Goal: Feedback & Contribution: Submit feedback/report problem

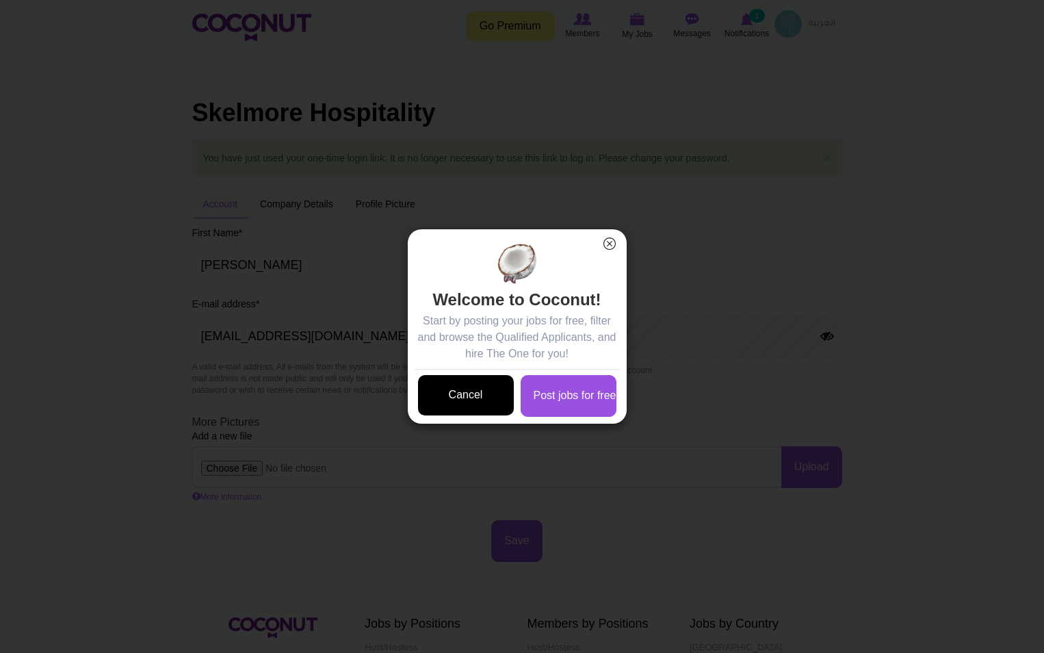
click at [481, 395] on link "Cancel" at bounding box center [466, 395] width 96 height 40
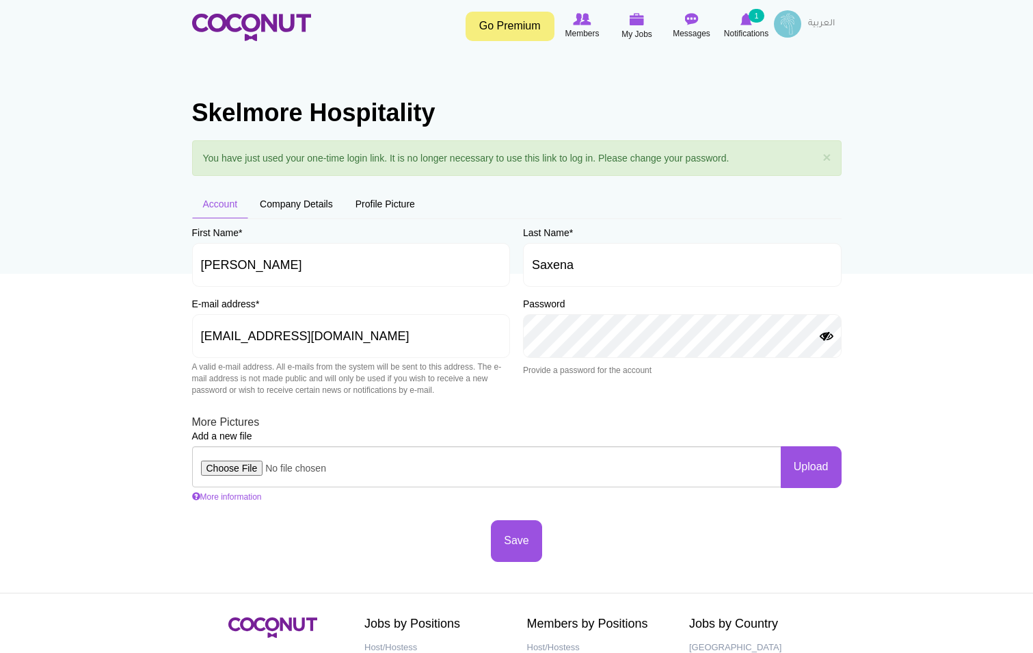
click at [824, 336] on button "Show Password" at bounding box center [827, 336] width 16 height 11
click at [512, 552] on button "Save" at bounding box center [516, 541] width 51 height 42
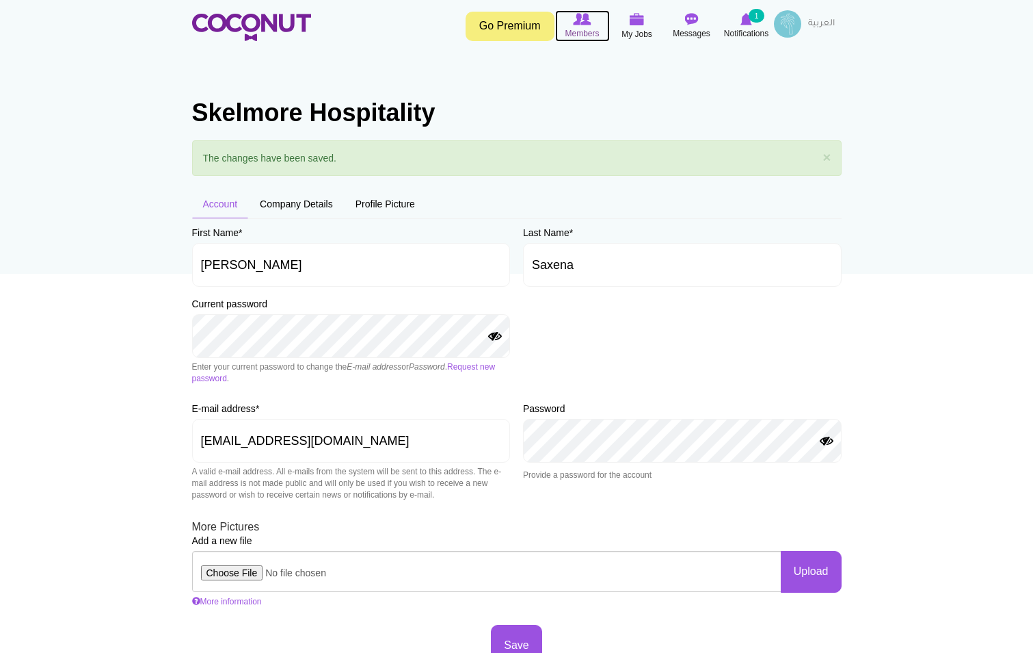
click at [584, 29] on span "Members" at bounding box center [582, 34] width 34 height 14
click at [507, 29] on link "Go Premium" at bounding box center [510, 26] width 89 height 29
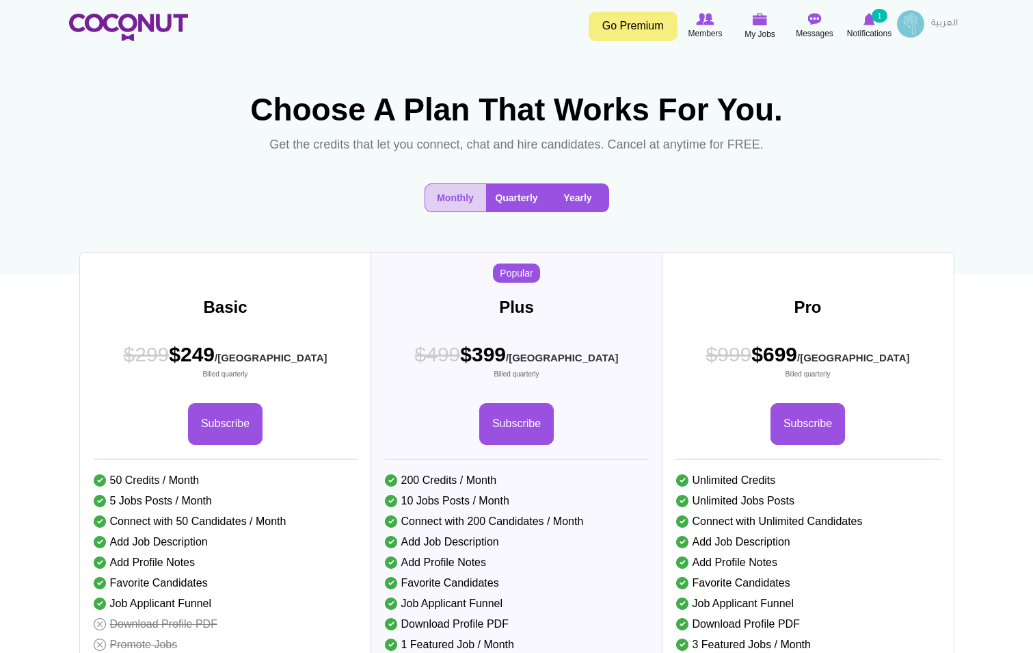
click at [588, 211] on button "Yearly" at bounding box center [578, 197] width 61 height 27
click at [575, 211] on button "Yearly" at bounding box center [578, 197] width 61 height 27
click at [570, 211] on button "Yearly" at bounding box center [578, 197] width 61 height 27
click at [464, 211] on button "Monthly" at bounding box center [455, 197] width 61 height 27
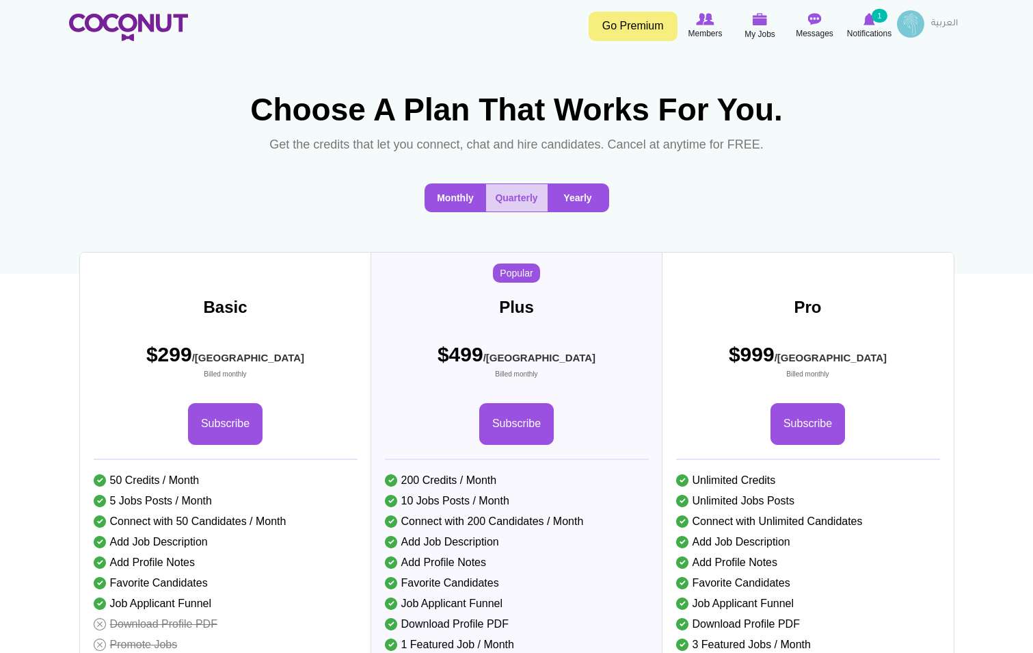
click at [586, 211] on button "Yearly" at bounding box center [578, 197] width 61 height 27
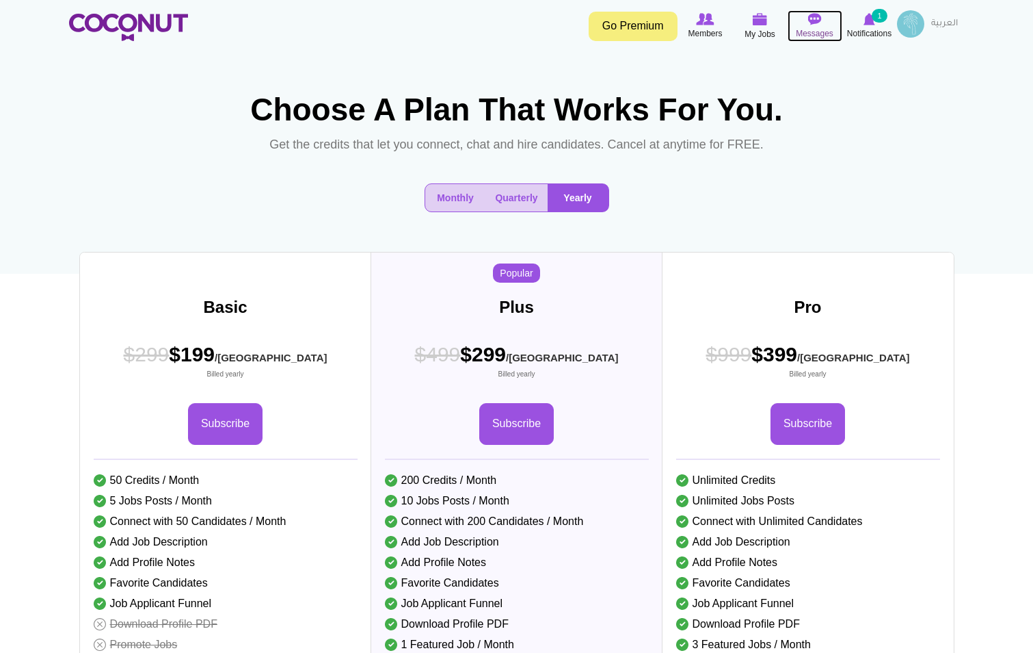
click at [817, 29] on span "Messages" at bounding box center [815, 34] width 38 height 14
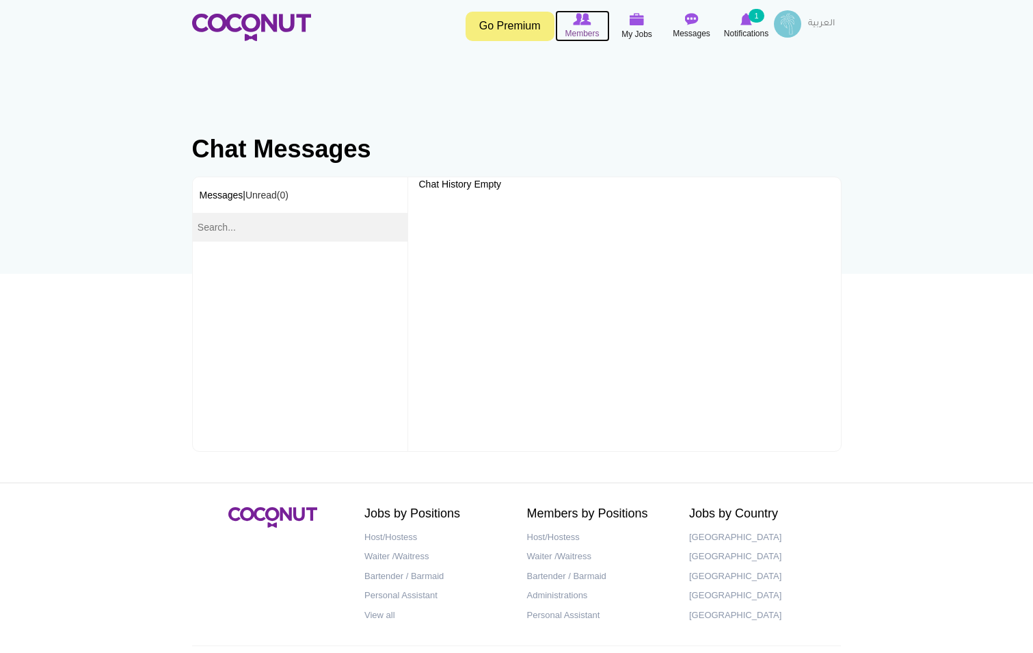
click at [592, 34] on span "Members" at bounding box center [582, 34] width 34 height 14
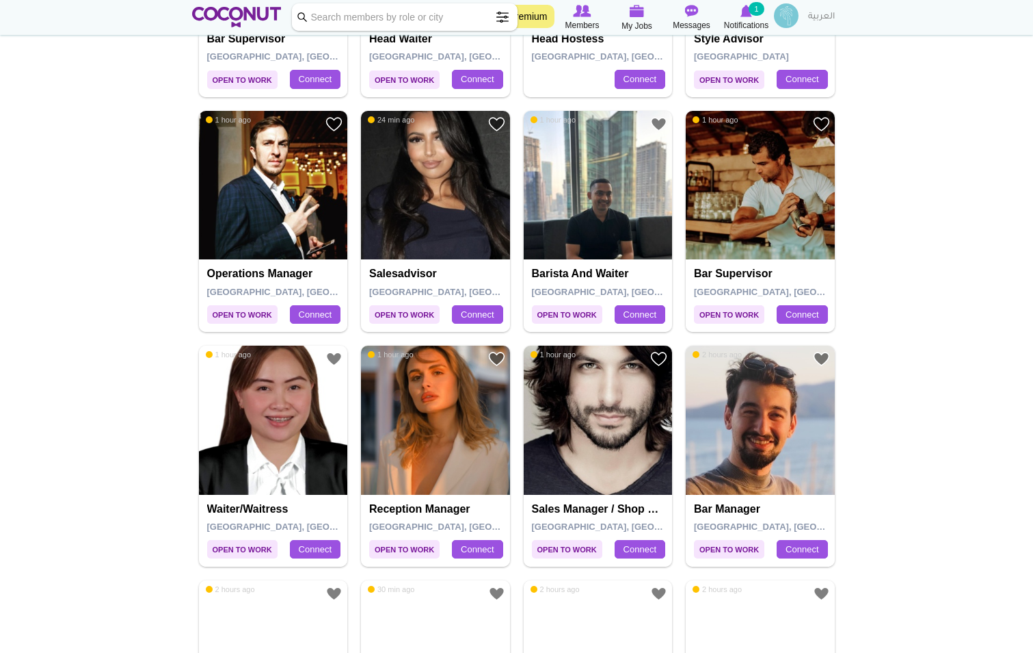
scroll to position [684, 0]
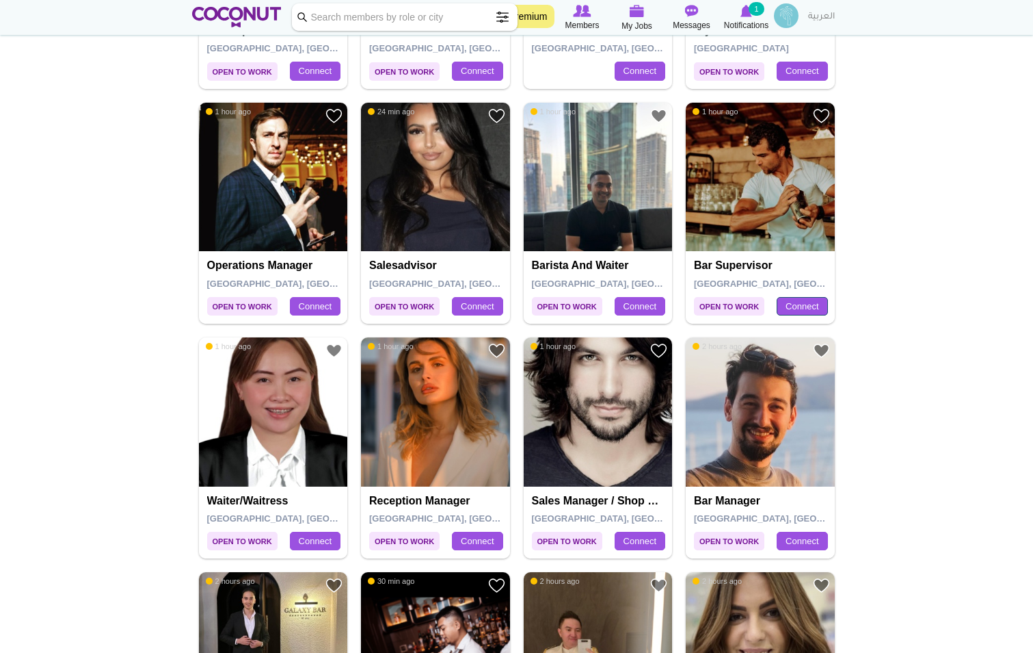
click at [802, 308] on link "Connect" at bounding box center [802, 306] width 51 height 19
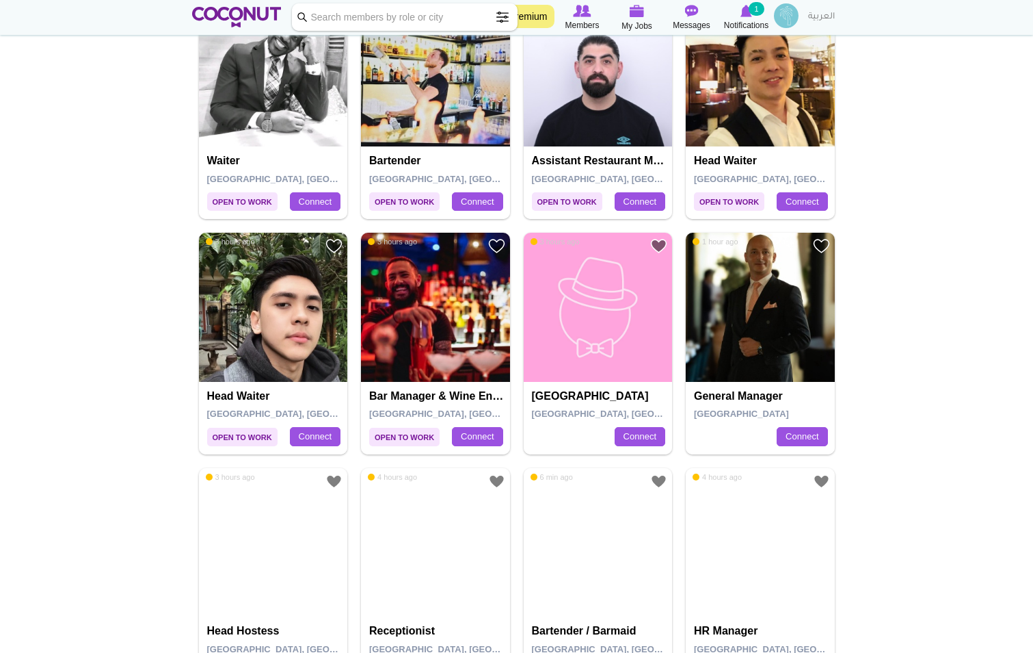
scroll to position [1505, 0]
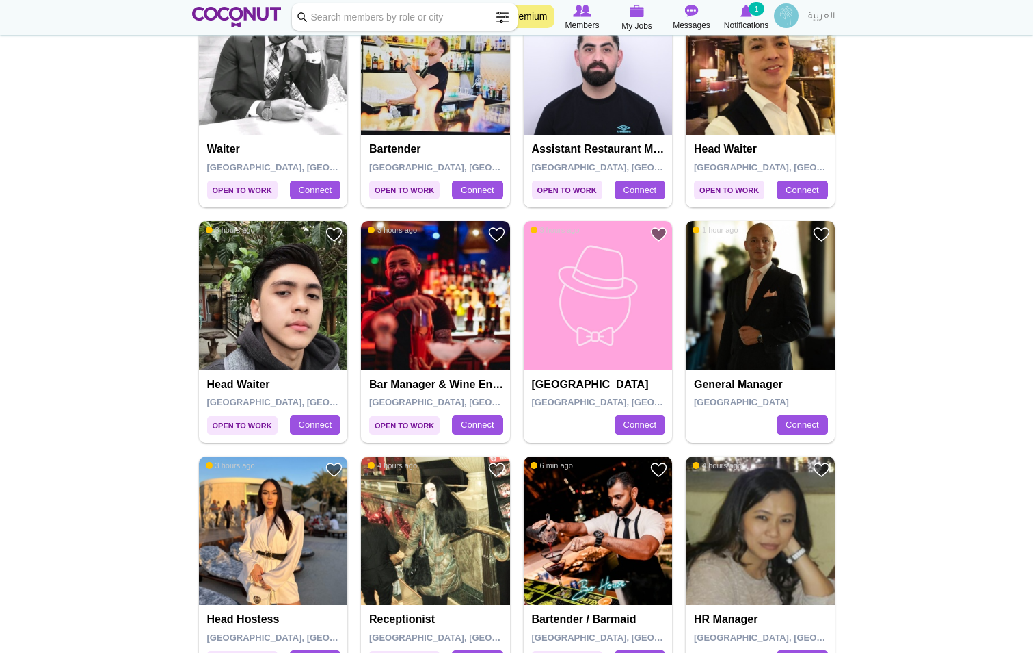
click at [769, 334] on img at bounding box center [760, 295] width 149 height 149
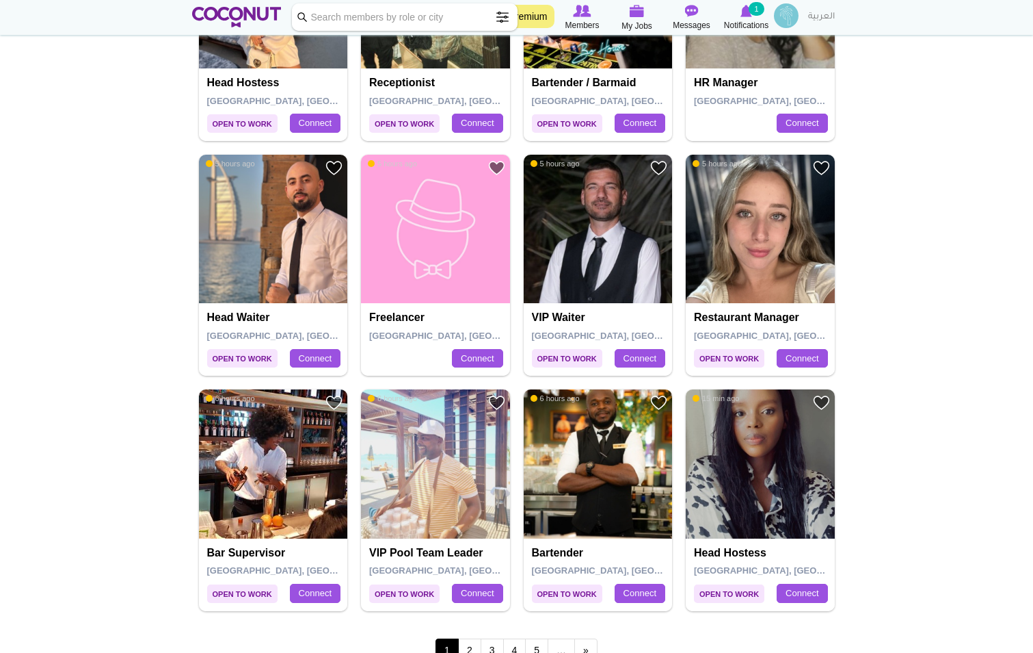
scroll to position [2052, 0]
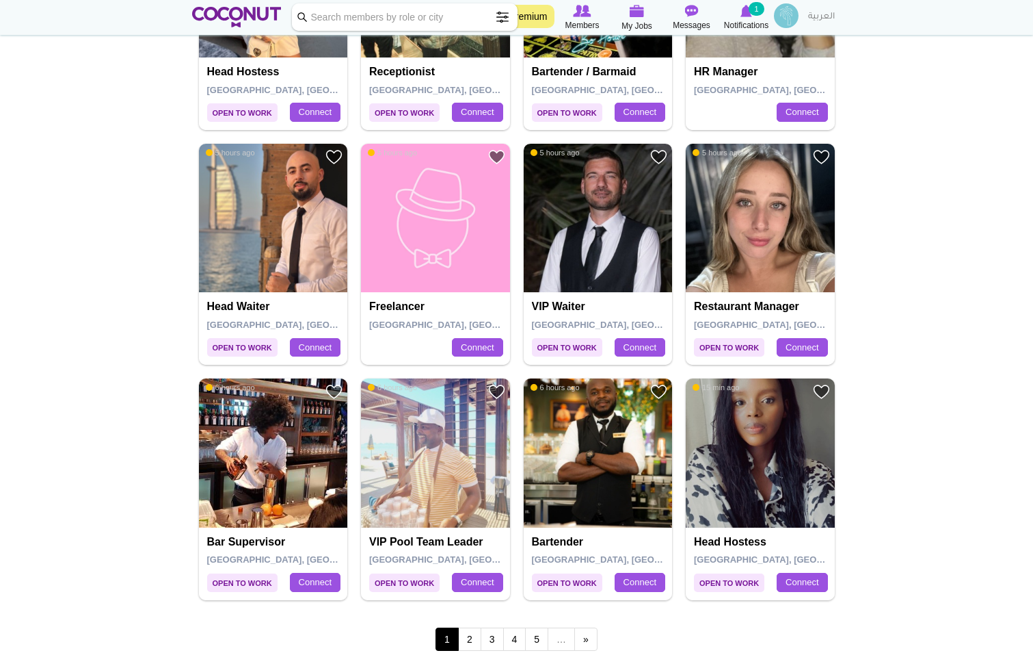
click at [571, 257] on img at bounding box center [598, 218] width 149 height 149
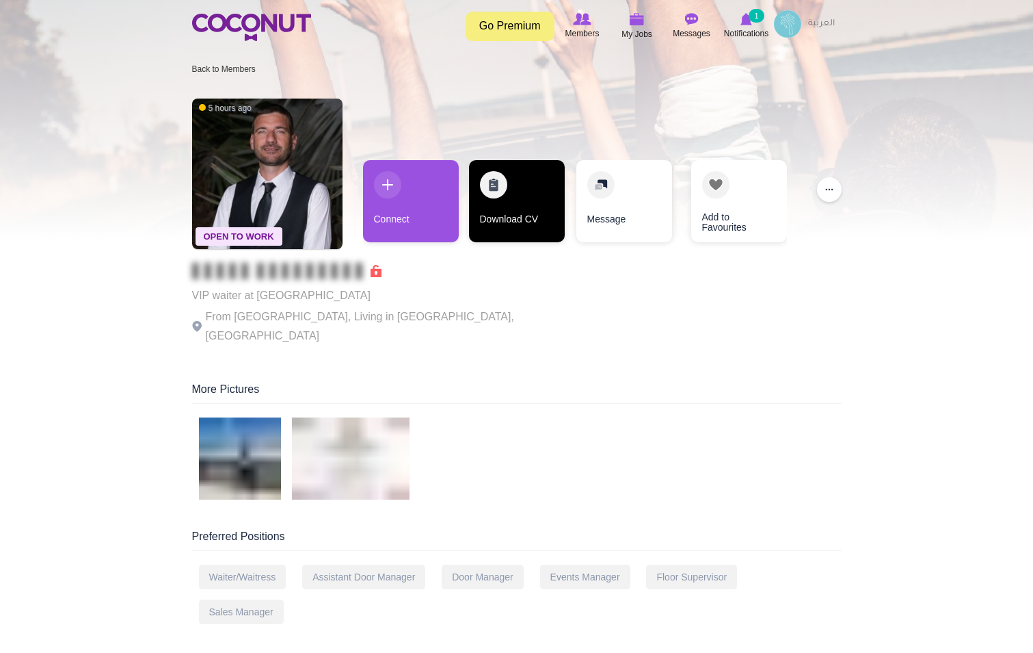
click at [518, 211] on link "Download CV" at bounding box center [517, 201] width 96 height 82
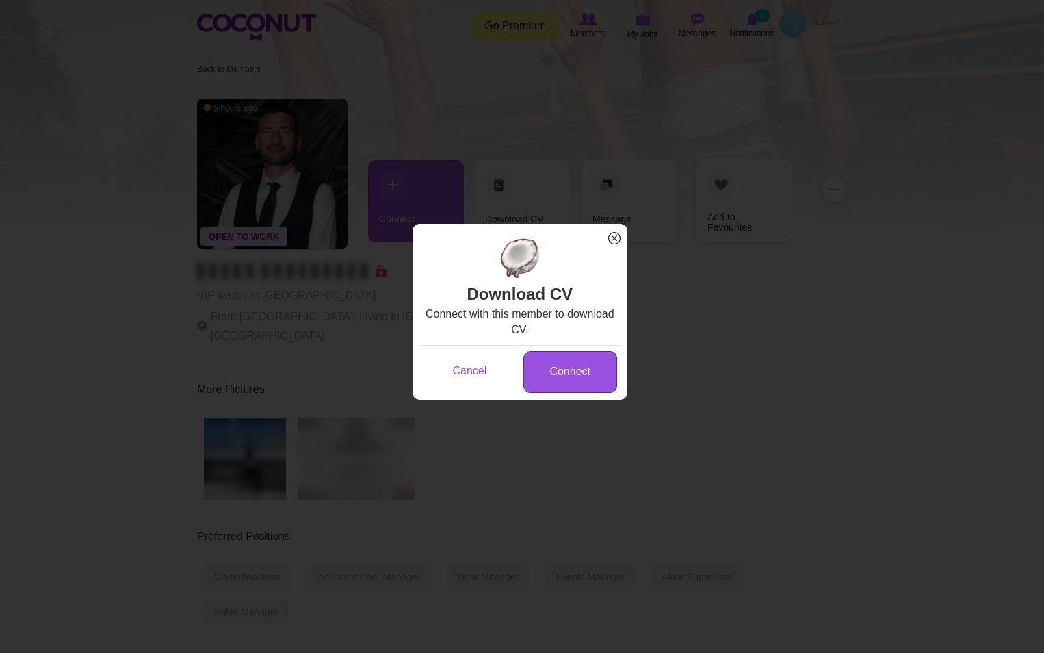
click at [596, 375] on link "Connect" at bounding box center [570, 372] width 94 height 42
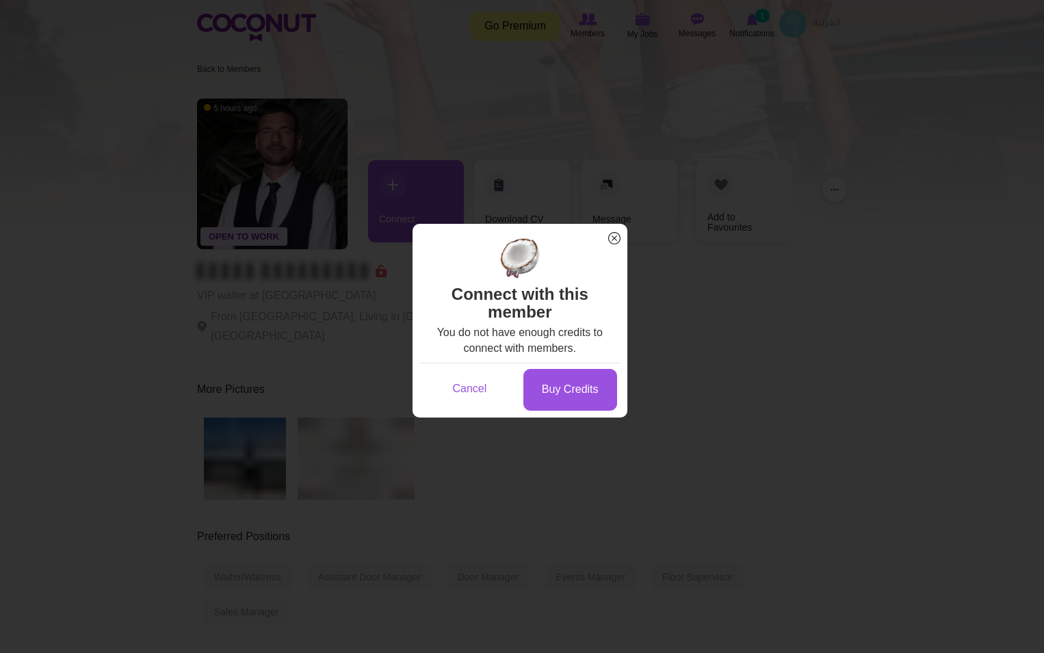
click at [616, 236] on span "x" at bounding box center [614, 238] width 18 height 18
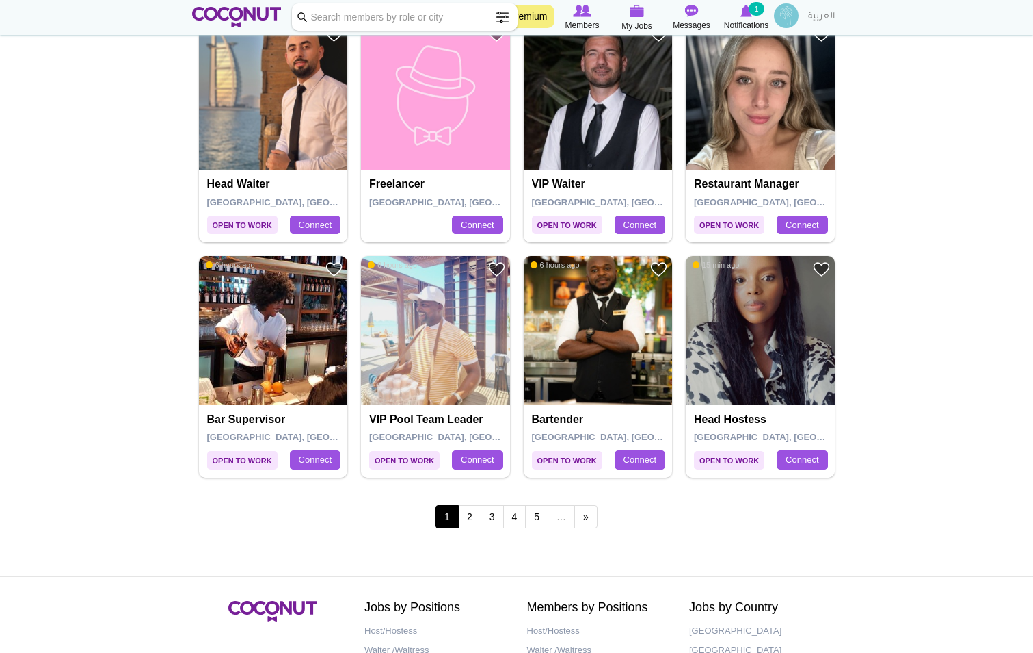
scroll to position [2318, 0]
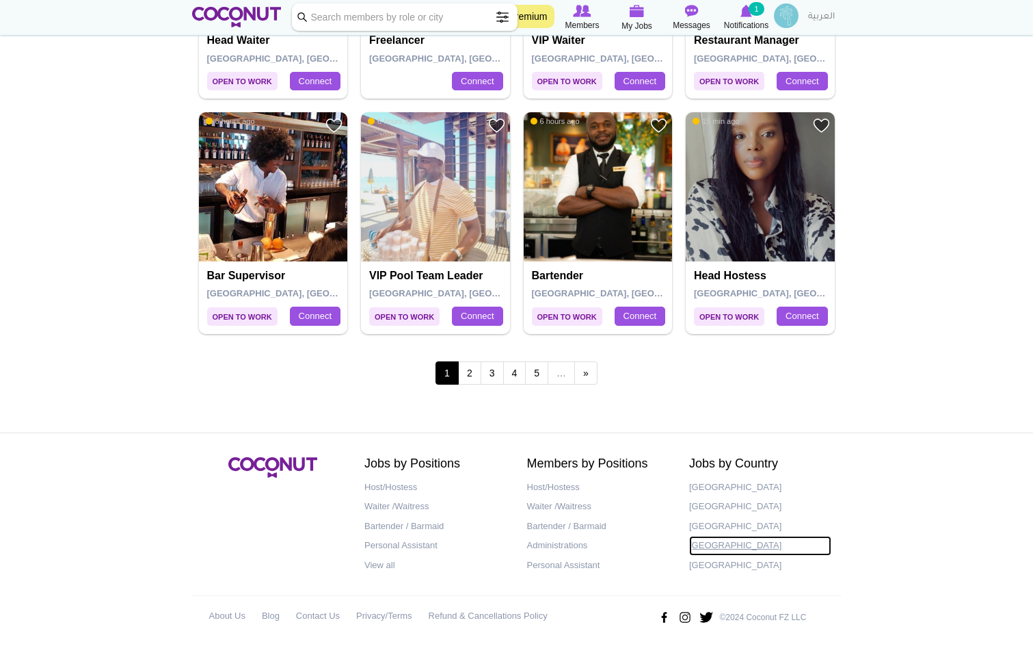
click at [715, 542] on link "[GEOGRAPHIC_DATA]" at bounding box center [760, 546] width 142 height 20
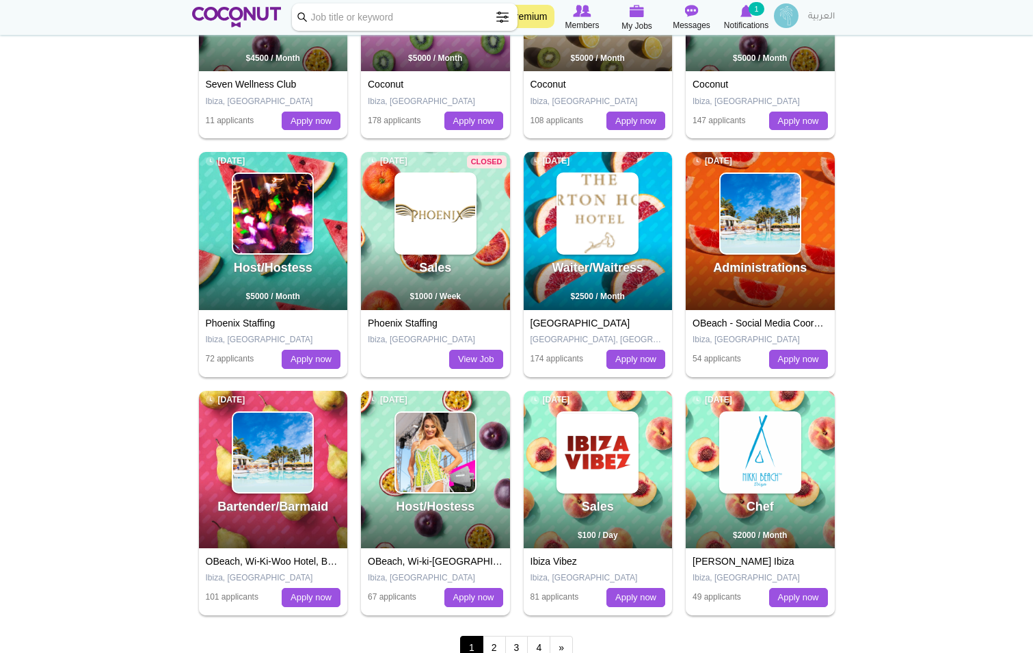
scroll to position [821, 0]
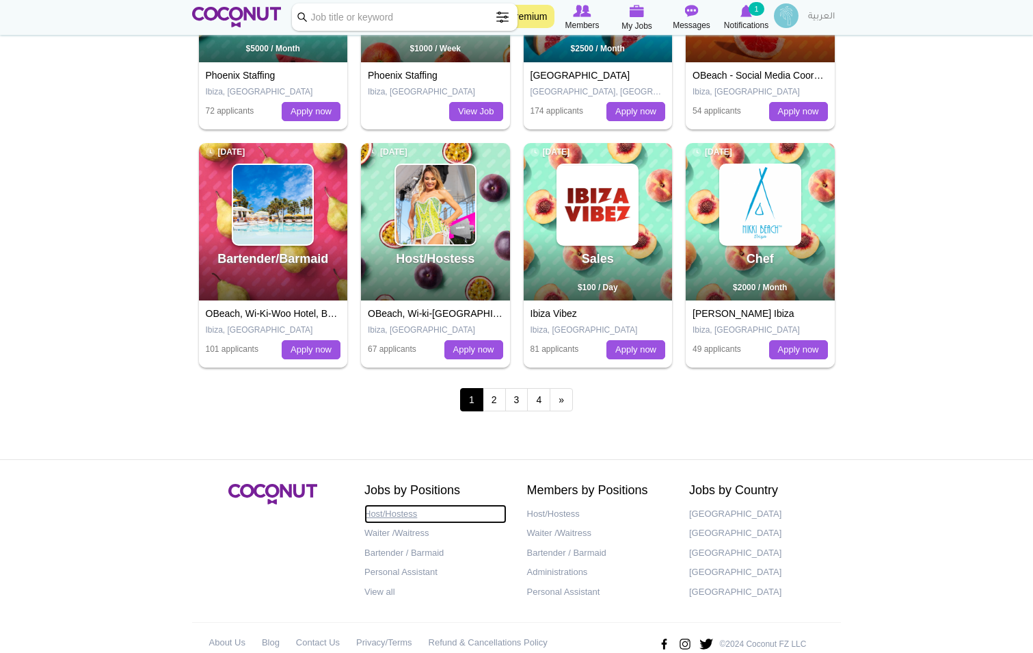
click at [395, 512] on link "Host/Hostess" at bounding box center [436, 514] width 142 height 20
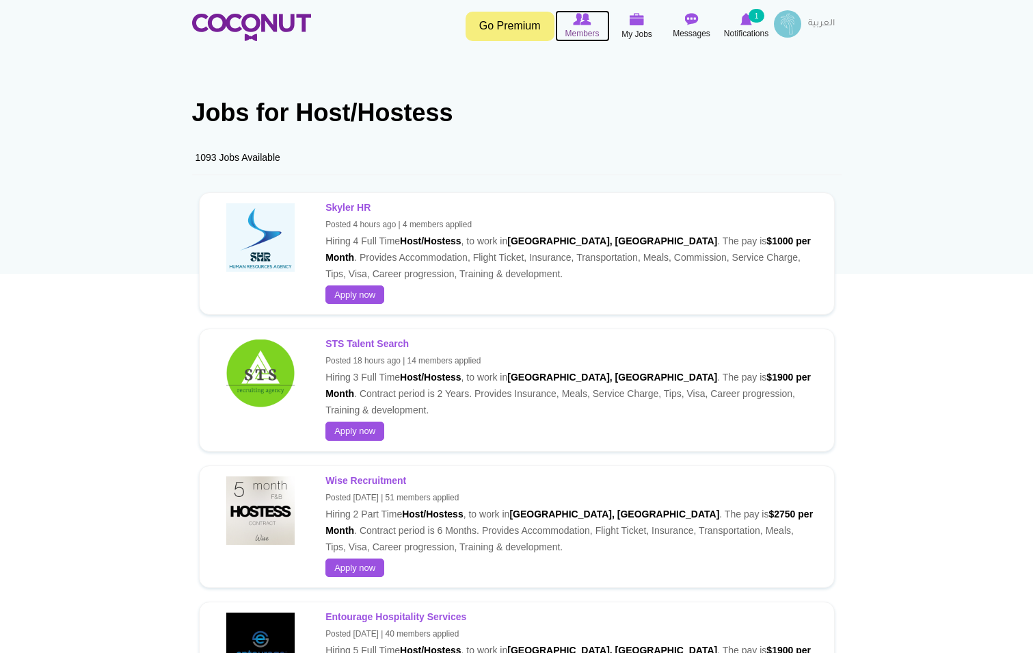
click at [579, 30] on span "Members" at bounding box center [582, 34] width 34 height 14
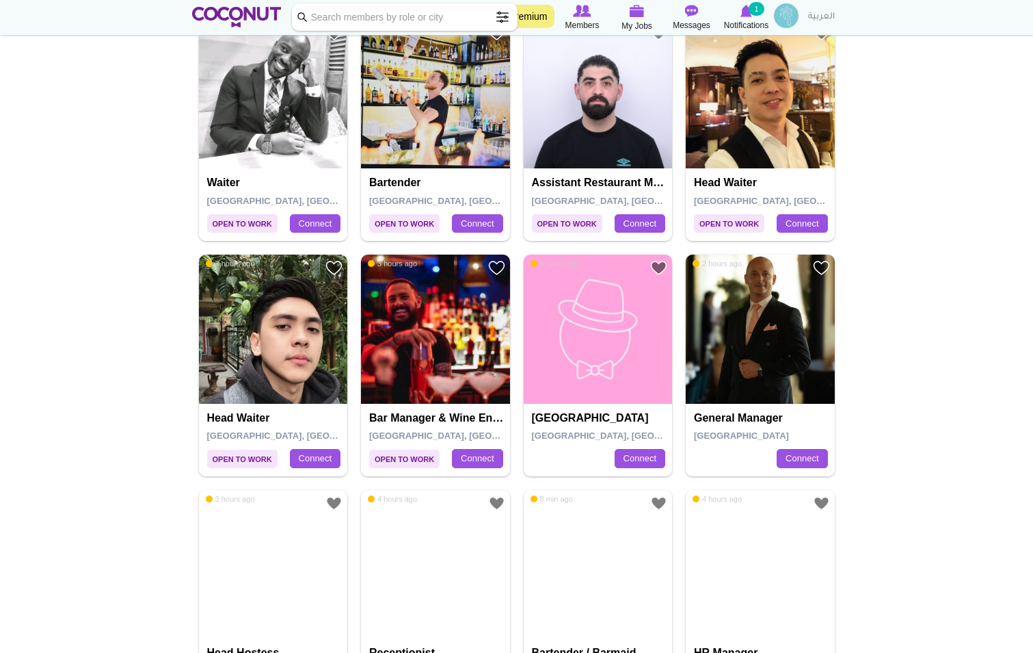
scroll to position [1505, 0]
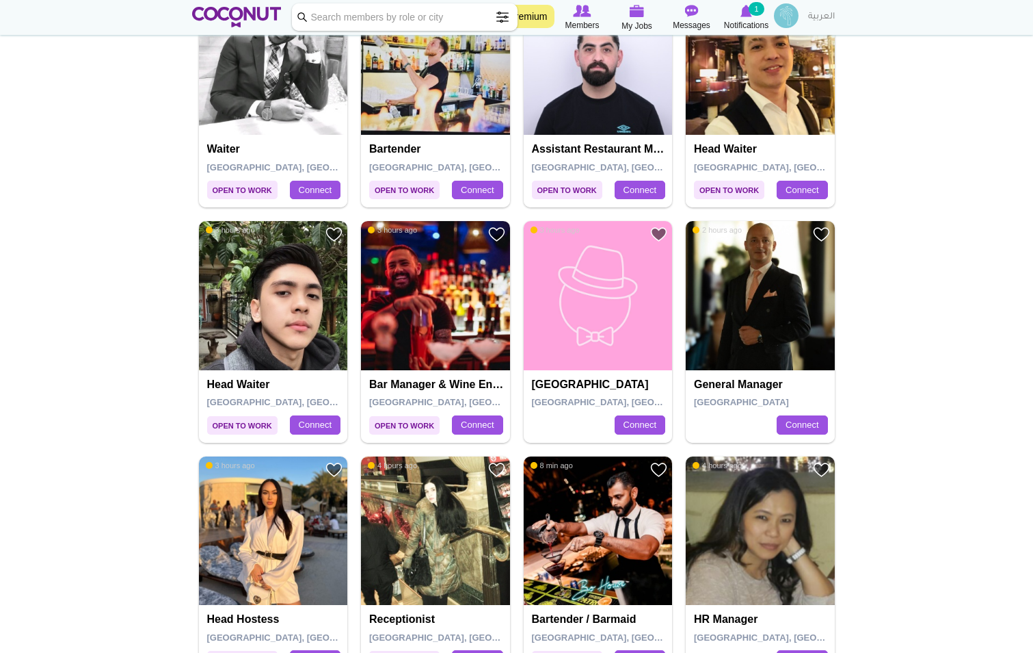
click at [453, 321] on img at bounding box center [435, 295] width 149 height 149
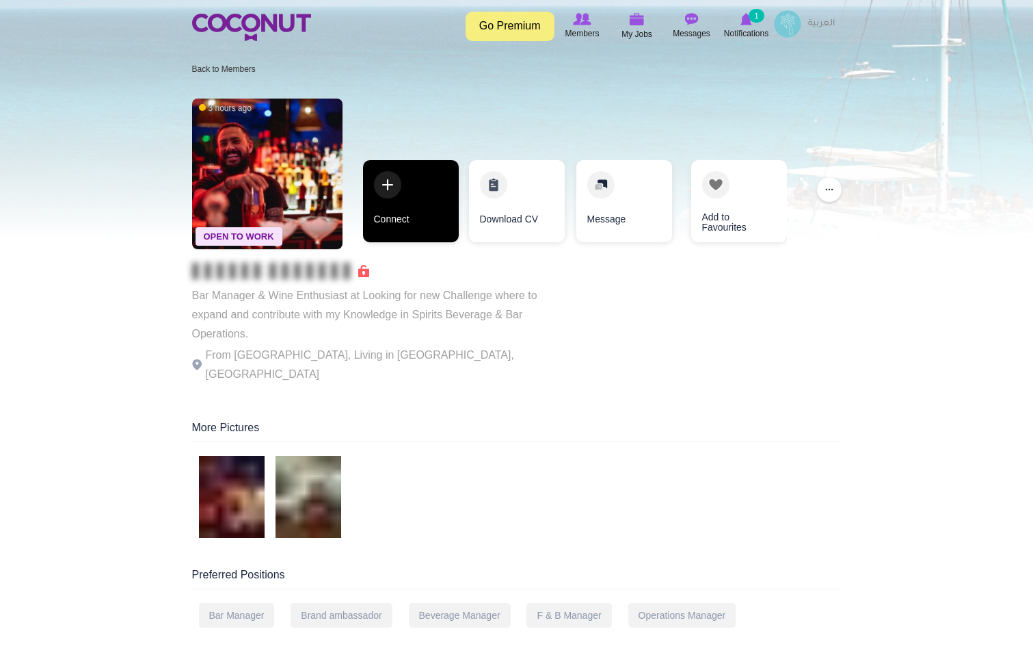
click at [395, 206] on link "Connect" at bounding box center [411, 201] width 96 height 82
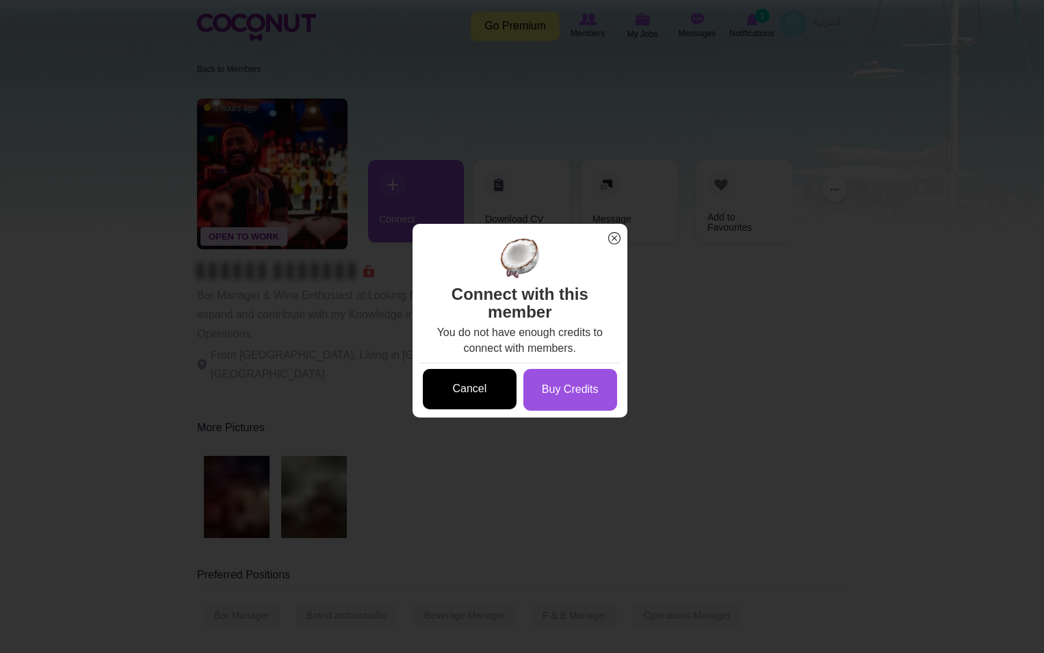
click at [475, 388] on link "Cancel" at bounding box center [470, 389] width 94 height 40
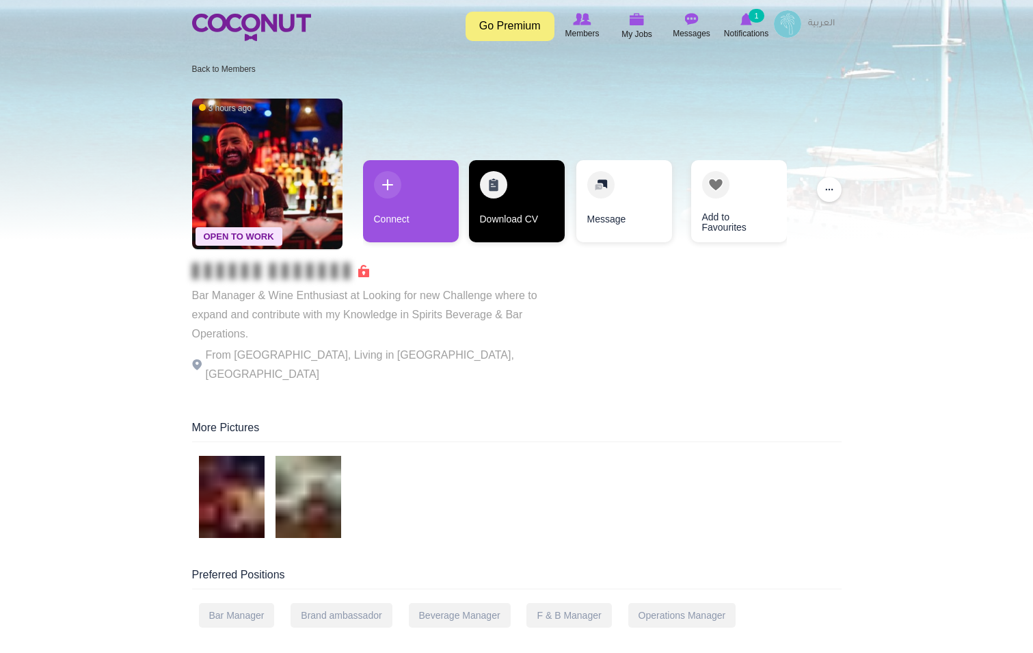
click at [507, 231] on link "Download CV" at bounding box center [517, 201] width 96 height 82
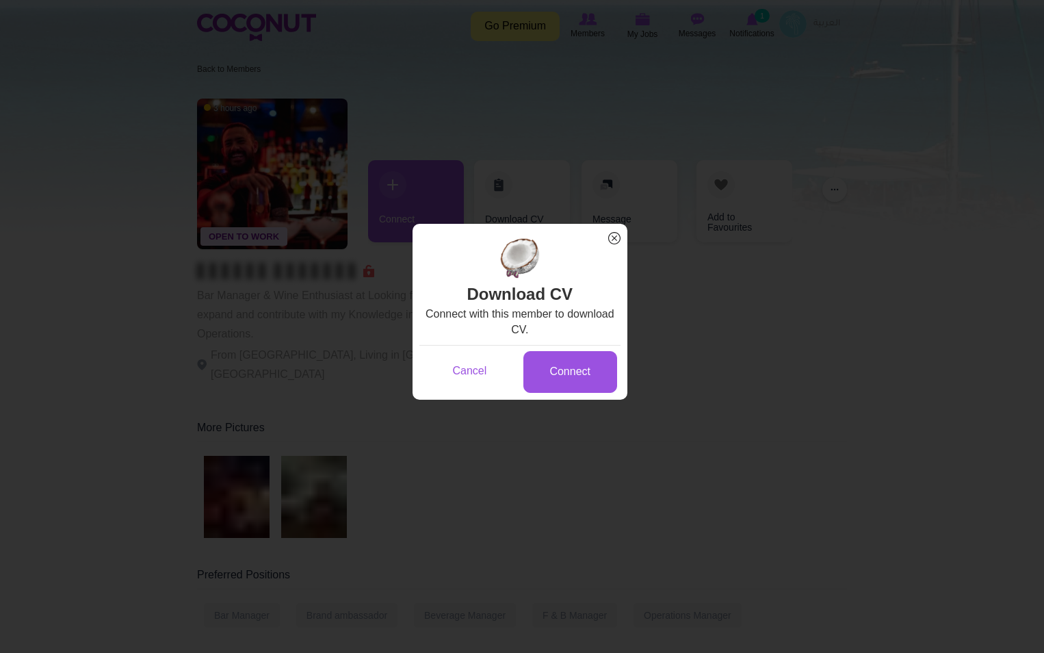
click at [615, 241] on span "x" at bounding box center [614, 238] width 18 height 18
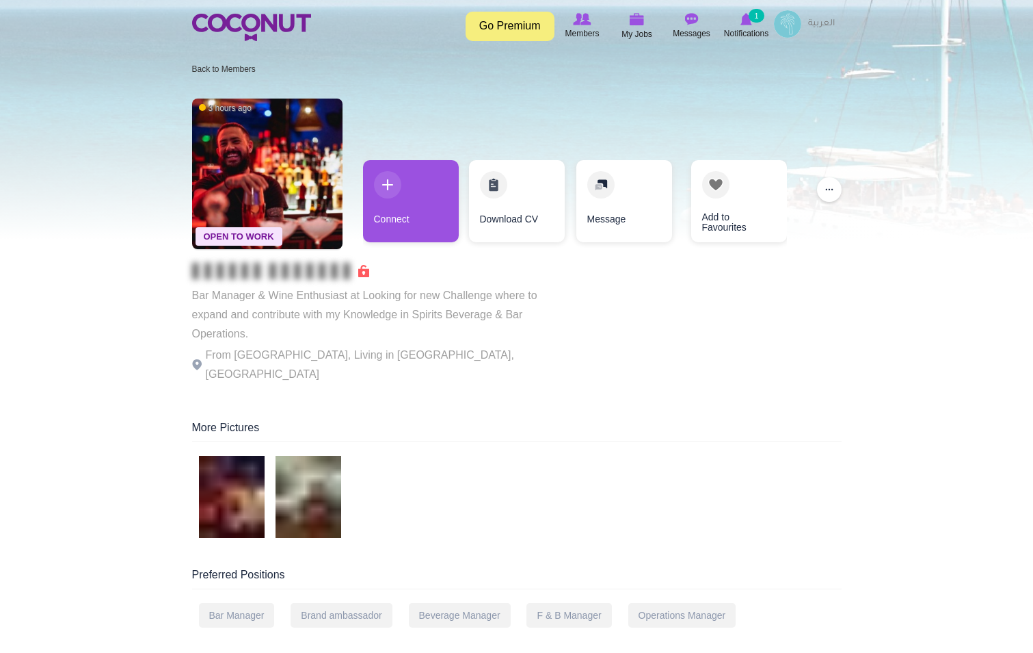
click at [226, 285] on div "Bar Manager & Wine Enthusiast at Looking for new Challenge where to expand and …" at bounding box center [380, 323] width 376 height 121
drag, startPoint x: 337, startPoint y: 283, endPoint x: 365, endPoint y: 283, distance: 28.7
click at [365, 283] on div "Bar Manager & Wine Enthusiast at Looking for new Challenge where to expand and …" at bounding box center [380, 323] width 376 height 121
drag, startPoint x: 365, startPoint y: 283, endPoint x: 369, endPoint y: 276, distance: 8.3
click at [369, 276] on span at bounding box center [280, 271] width 177 height 14
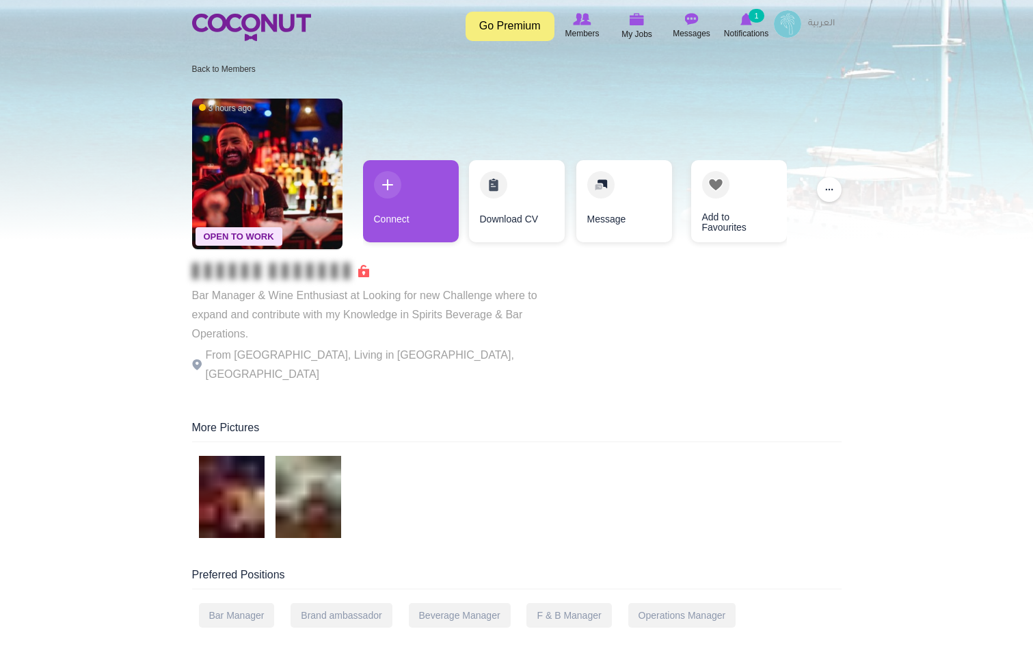
click at [368, 270] on span at bounding box center [280, 271] width 177 height 14
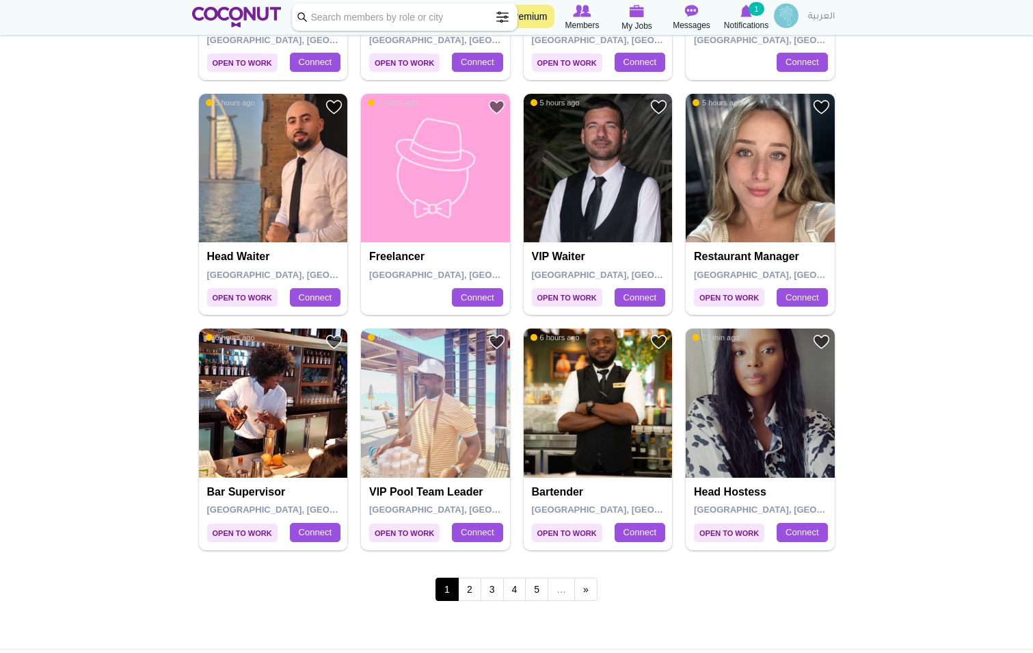
scroll to position [2318, 0]
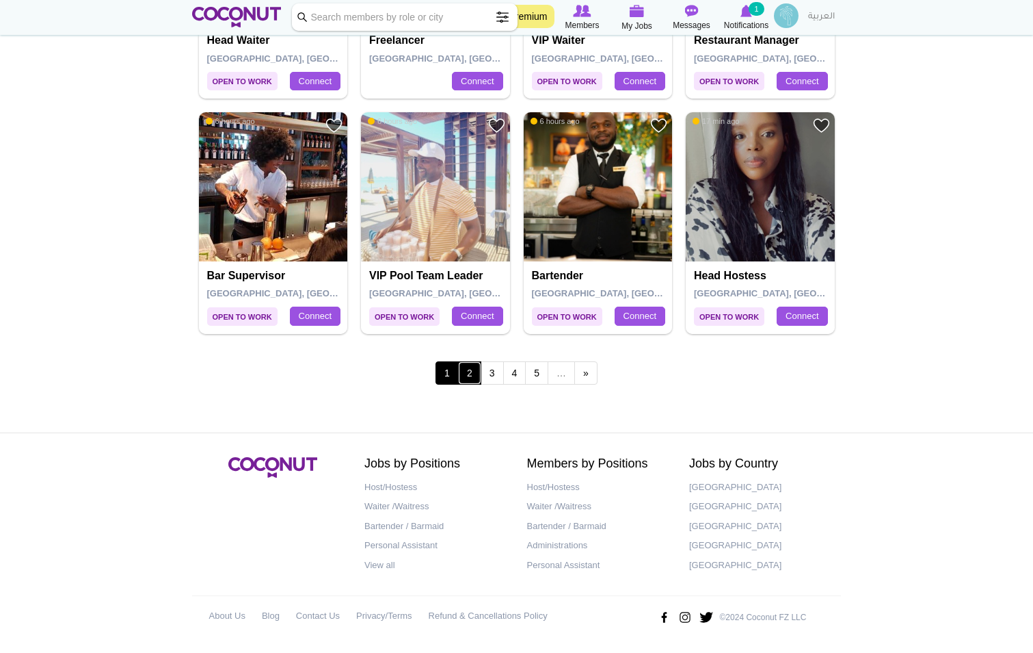
click at [468, 369] on link "2" at bounding box center [469, 372] width 23 height 23
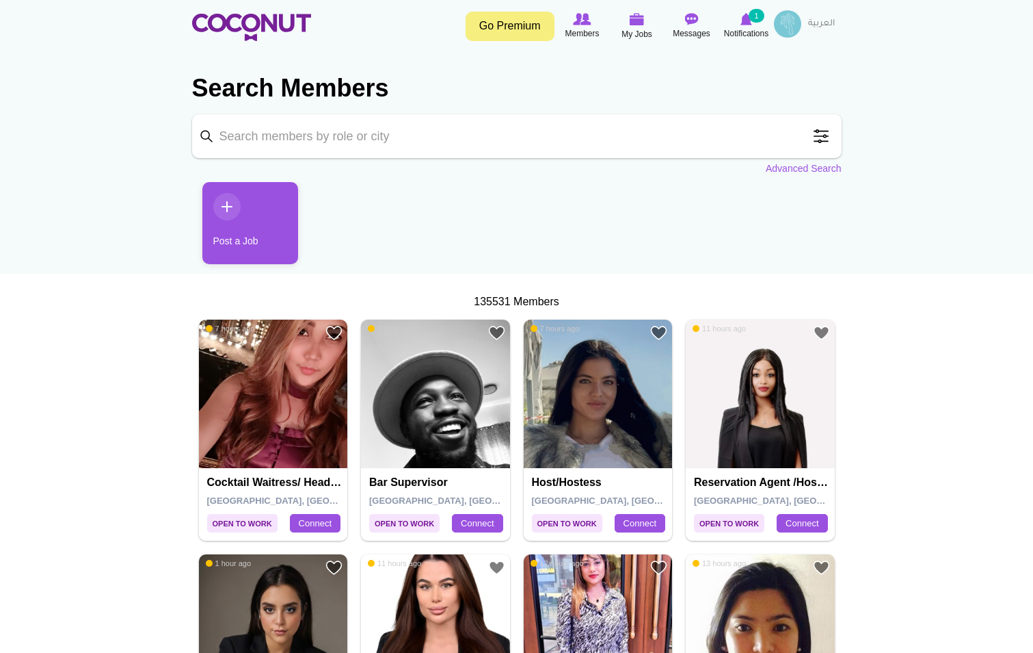
click at [540, 25] on link "Go Premium" at bounding box center [510, 26] width 89 height 29
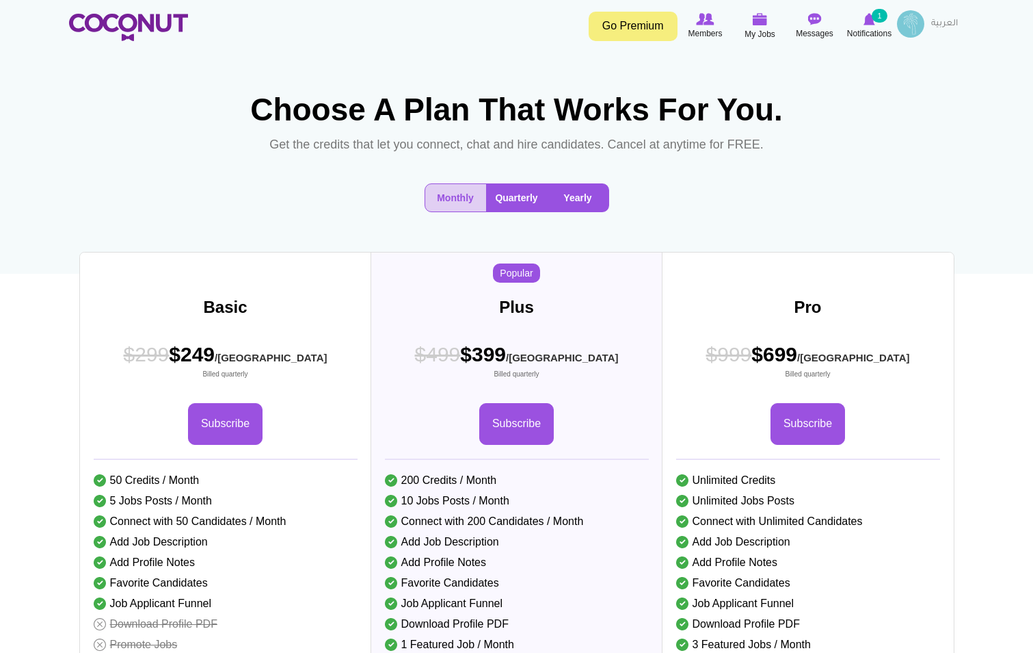
click at [559, 211] on button "Yearly" at bounding box center [578, 197] width 61 height 27
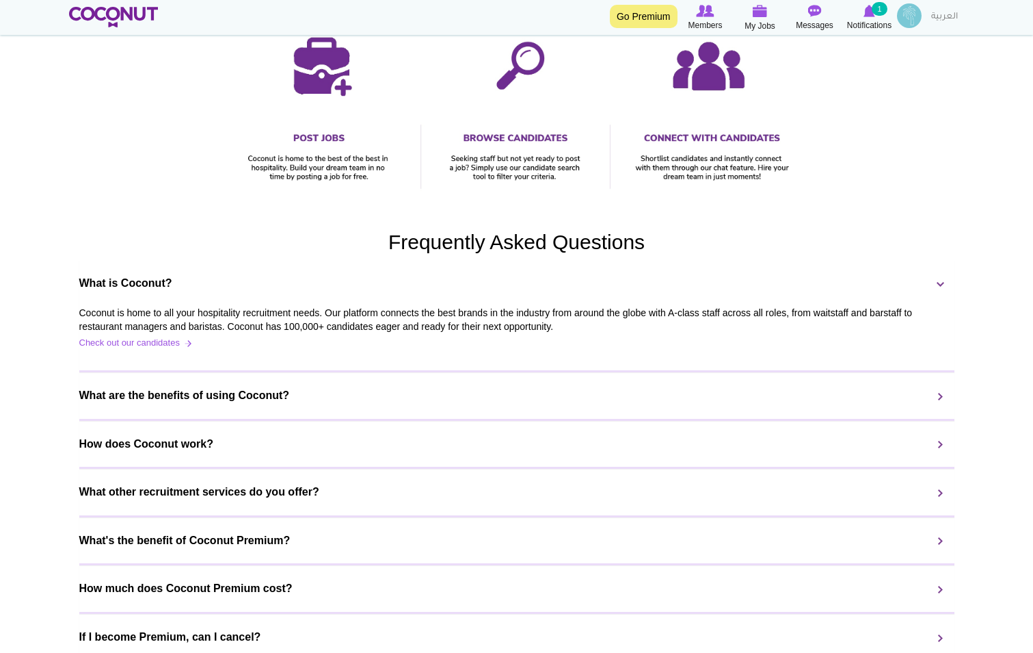
scroll to position [752, 0]
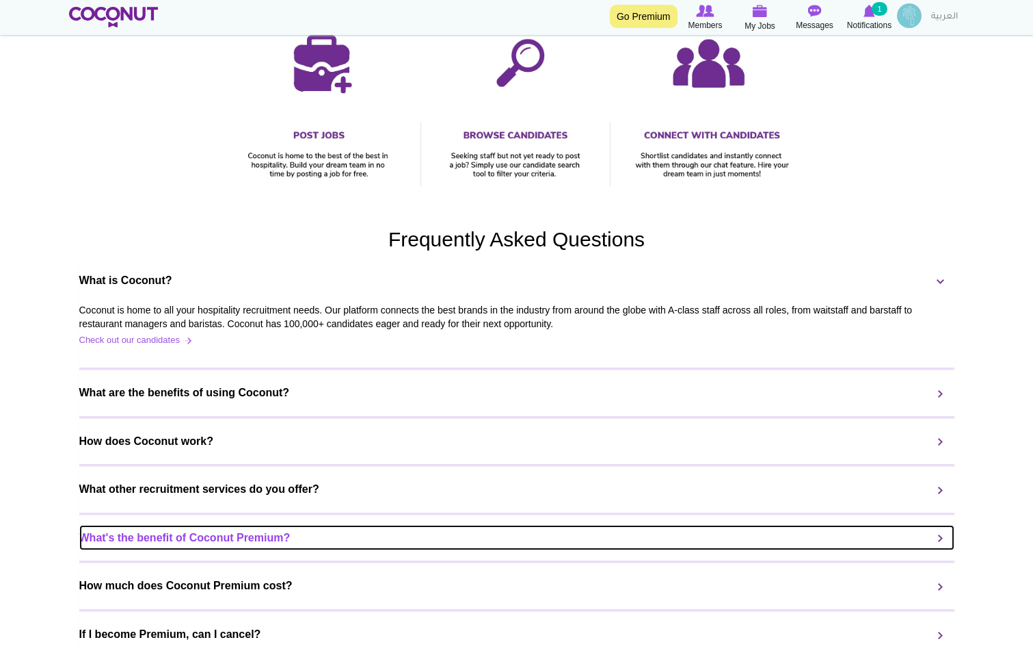
click at [233, 551] on link "What's the benefit of Coconut Premium?" at bounding box center [516, 538] width 875 height 26
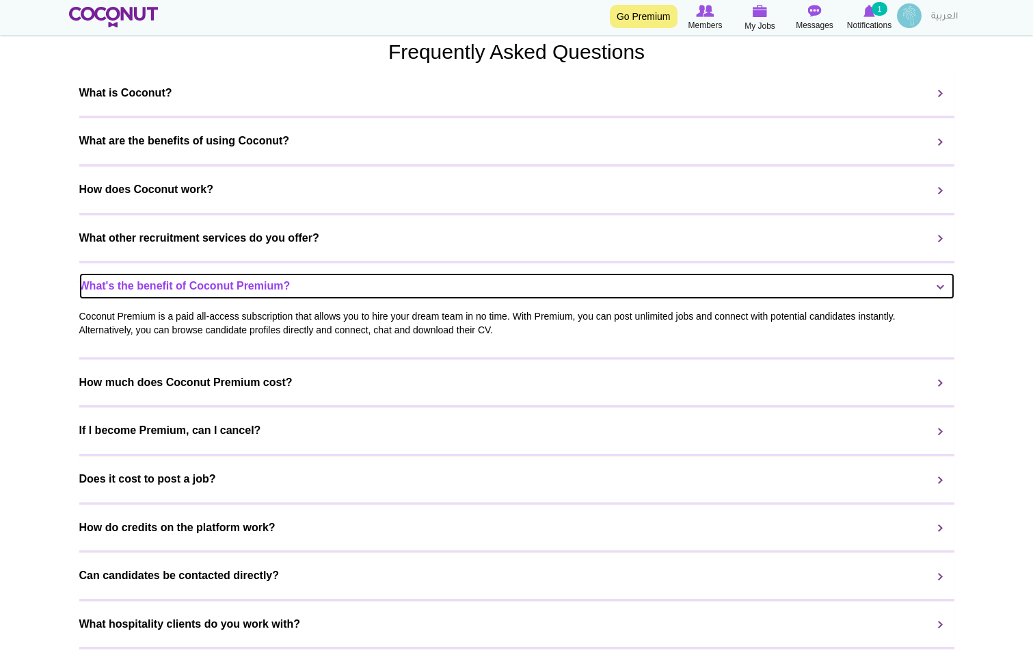
scroll to position [1026, 0]
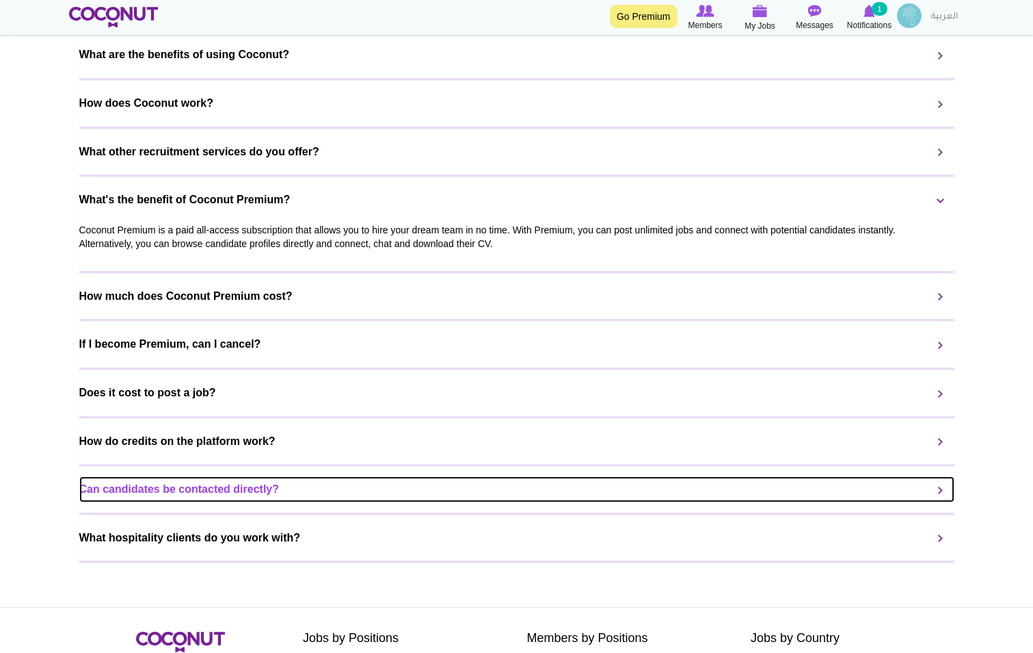
click at [200, 502] on link "Can candidates be contacted directly?" at bounding box center [516, 489] width 875 height 26
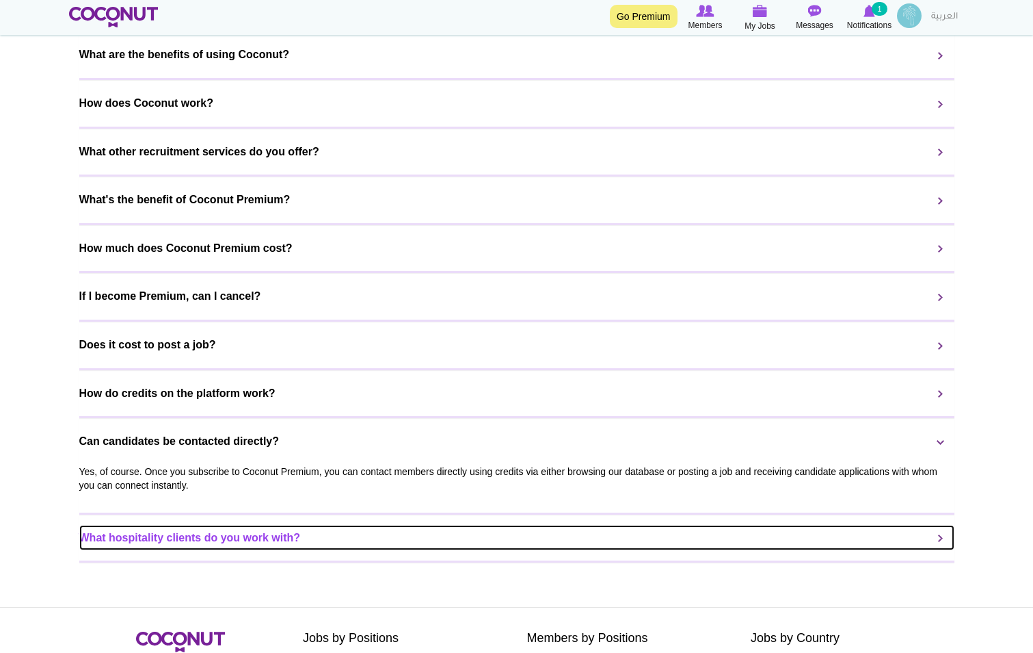
click at [215, 551] on link "What hospitality clients do you work with?" at bounding box center [516, 538] width 875 height 26
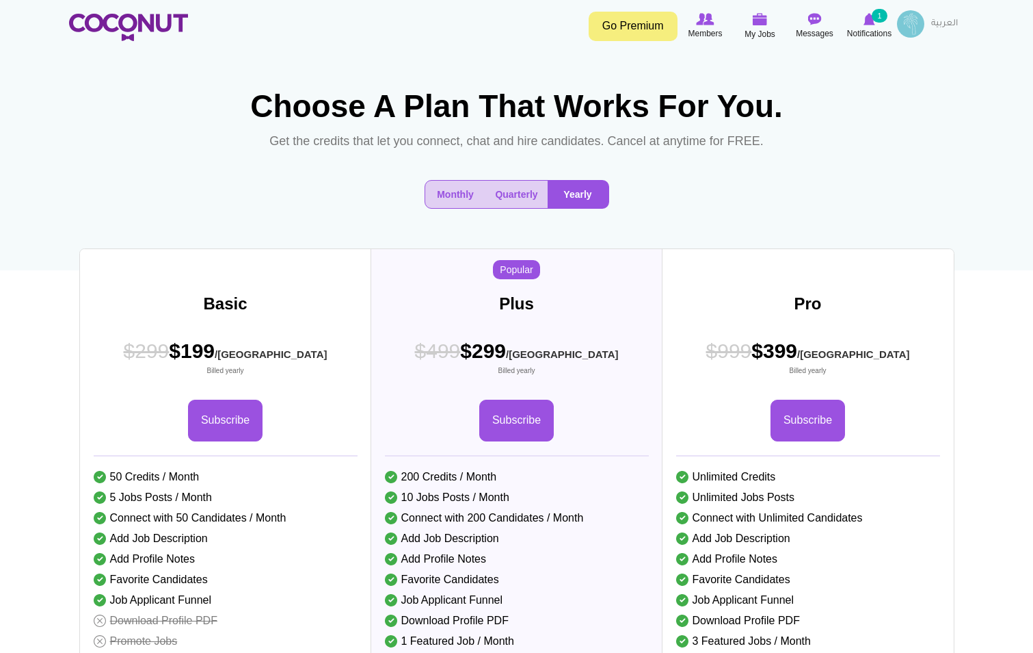
scroll to position [0, 0]
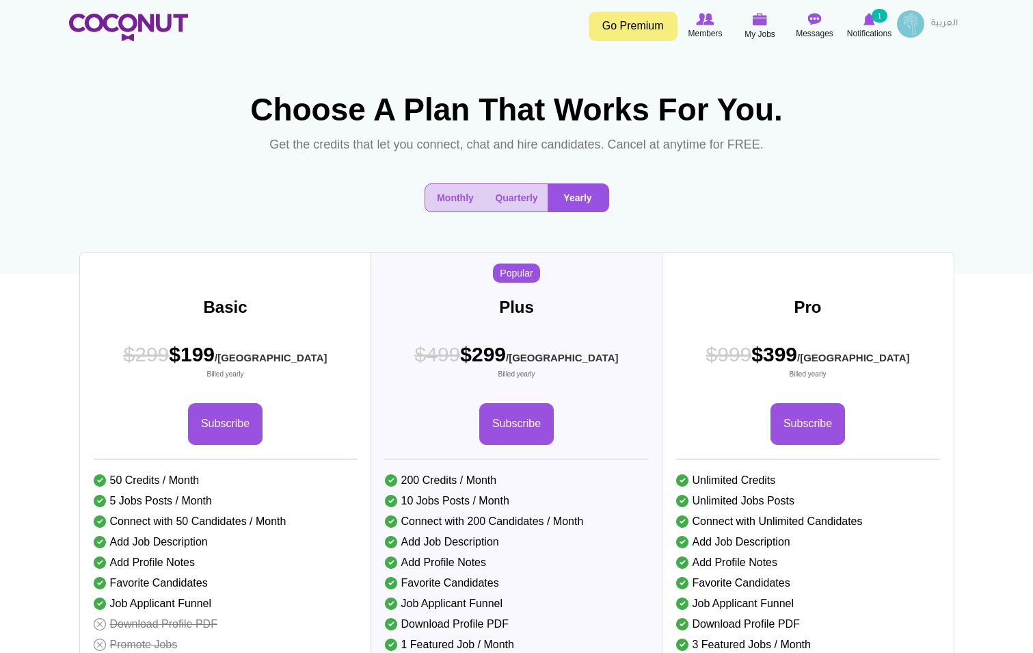
click at [618, 24] on link "Go Premium" at bounding box center [633, 26] width 89 height 29
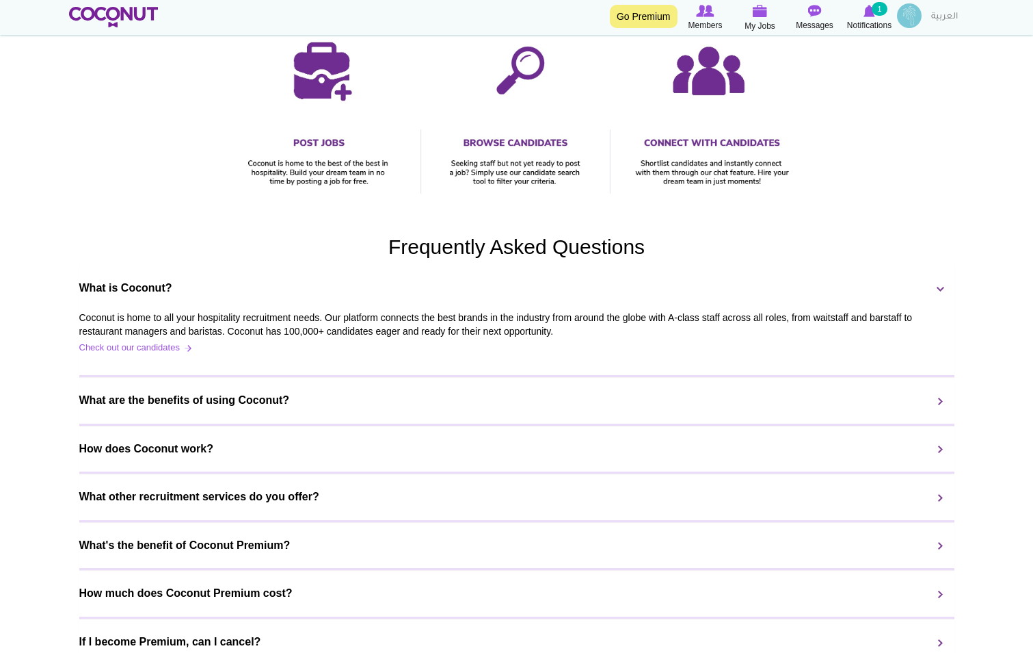
scroll to position [940, 0]
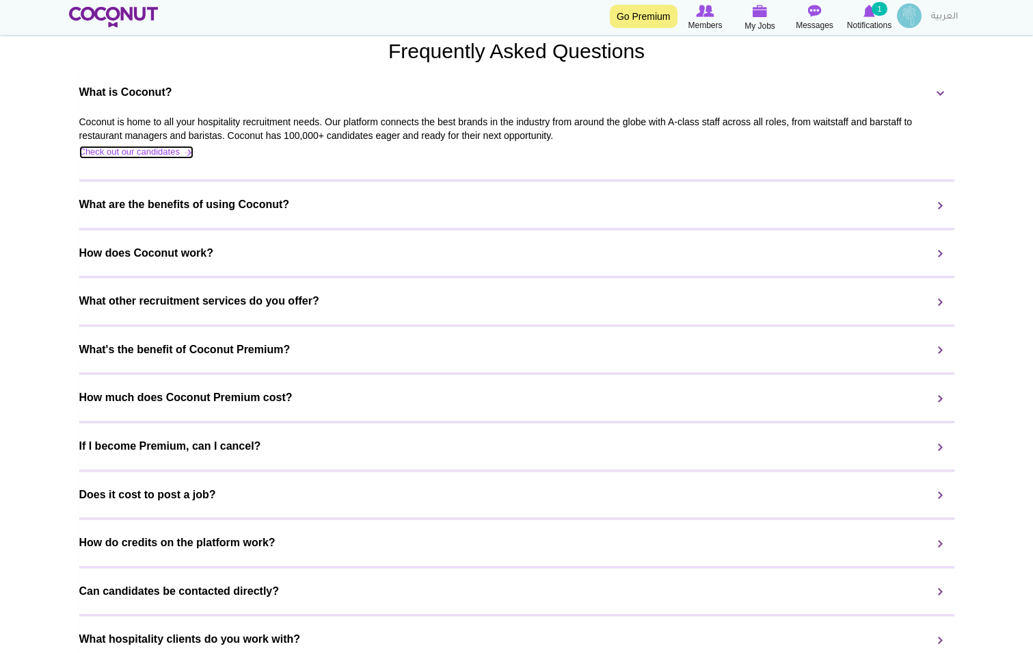
click at [159, 159] on link "Check out our candidates" at bounding box center [136, 152] width 114 height 13
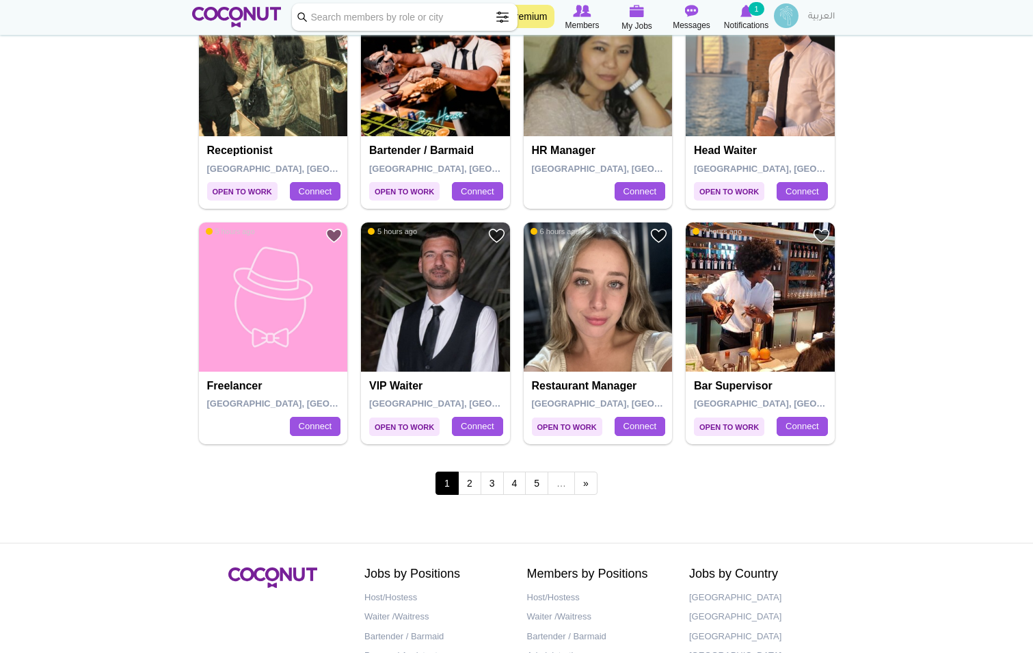
scroll to position [2257, 0]
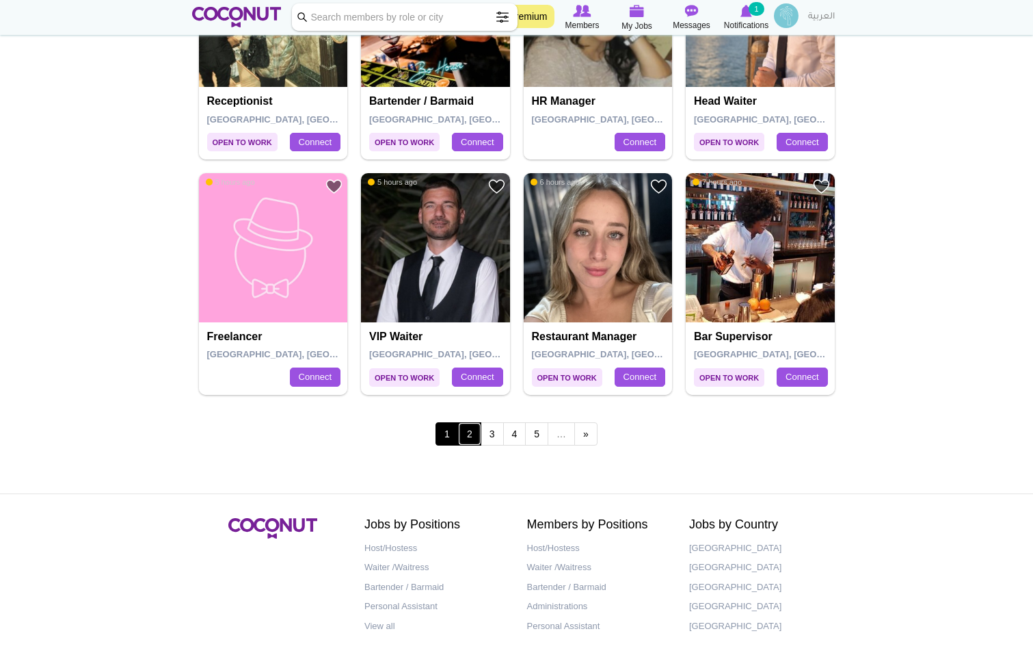
click at [471, 435] on link "2" at bounding box center [469, 433] width 23 height 23
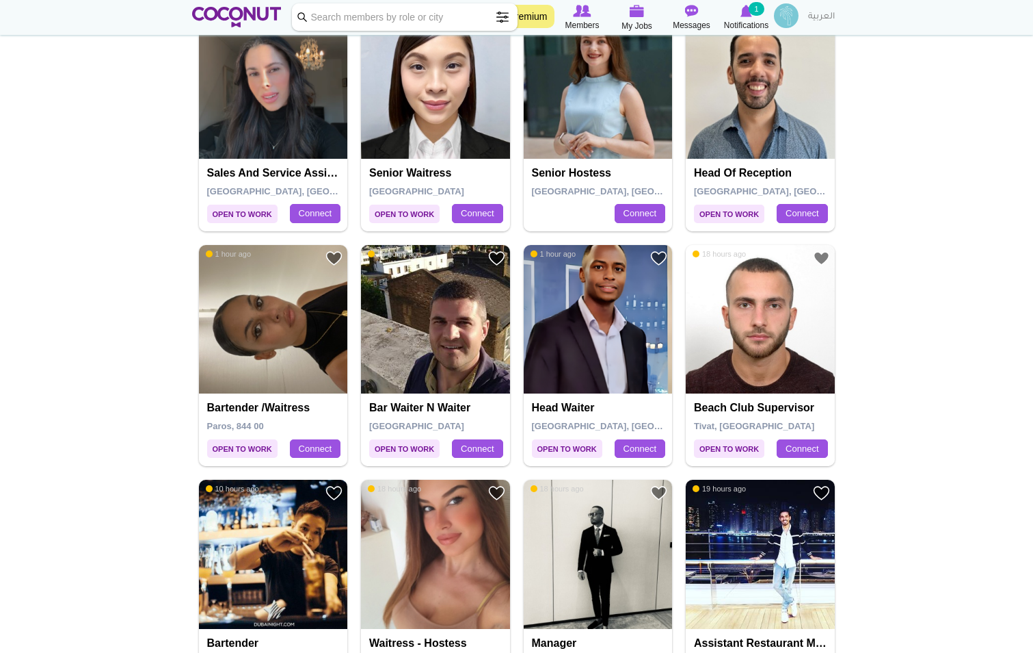
scroll to position [2189, 0]
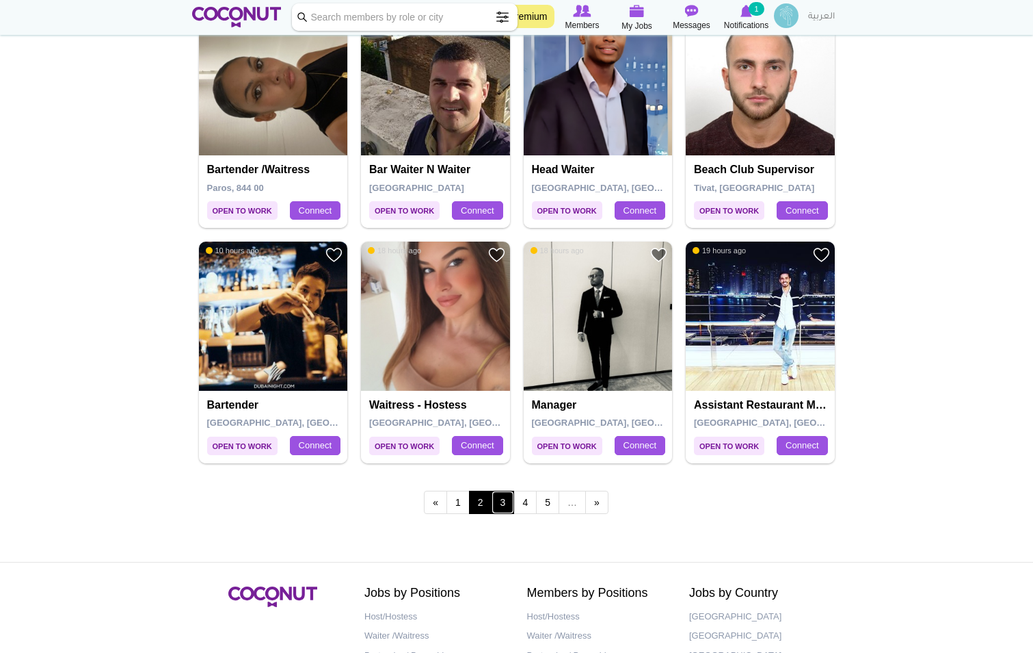
click at [499, 501] on link "3" at bounding box center [503, 501] width 23 height 23
click at [504, 507] on link "3" at bounding box center [503, 501] width 23 height 23
click at [499, 501] on link "3" at bounding box center [503, 501] width 23 height 23
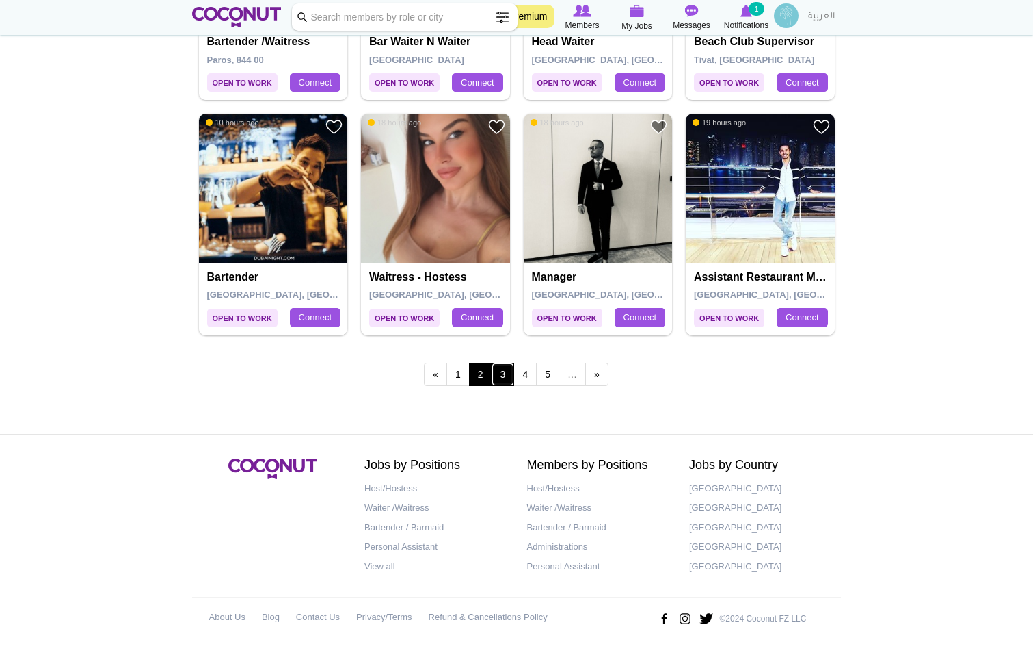
scroll to position [2318, 0]
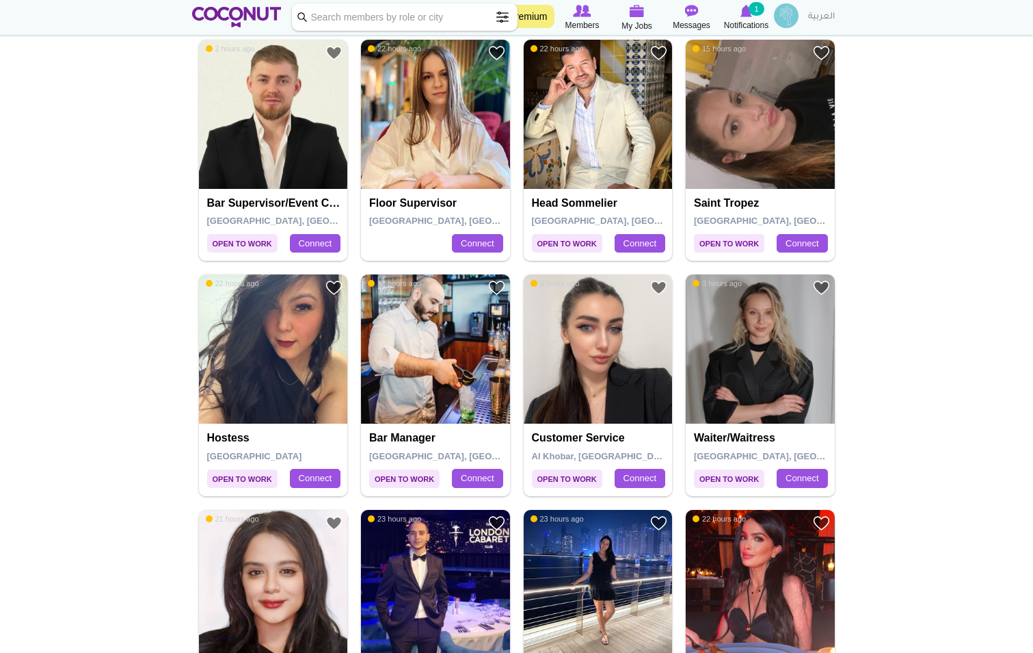
scroll to position [958, 0]
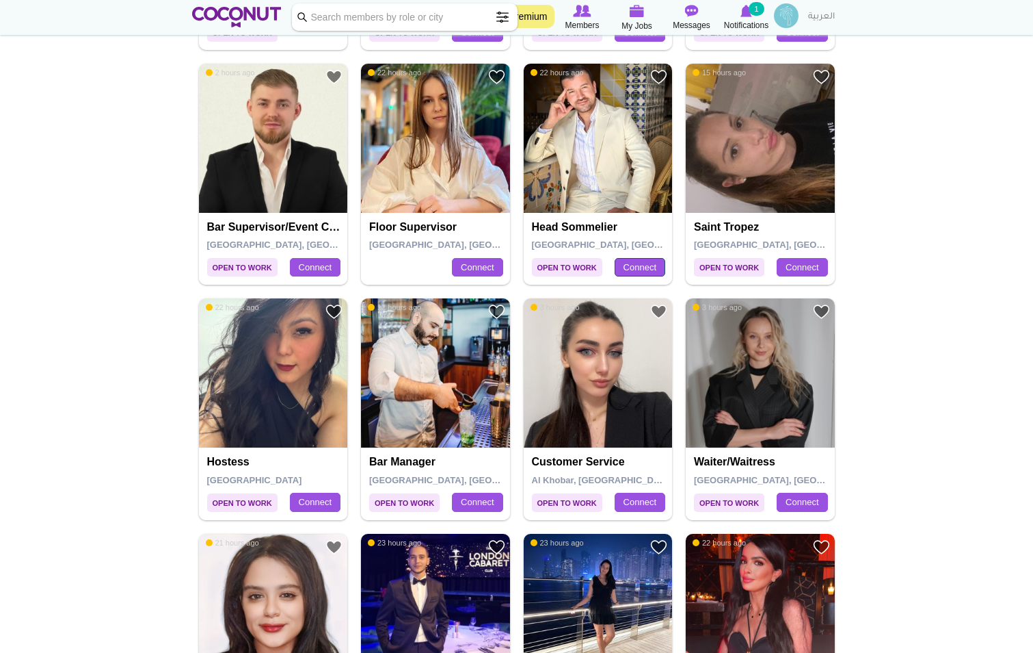
click at [635, 267] on link "Connect" at bounding box center [640, 267] width 51 height 19
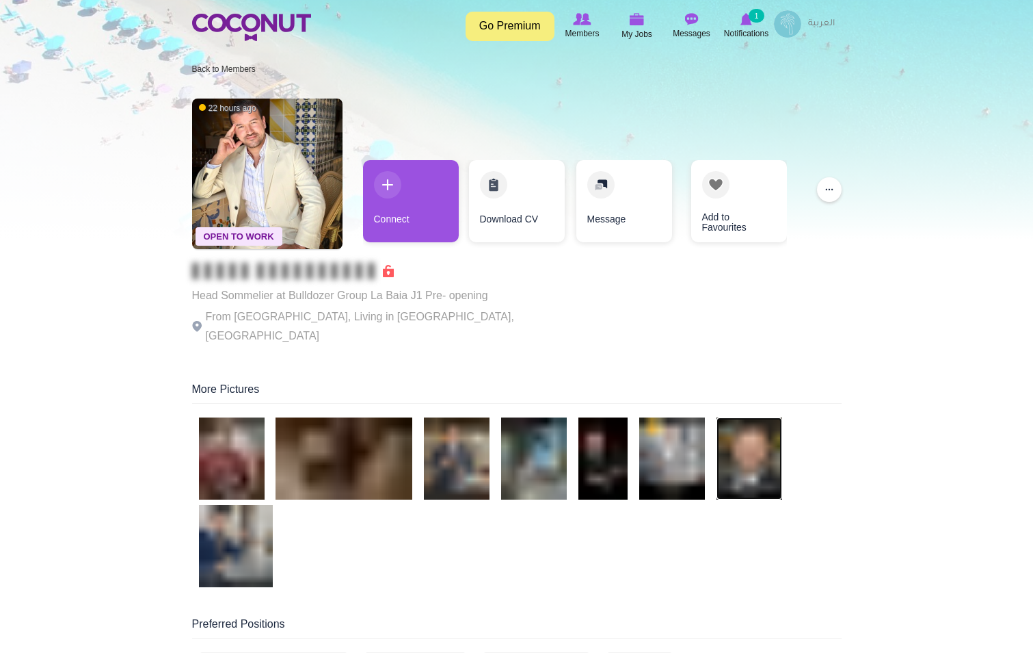
click at [735, 436] on img at bounding box center [750, 458] width 66 height 82
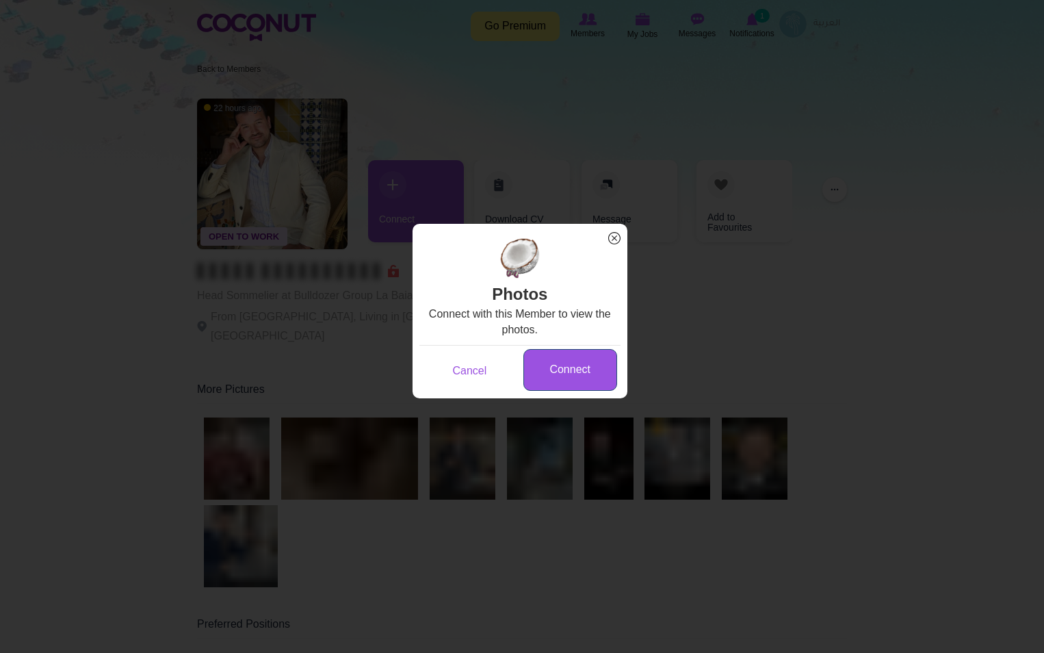
click at [591, 368] on link "Connect" at bounding box center [570, 370] width 94 height 42
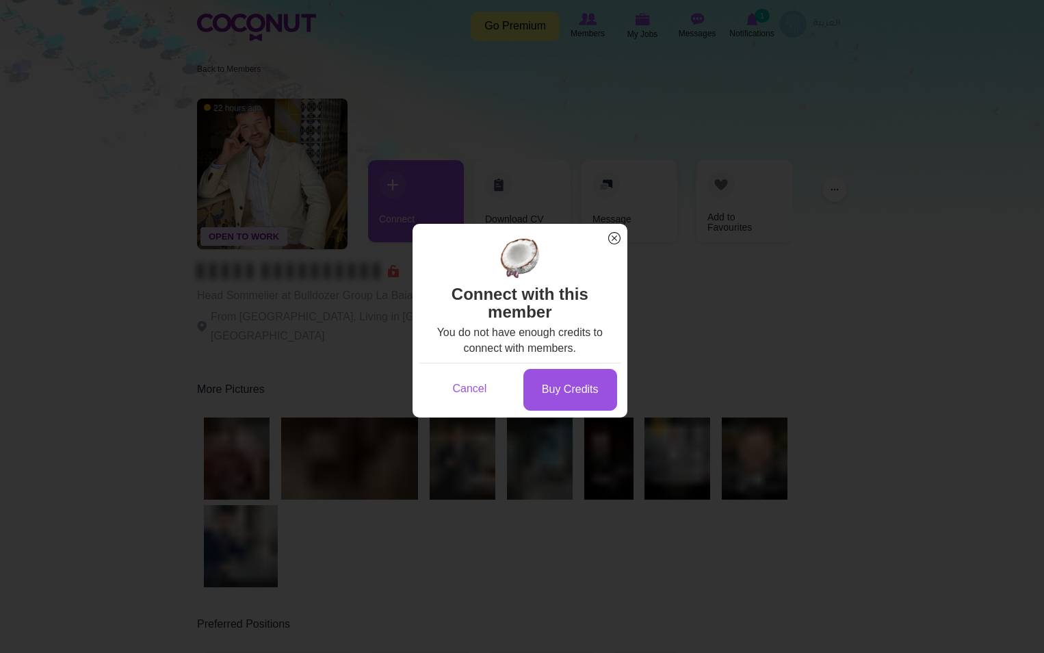
click at [618, 237] on span "x" at bounding box center [614, 238] width 18 height 18
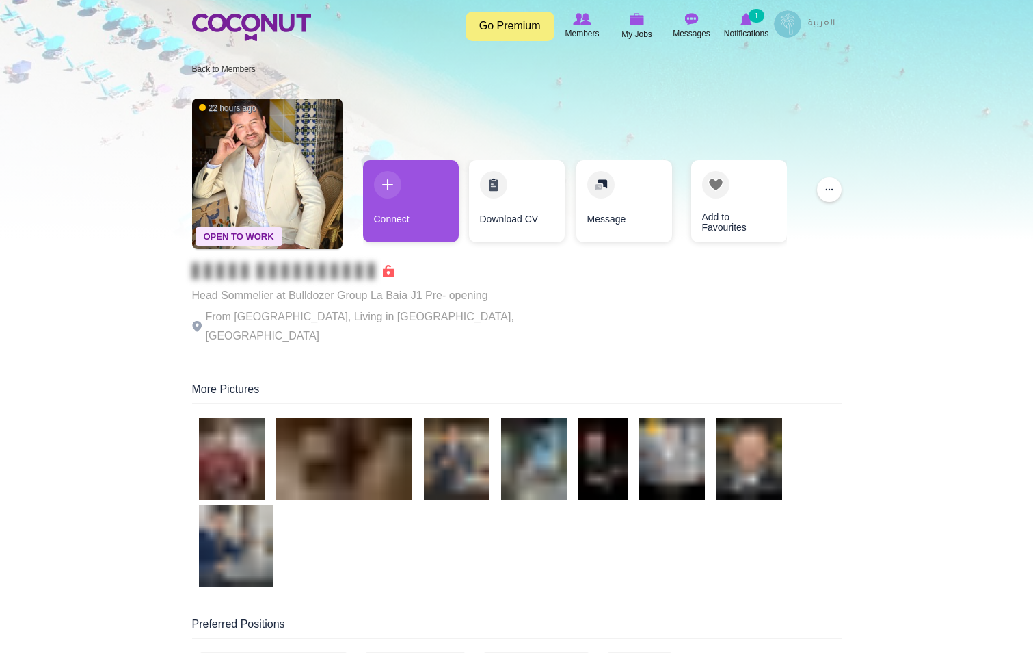
click at [510, 25] on link "Go Premium" at bounding box center [510, 26] width 89 height 29
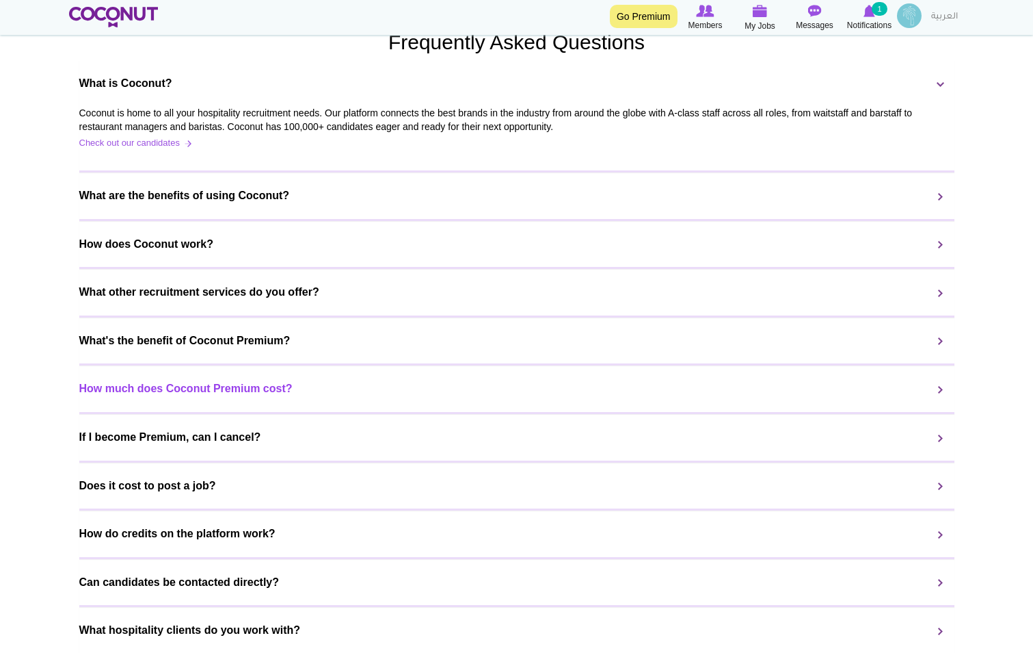
scroll to position [958, 0]
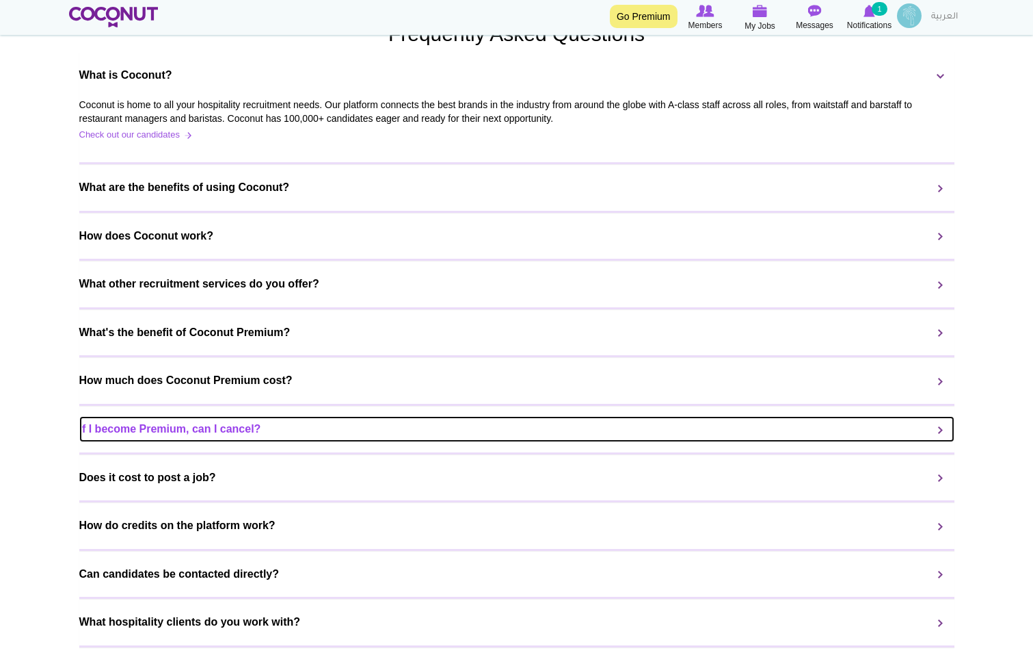
click at [308, 442] on link "If I become Premium, can I cancel?" at bounding box center [516, 429] width 875 height 26
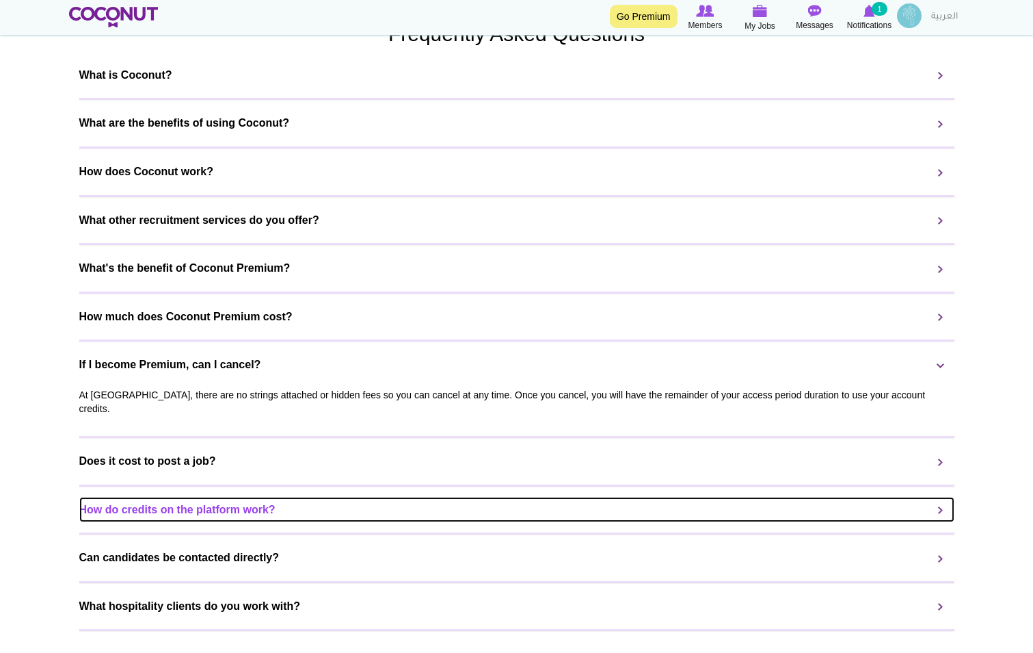
click at [337, 523] on link "How do credits on the platform work?" at bounding box center [516, 510] width 875 height 26
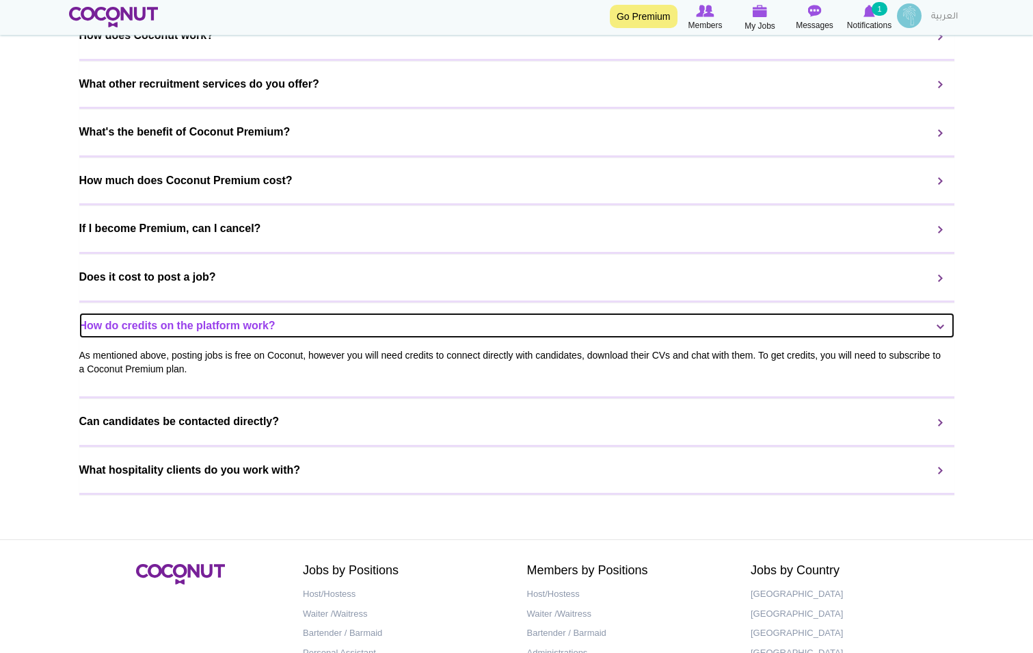
scroll to position [1094, 0]
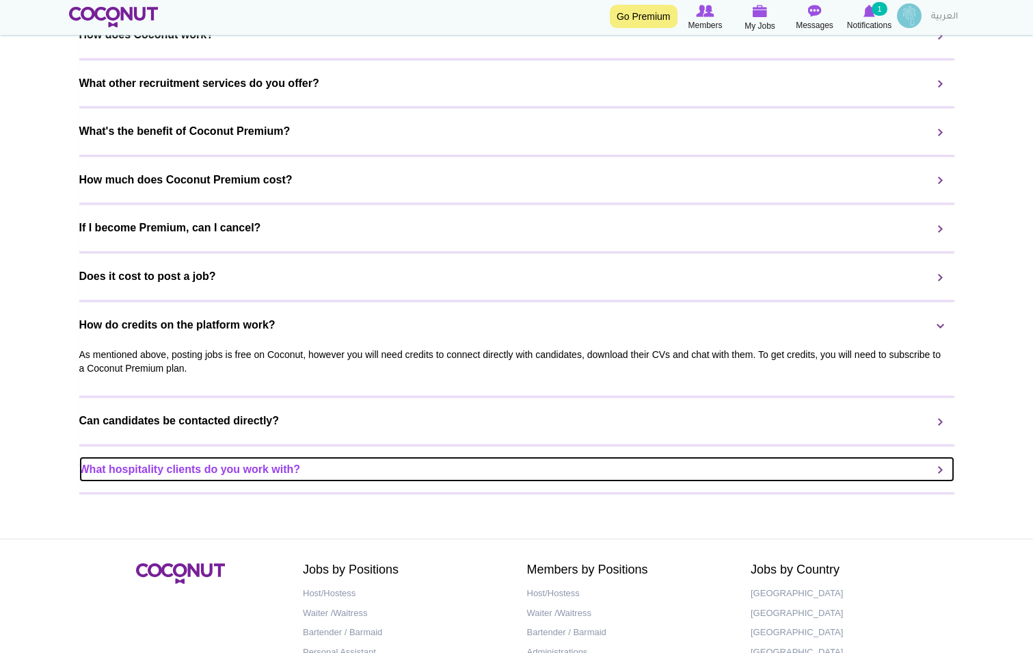
click at [122, 482] on link "What hospitality clients do you work with?" at bounding box center [516, 469] width 875 height 26
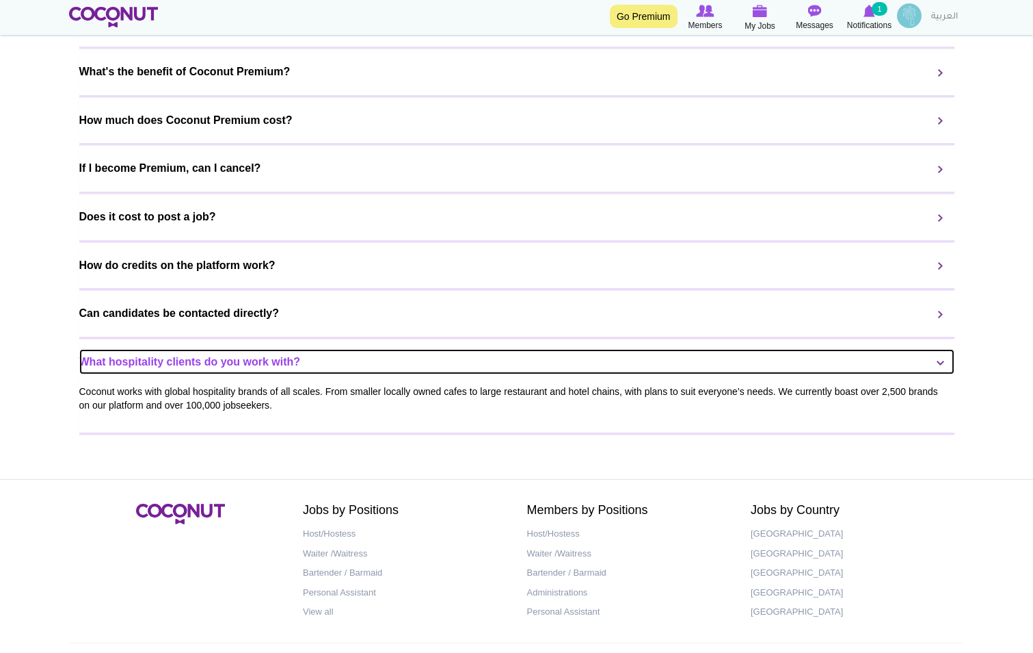
scroll to position [1236, 0]
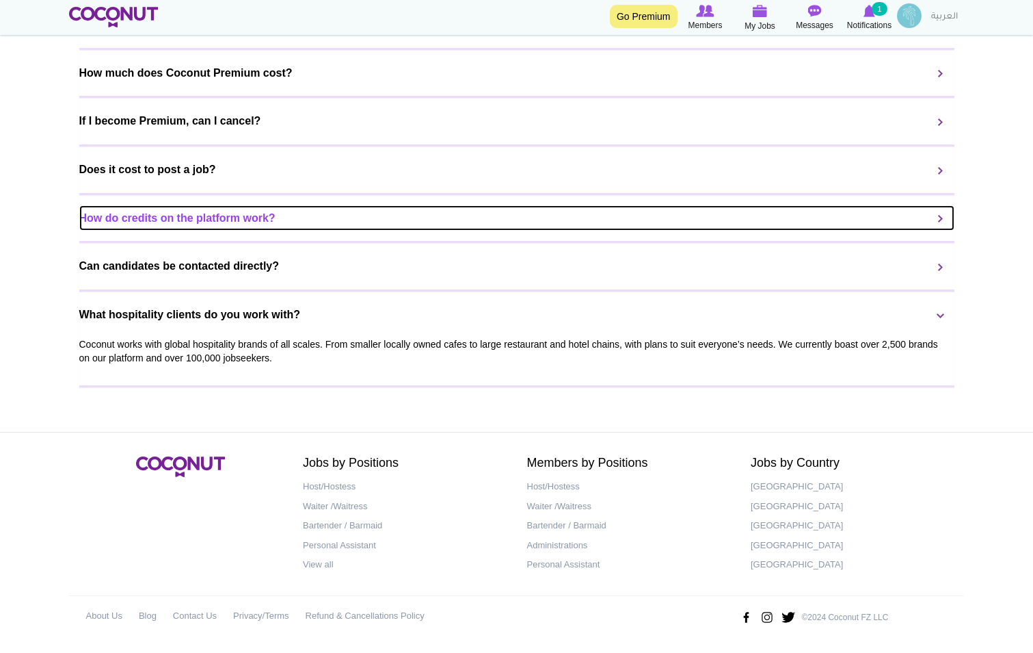
click at [213, 226] on link "How do credits on the platform work?" at bounding box center [516, 218] width 875 height 26
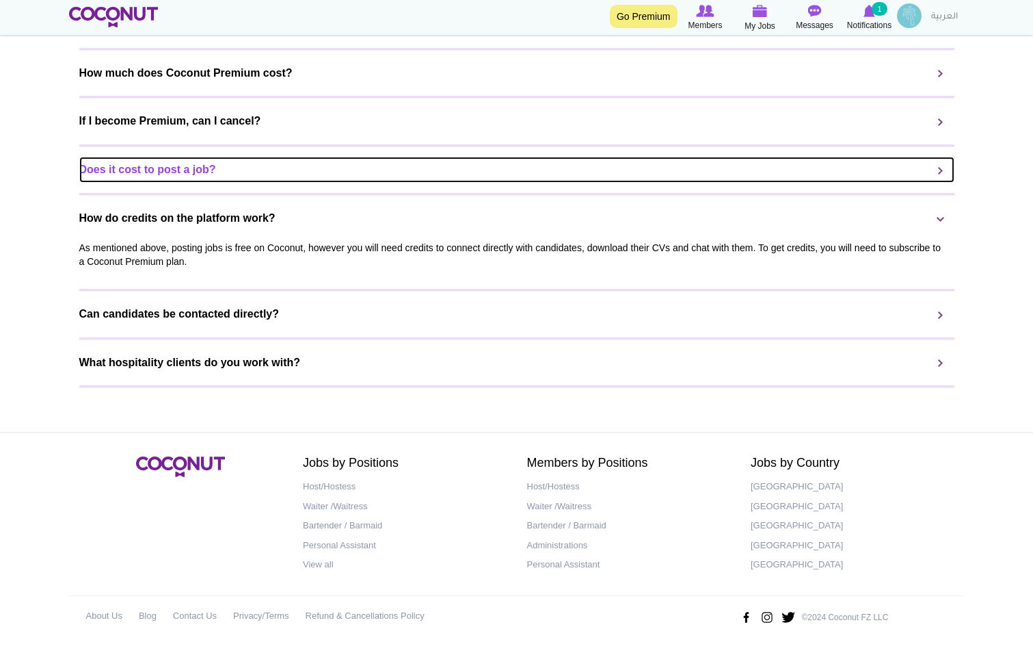
click at [173, 176] on link "Does it cost to post a job?" at bounding box center [516, 170] width 875 height 26
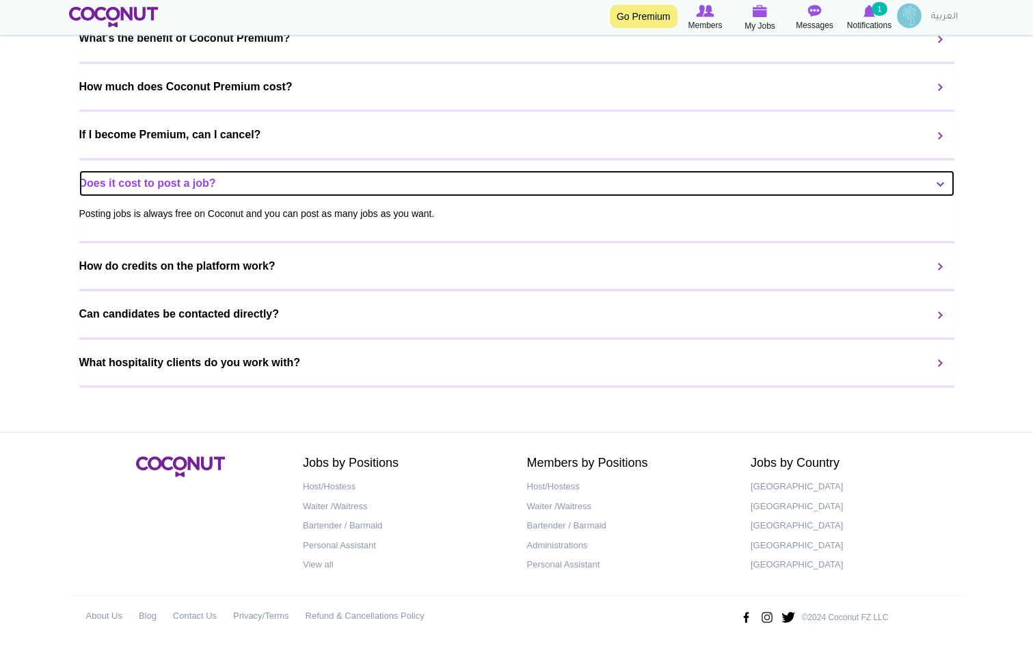
scroll to position [1222, 0]
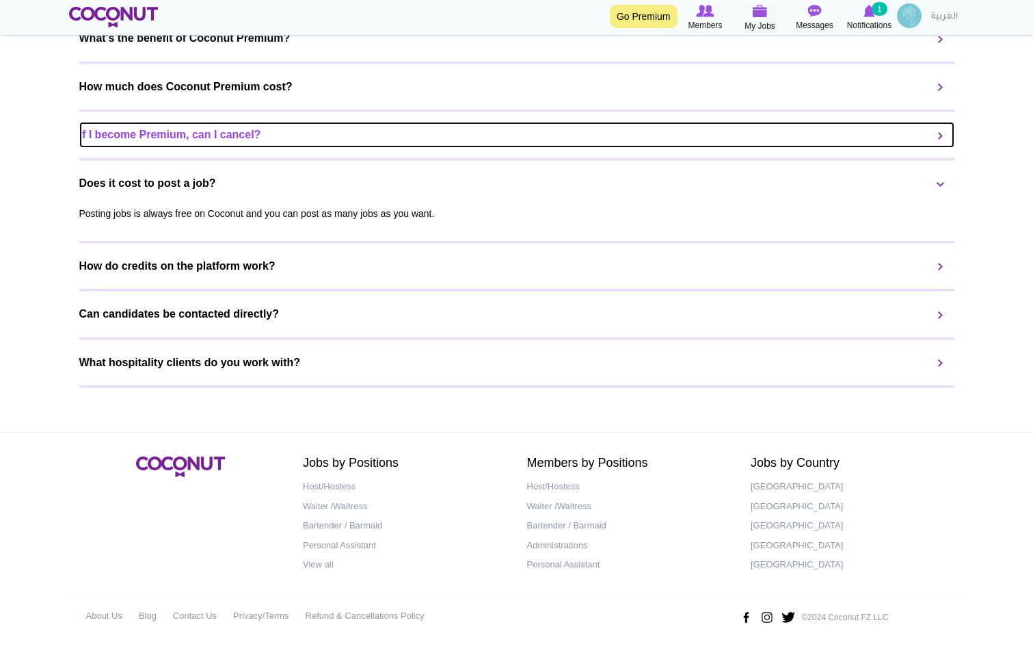
click at [172, 142] on link "If I become Premium, can I cancel?" at bounding box center [516, 135] width 875 height 26
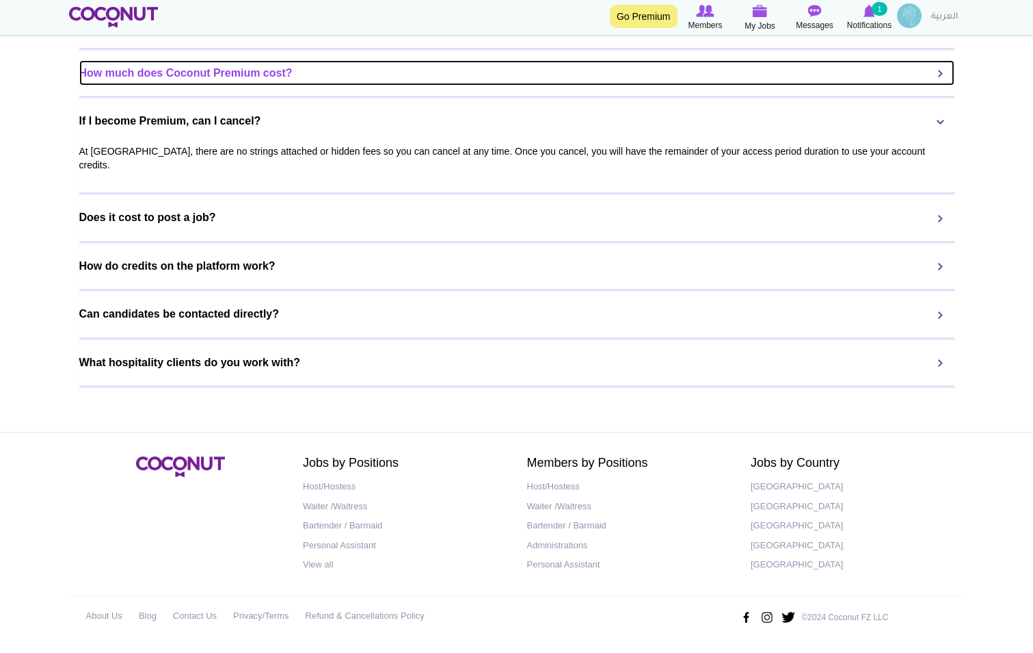
click at [172, 86] on link "How much does Coconut Premium cost?" at bounding box center [516, 73] width 875 height 26
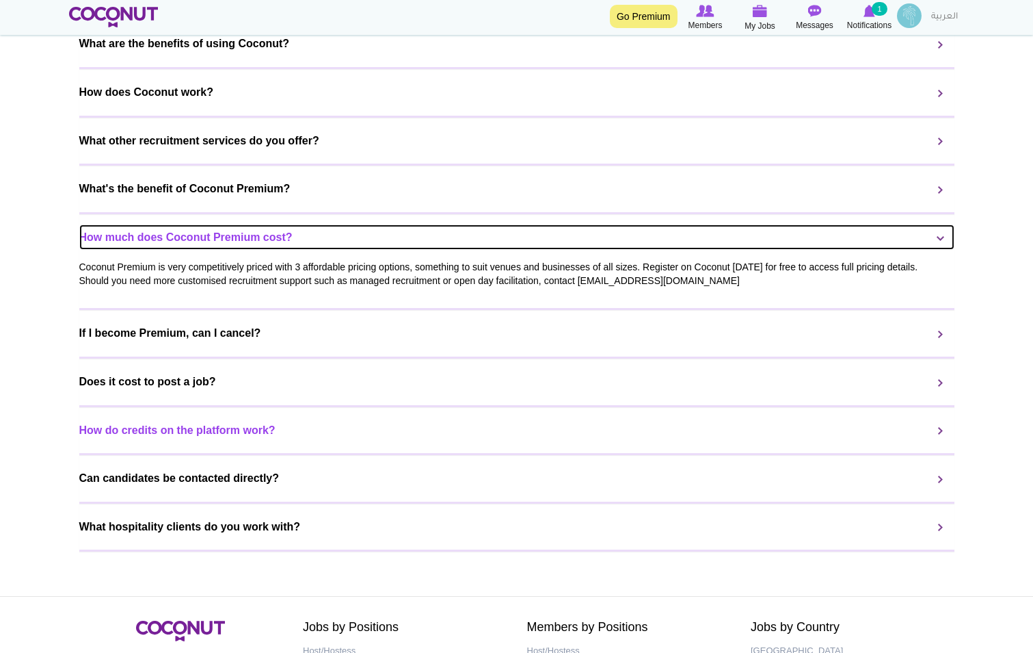
scroll to position [1017, 0]
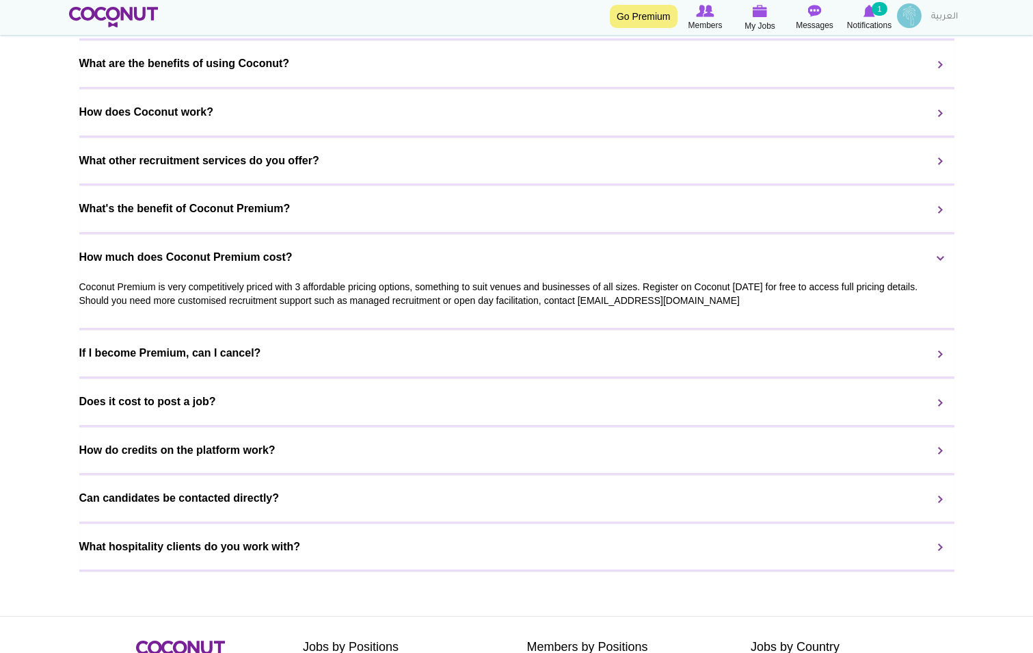
drag, startPoint x: 644, startPoint y: 336, endPoint x: 549, endPoint y: 343, distance: 96.0
click at [549, 317] on div "Coconut Premium is very competitively priced with 3 affordable pricing options,…" at bounding box center [516, 293] width 875 height 48
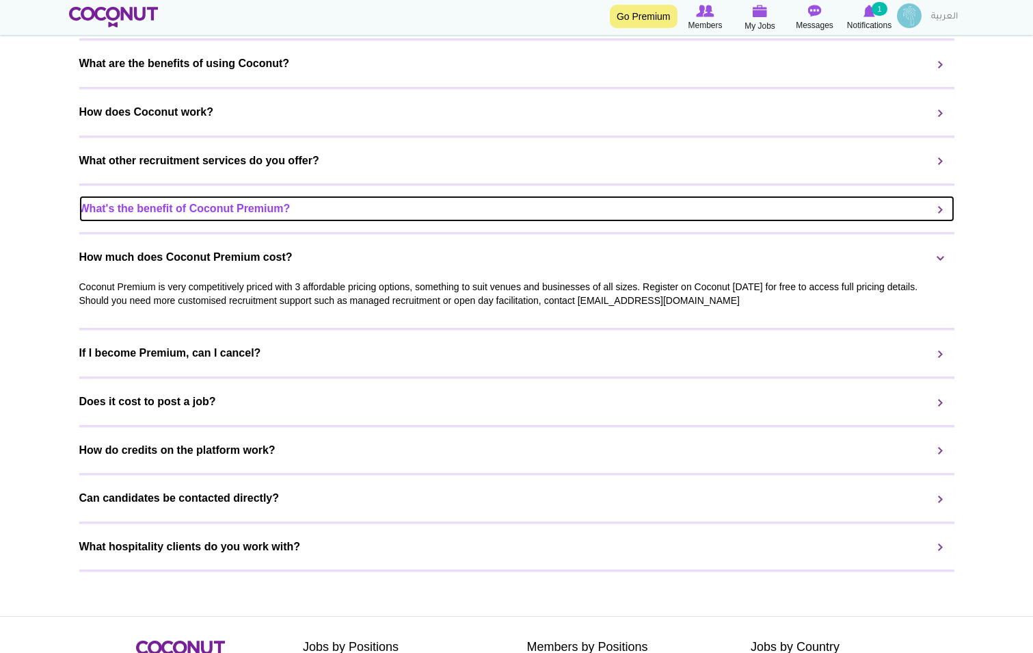
click at [138, 222] on link "What's the benefit of Coconut Premium?" at bounding box center [516, 209] width 875 height 26
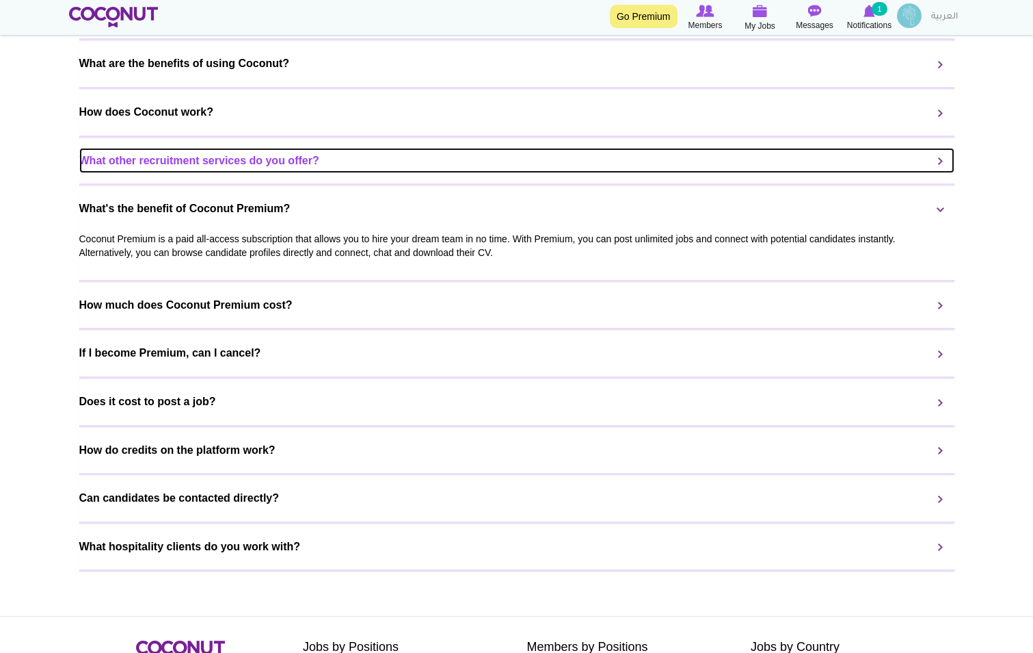
click at [154, 174] on link "What other recruitment services do you offer?" at bounding box center [516, 161] width 875 height 26
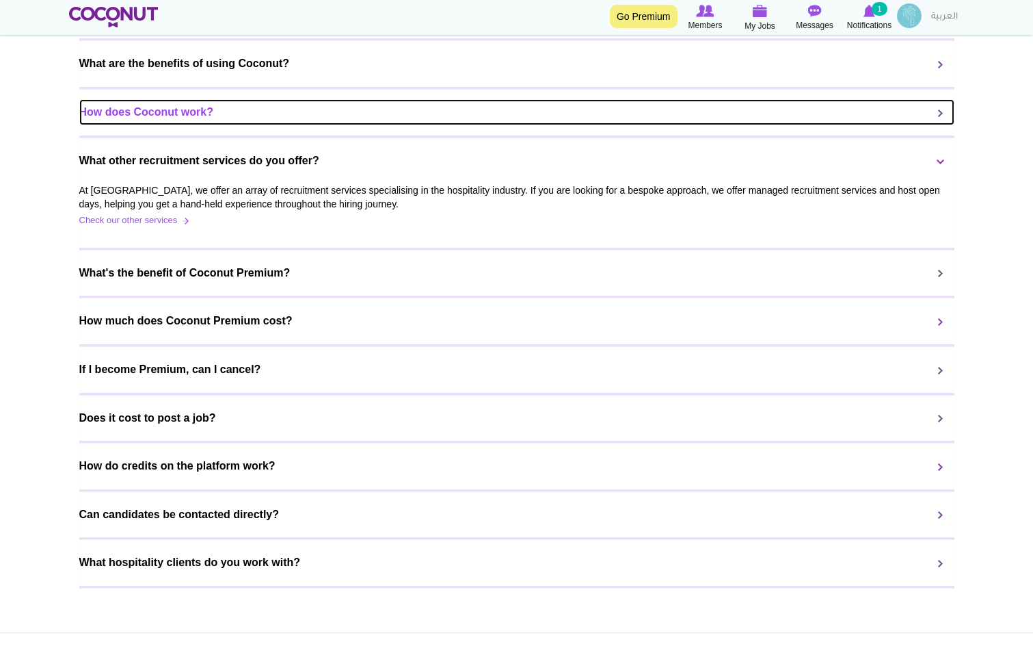
click at [161, 125] on link "How does Coconut work?" at bounding box center [516, 112] width 875 height 26
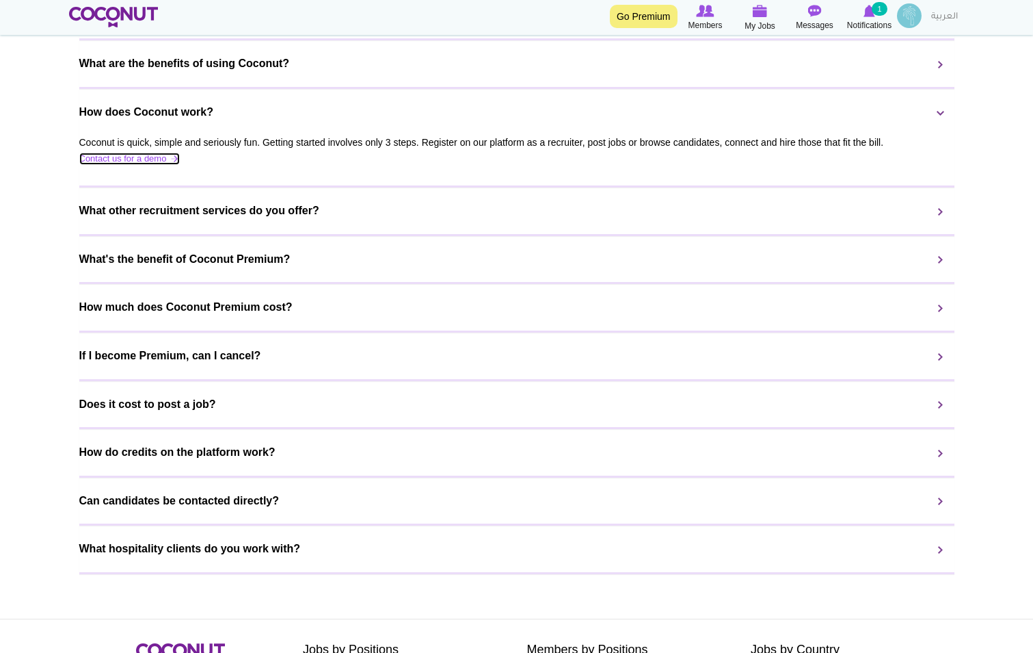
click at [126, 166] on link "Contact us for a demo" at bounding box center [129, 159] width 101 height 13
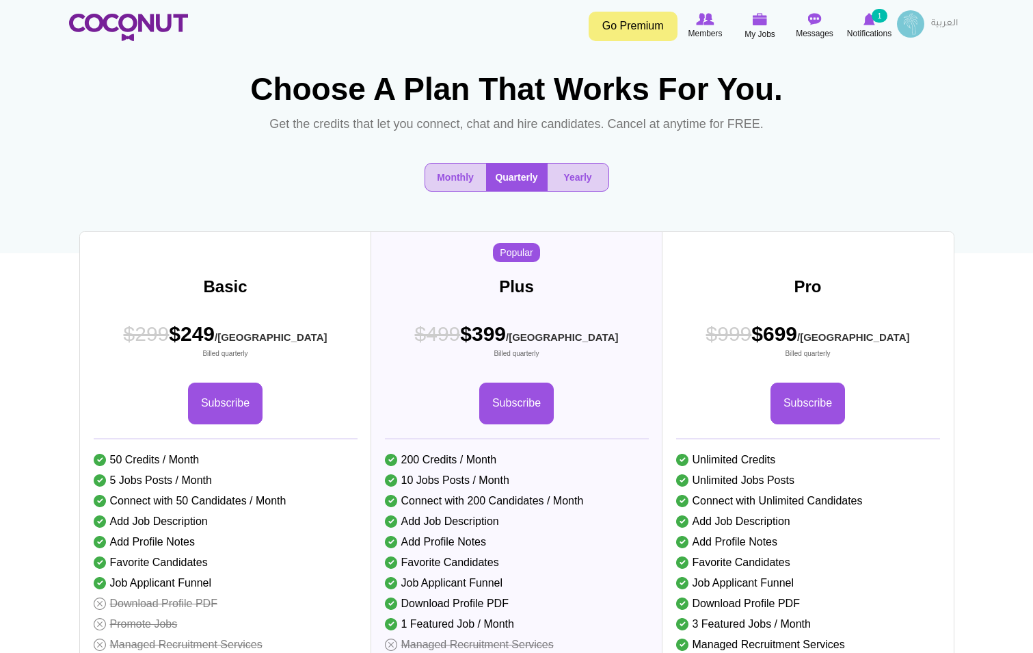
scroll to position [0, 0]
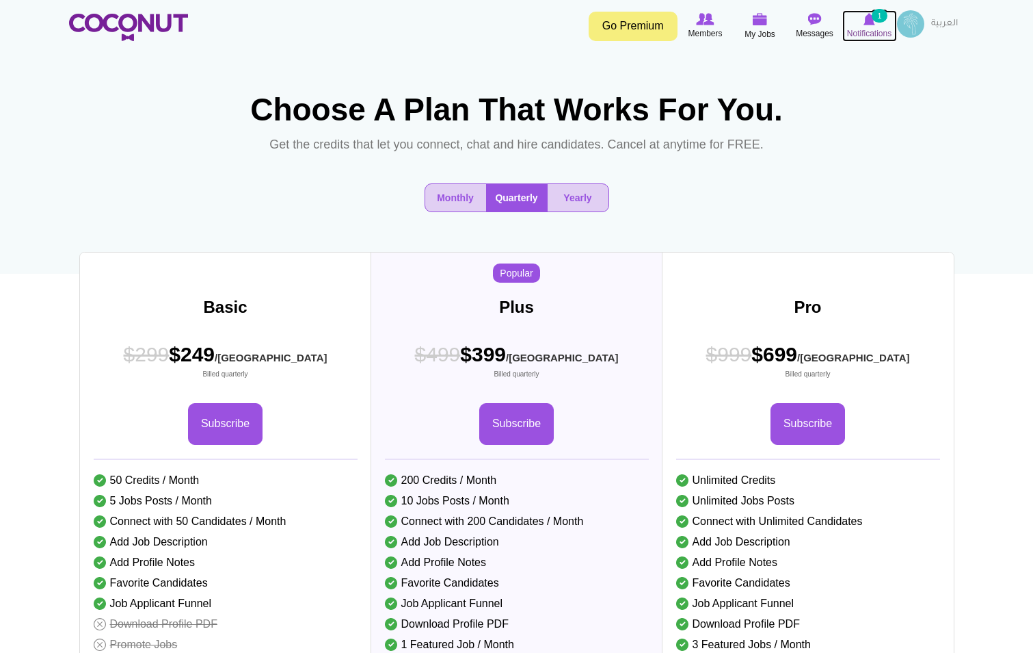
click at [857, 23] on icon at bounding box center [870, 19] width 52 height 15
click at [796, 26] on icon at bounding box center [815, 19] width 52 height 15
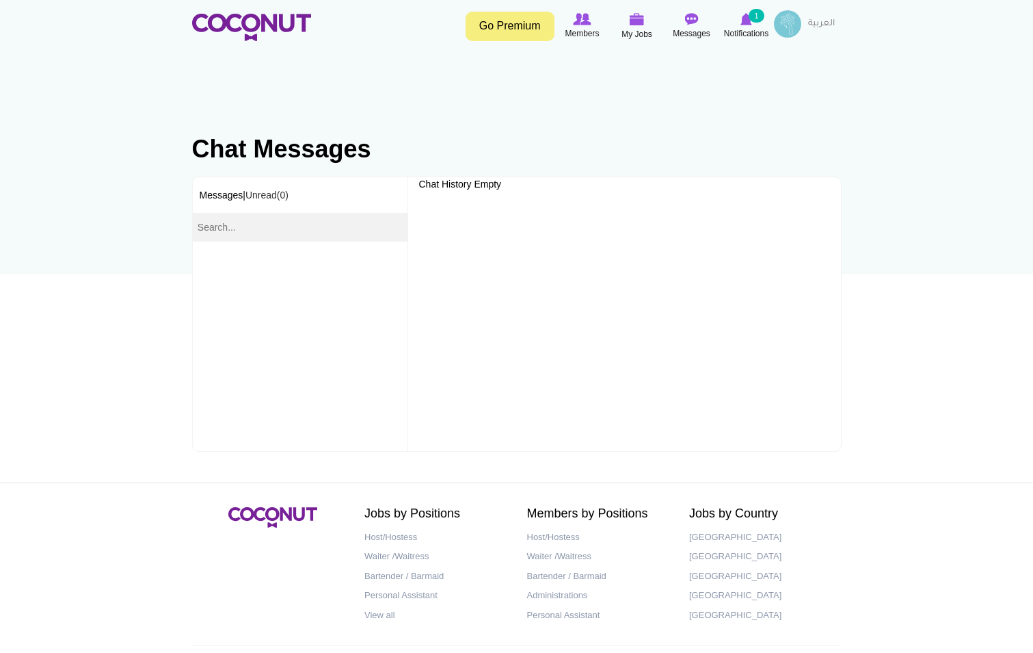
click at [265, 562] on div "Jobs by Positions Host/Hostess Waiter /Waitress Bartender / Barmaid Personal As…" at bounding box center [517, 593] width 670 height 172
click at [293, 231] on input "text" at bounding box center [300, 227] width 215 height 29
click at [516, 30] on link "Go Premium" at bounding box center [510, 26] width 89 height 29
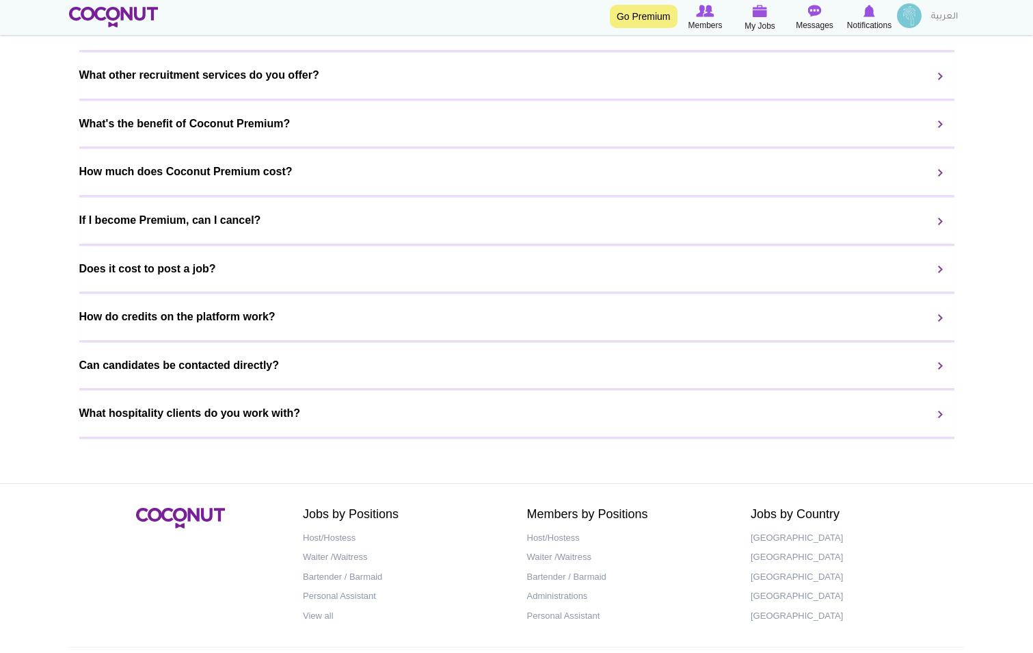
scroll to position [1252, 0]
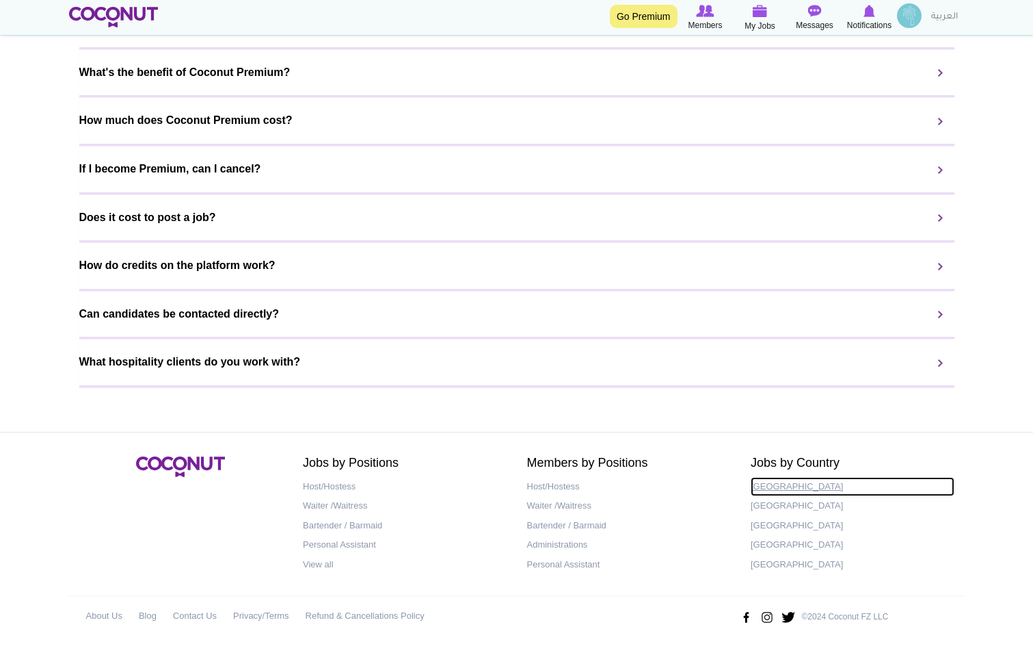
click at [775, 482] on link "[GEOGRAPHIC_DATA]" at bounding box center [853, 487] width 204 height 20
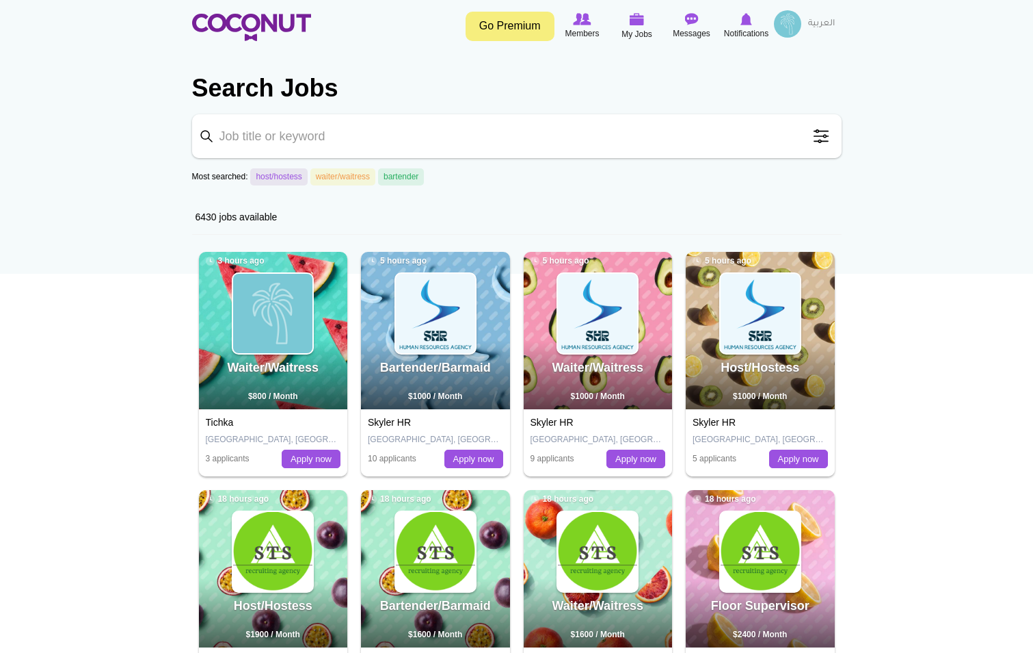
click at [777, 23] on img at bounding box center [787, 23] width 27 height 27
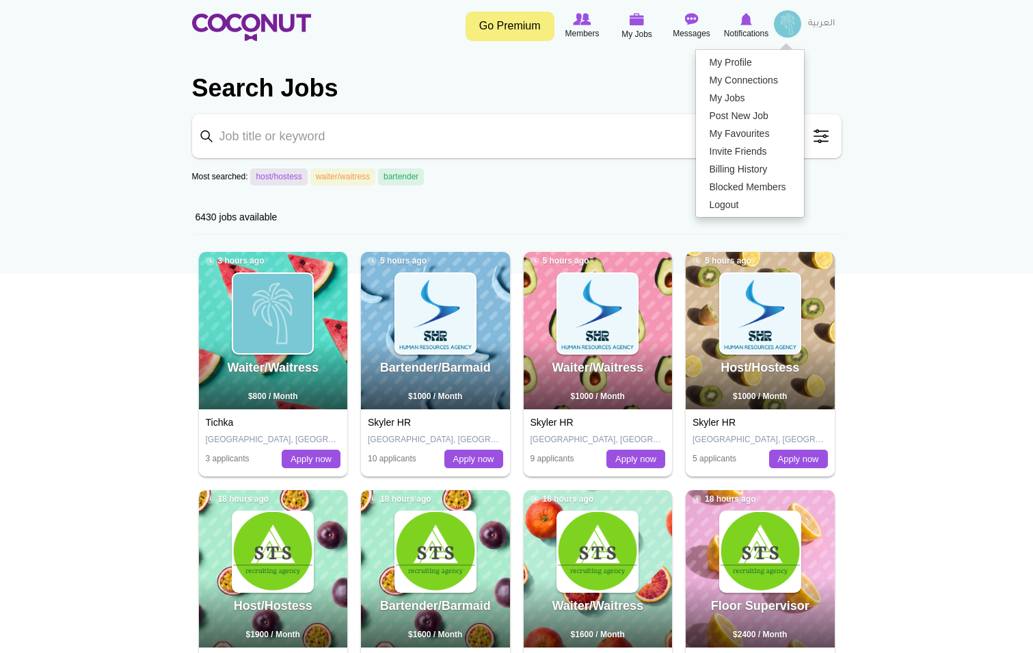
click at [259, 87] on h2 "Search Jobs" at bounding box center [517, 88] width 650 height 33
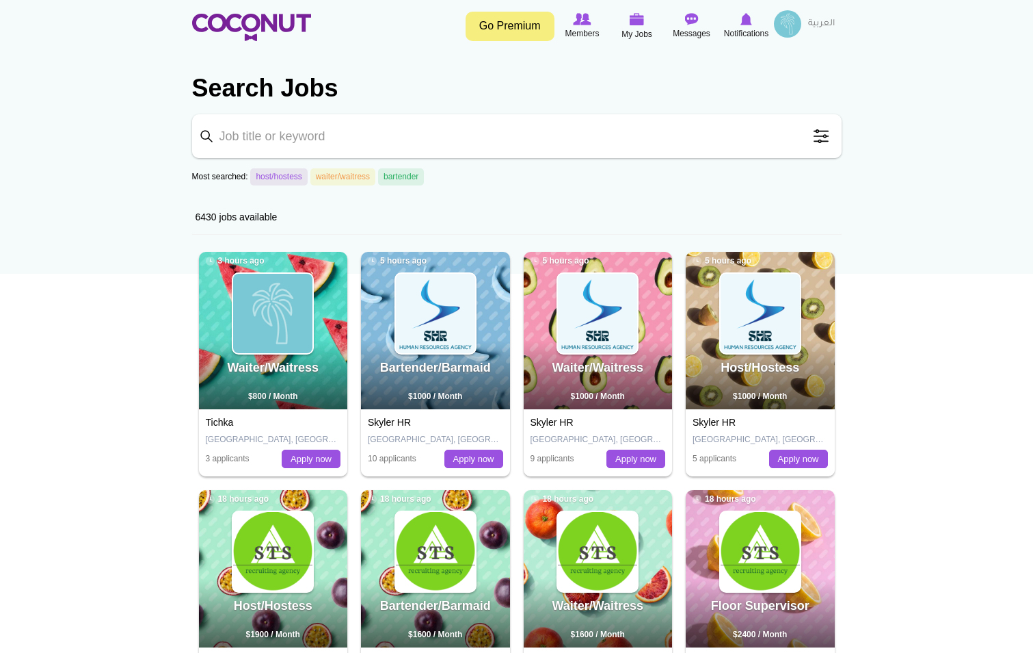
click at [207, 181] on label "Most searched:" at bounding box center [220, 177] width 56 height 12
click at [323, 182] on link "waiter/waitress" at bounding box center [343, 176] width 65 height 17
click at [399, 178] on link "bartender" at bounding box center [401, 176] width 46 height 17
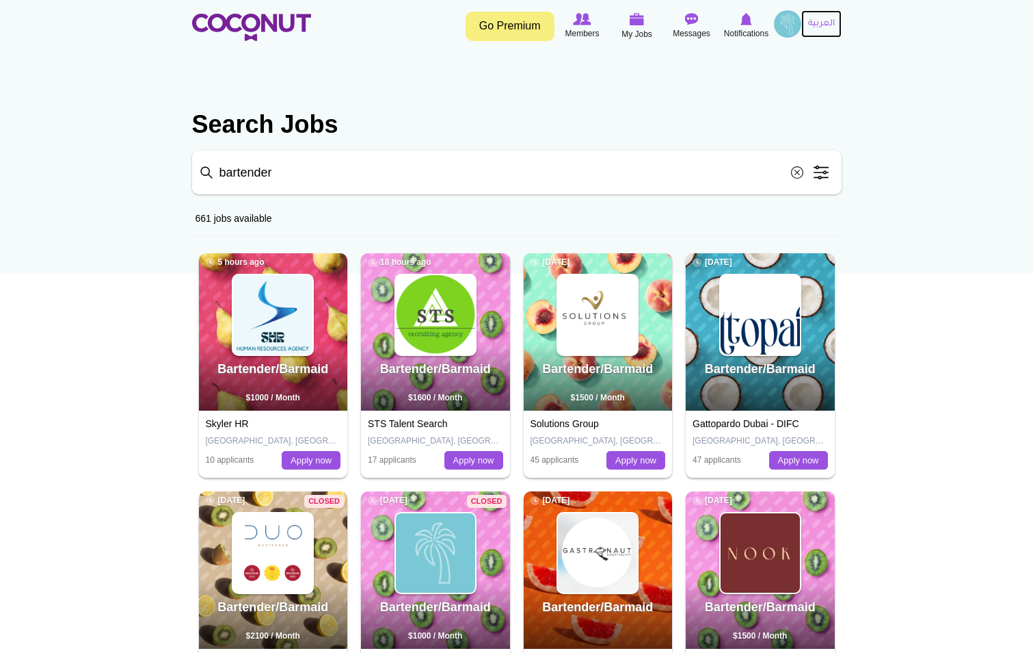
click at [816, 18] on link "العربية" at bounding box center [822, 23] width 40 height 27
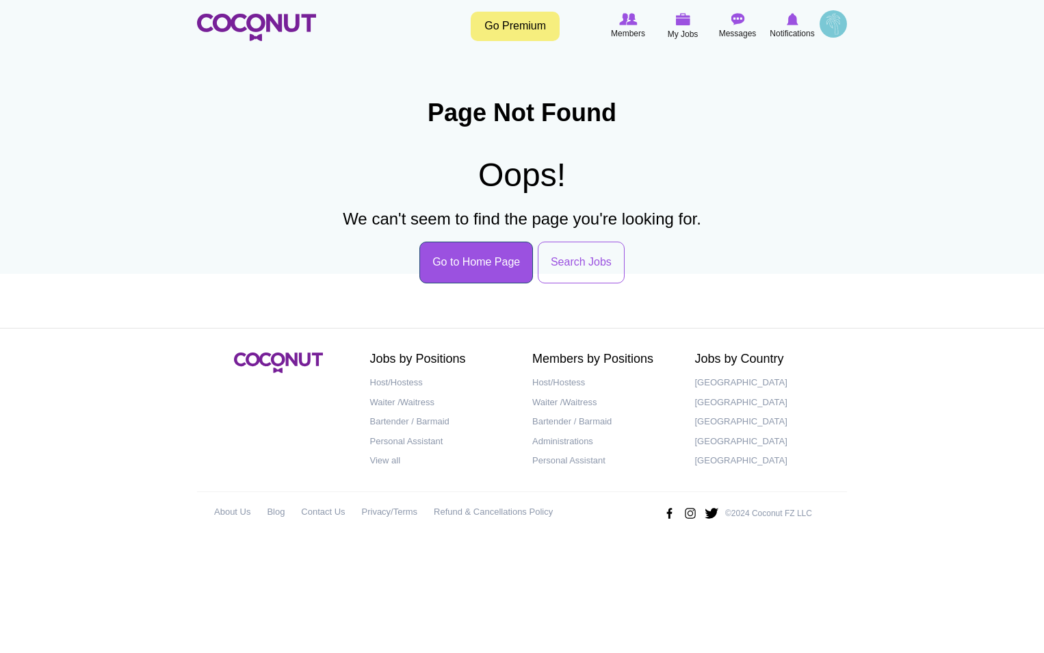
click at [497, 252] on link "Go to Home Page" at bounding box center [476, 262] width 114 height 42
click at [471, 265] on link "Go to Home Page" at bounding box center [476, 262] width 114 height 42
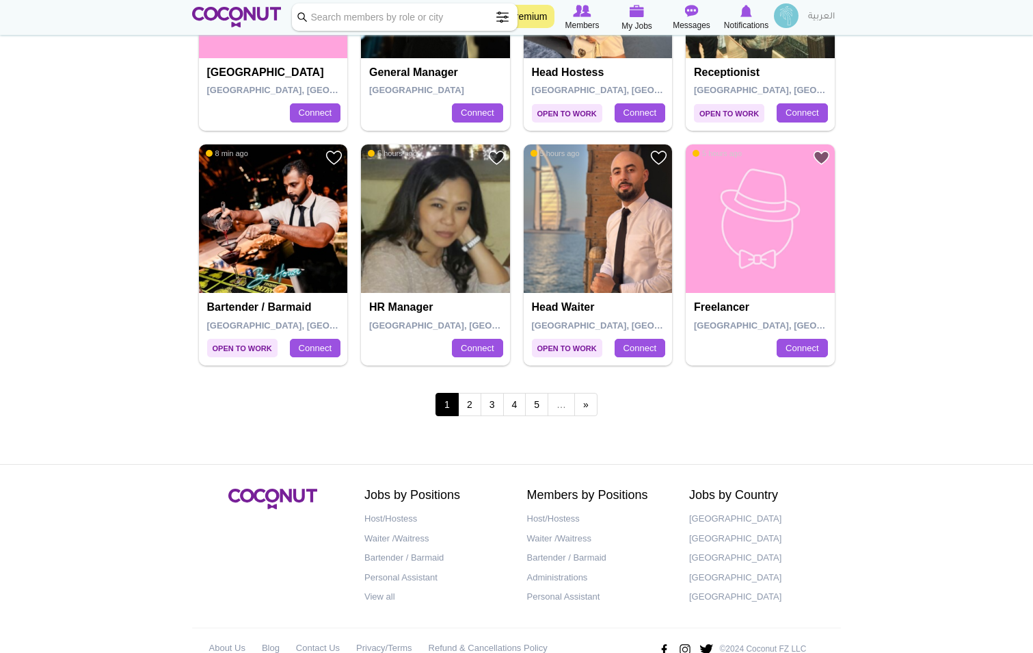
scroll to position [2360, 0]
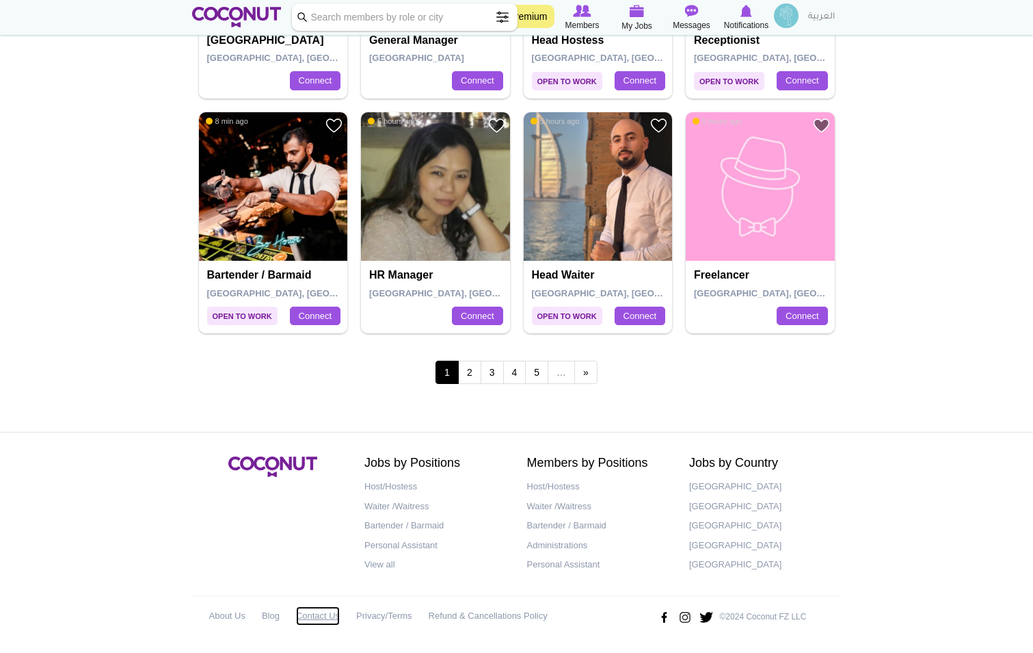
click at [315, 614] on link "Contact Us" at bounding box center [318, 616] width 44 height 20
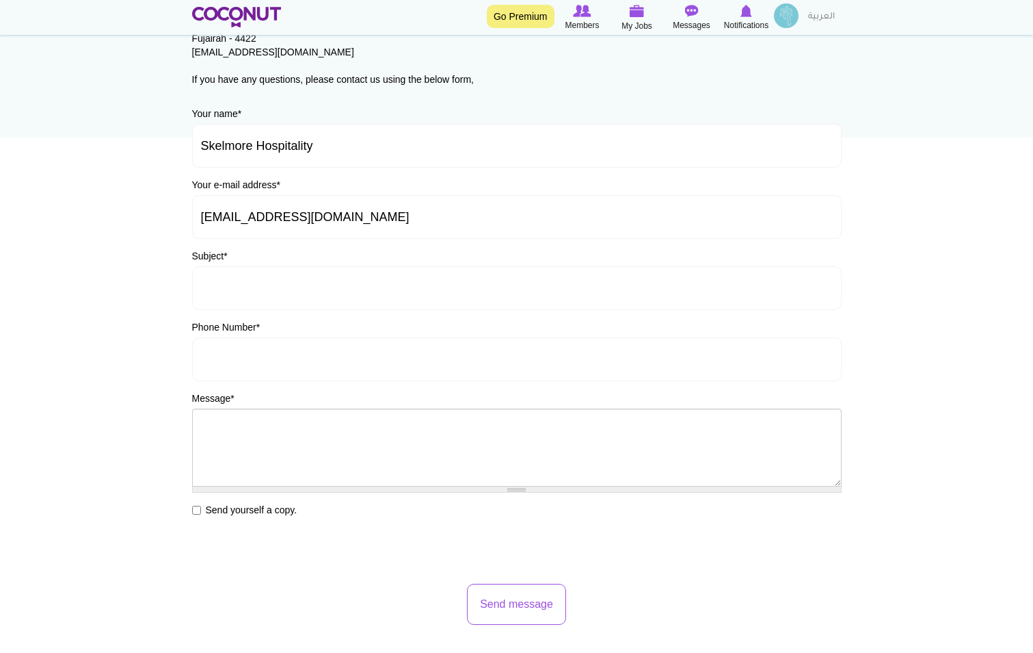
scroll to position [137, 0]
click at [279, 286] on input "Subject *" at bounding box center [517, 287] width 650 height 44
paste input "Request for Demo – Coconut Recruitment Platform"
type input "Request for Demo – Coconut Recruitment Platform"
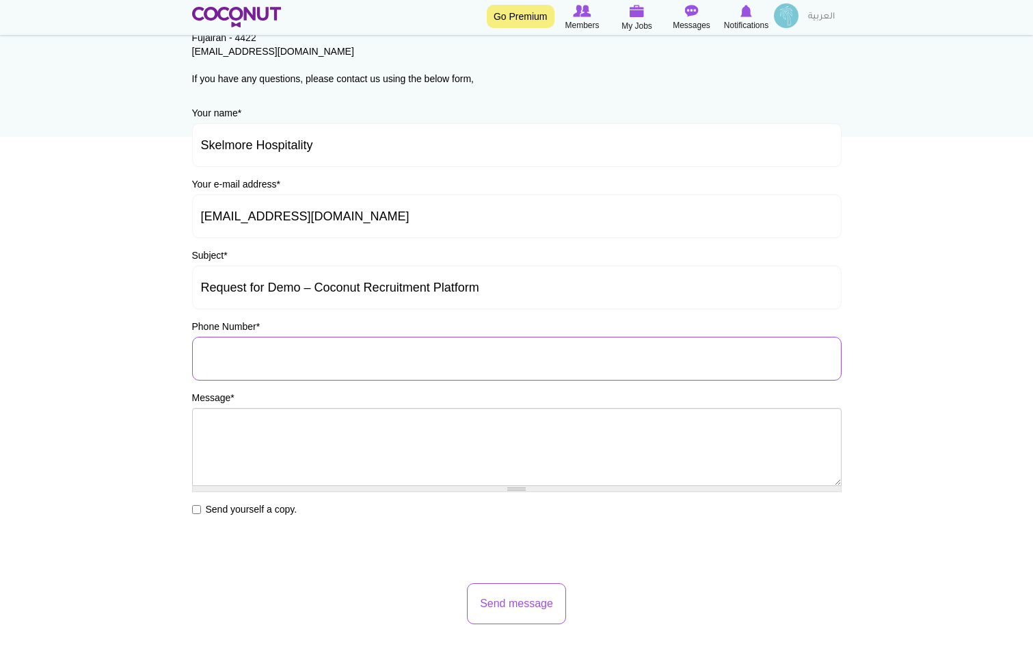
click at [288, 354] on input "Phone Number *" at bounding box center [517, 359] width 650 height 44
type input "169642"
click at [278, 364] on input "169642" at bounding box center [517, 359] width 650 height 44
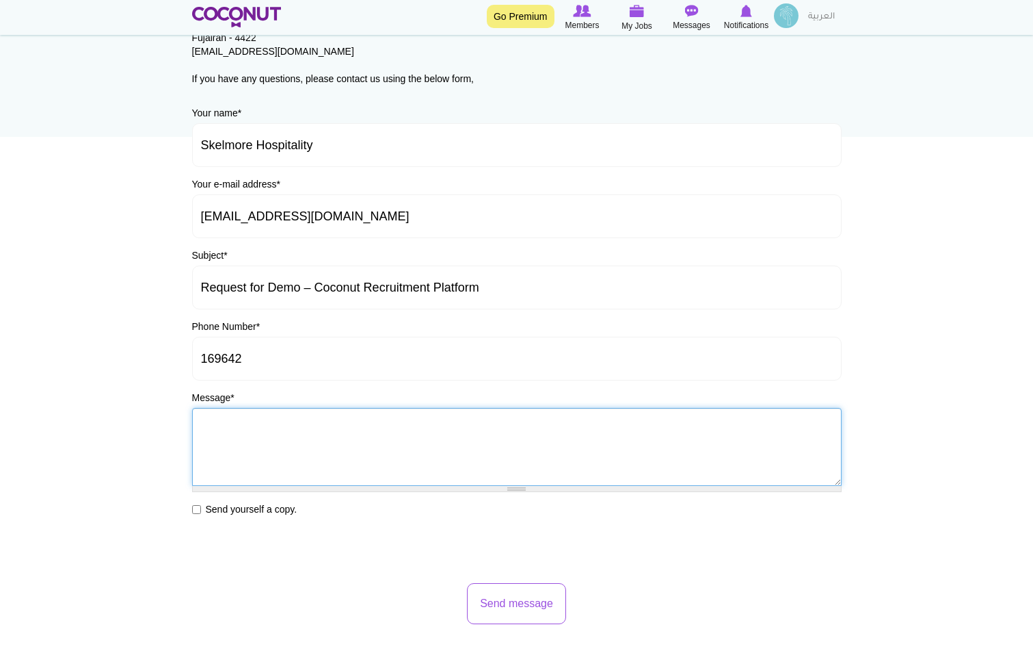
click at [276, 457] on textarea "Message *" at bounding box center [517, 447] width 650 height 78
paste textarea "Hi Coconut Team, I would like to request a demo to better understand the Coconu…"
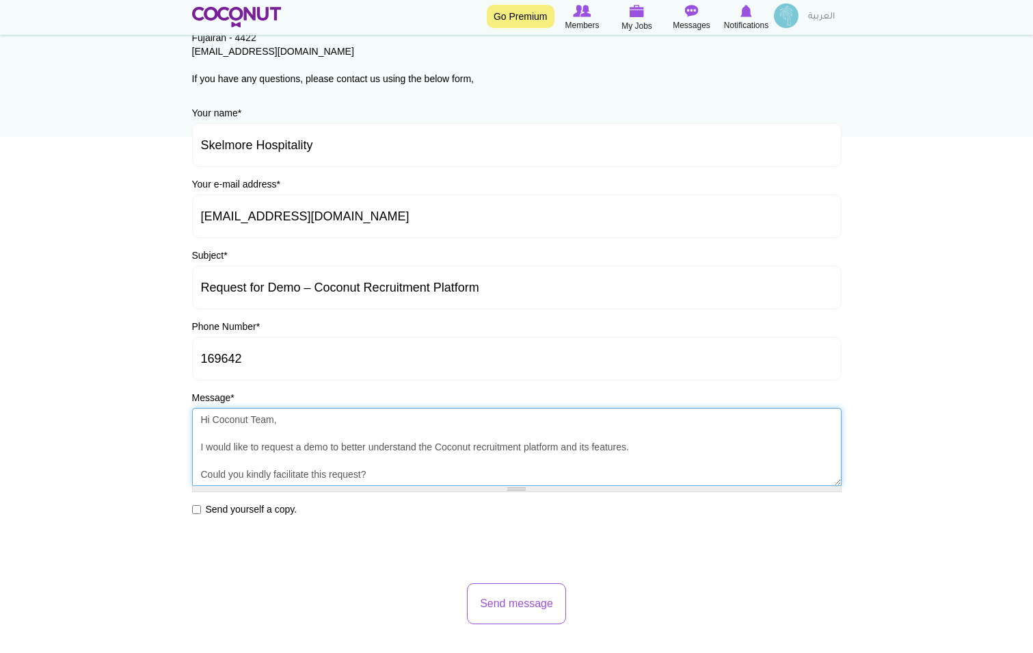
scroll to position [104, 0]
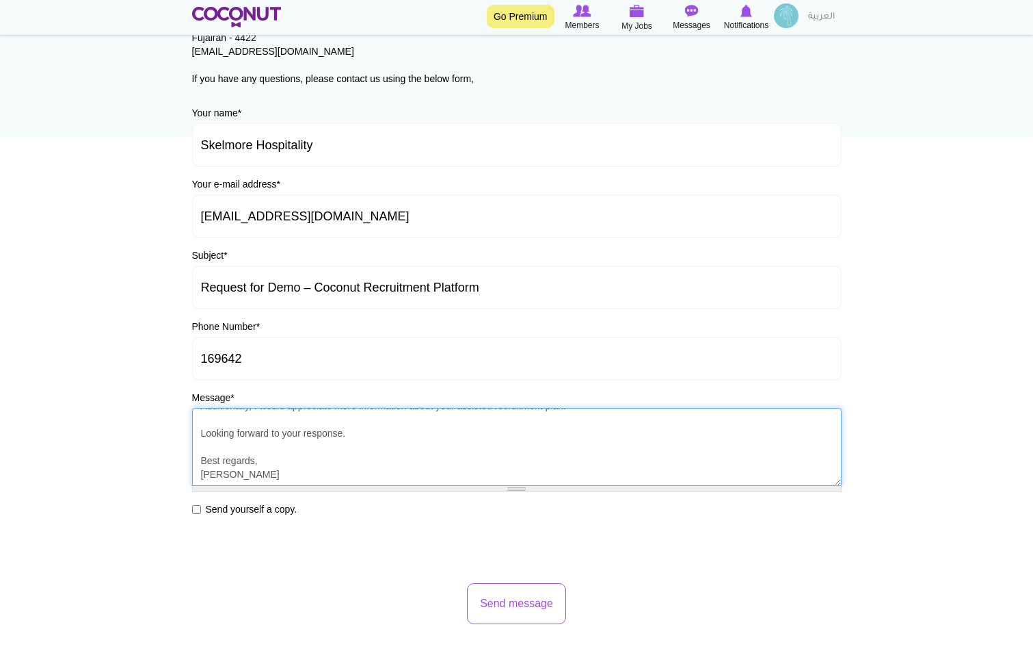
type textarea "Hi Coconut Team, I would like to request a demo to better understand the Coconu…"
click at [216, 505] on label "Send yourself a copy." at bounding box center [244, 509] width 105 height 14
click at [201, 505] on input "Send yourself a copy." at bounding box center [196, 509] width 9 height 9
checkbox input "true"
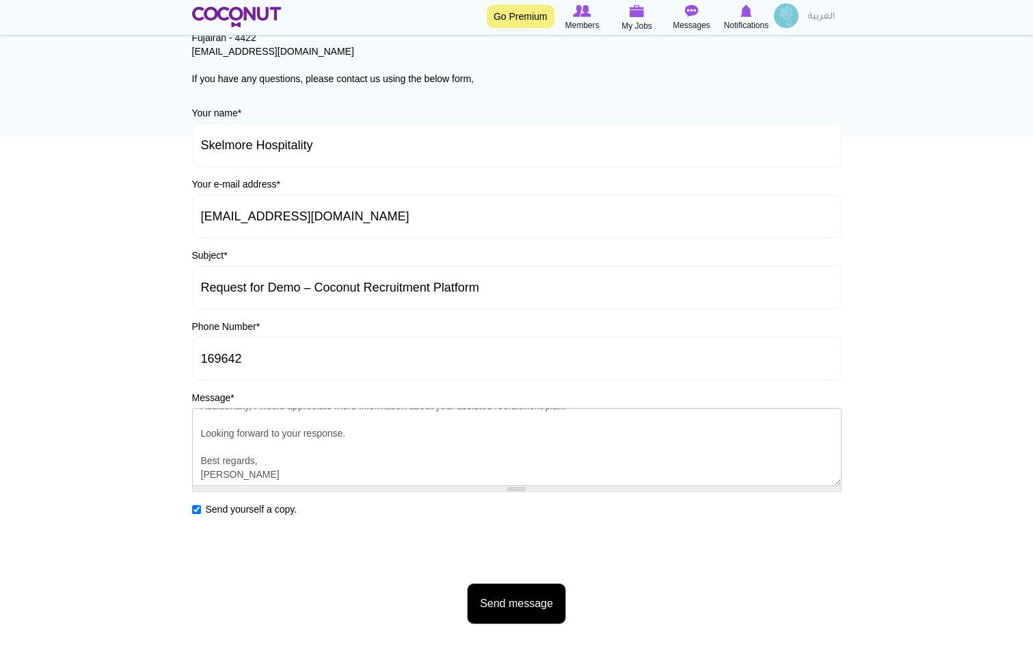
click at [507, 598] on button "Send message" at bounding box center [516, 604] width 99 height 42
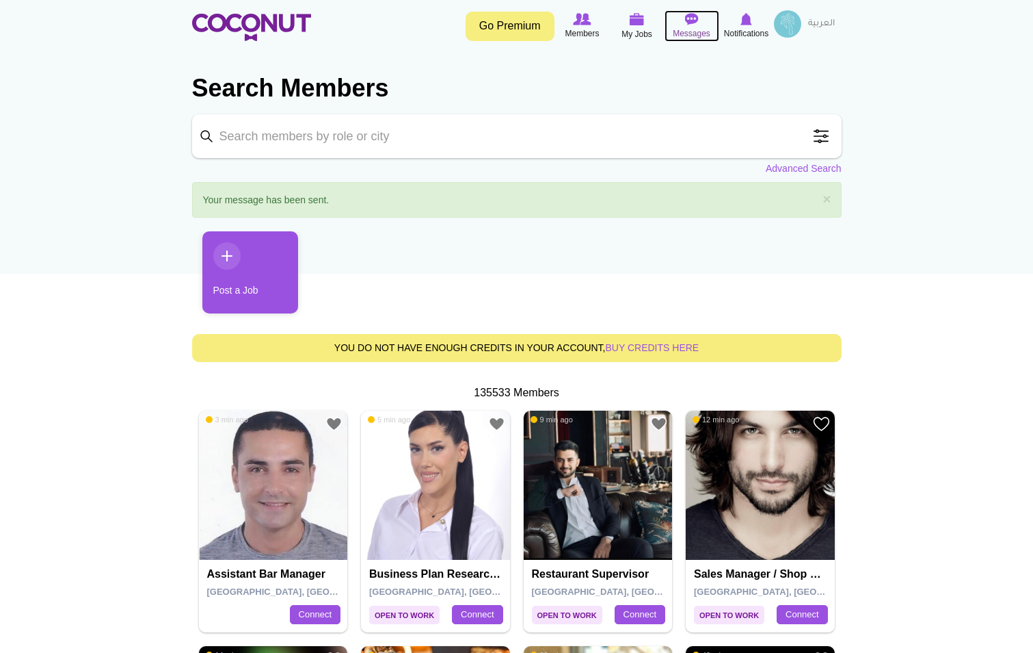
click at [698, 38] on span "Messages" at bounding box center [692, 34] width 38 height 14
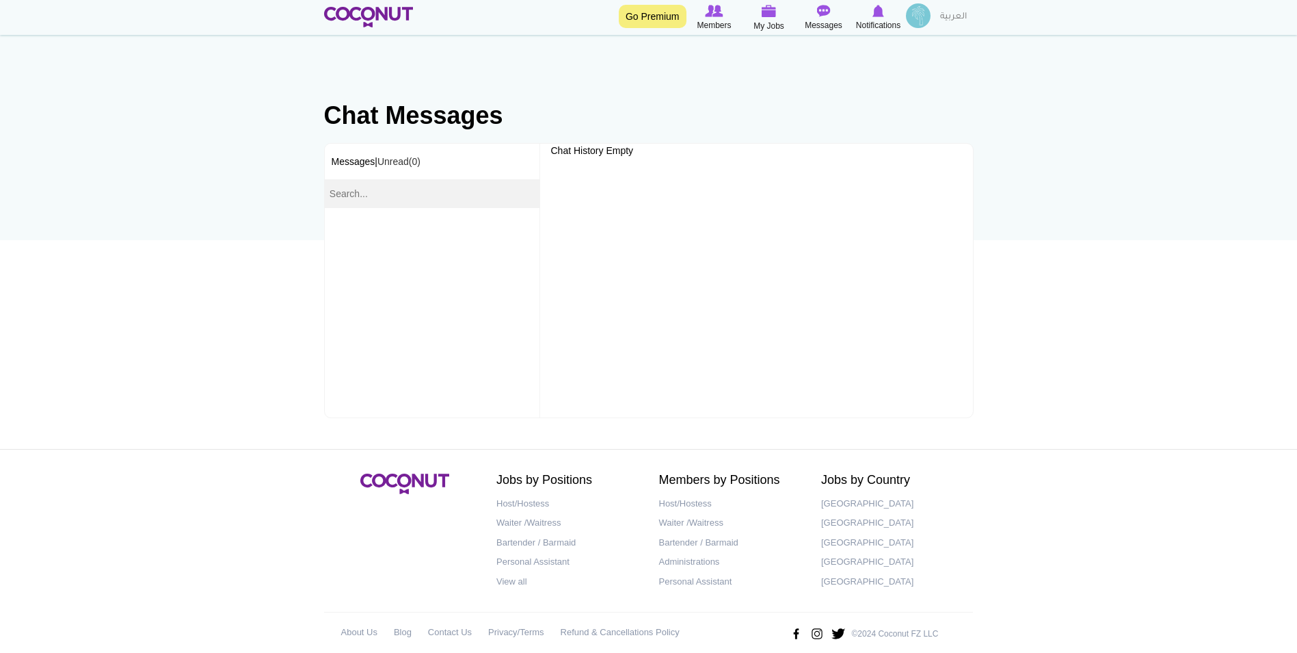
scroll to position [50, 0]
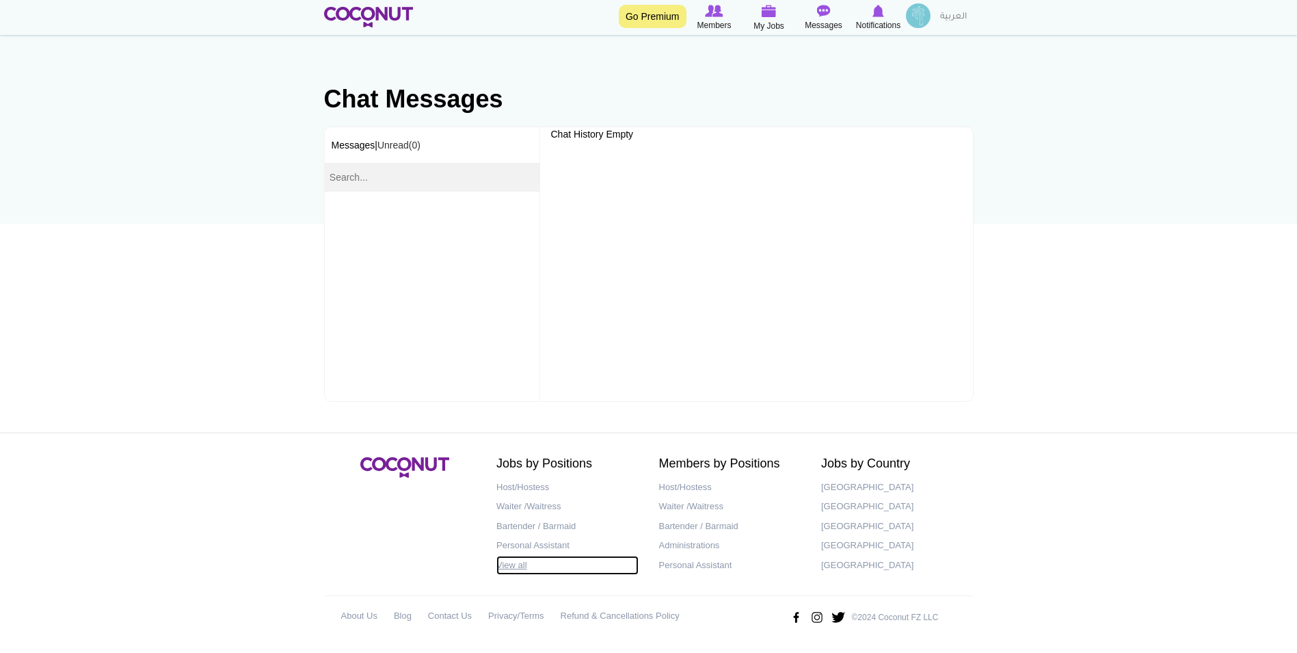
click at [510, 569] on link "View all" at bounding box center [568, 565] width 142 height 20
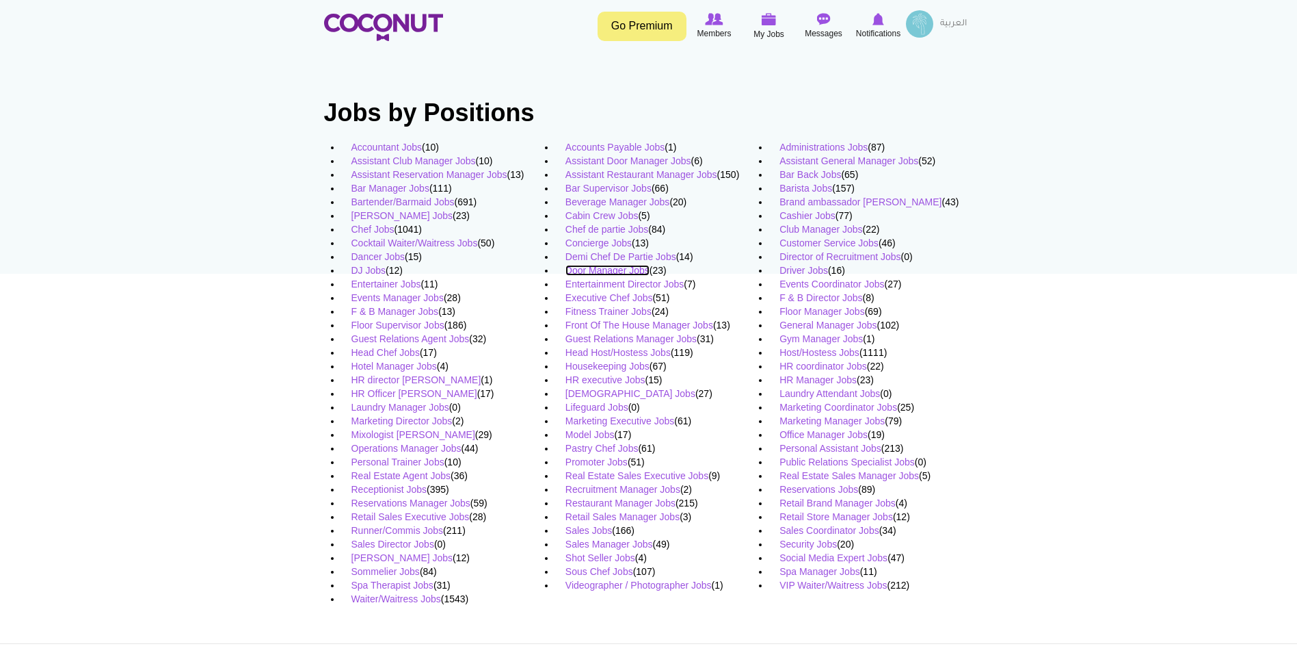
click at [617, 267] on link "Door Manager Jobs" at bounding box center [608, 270] width 84 height 11
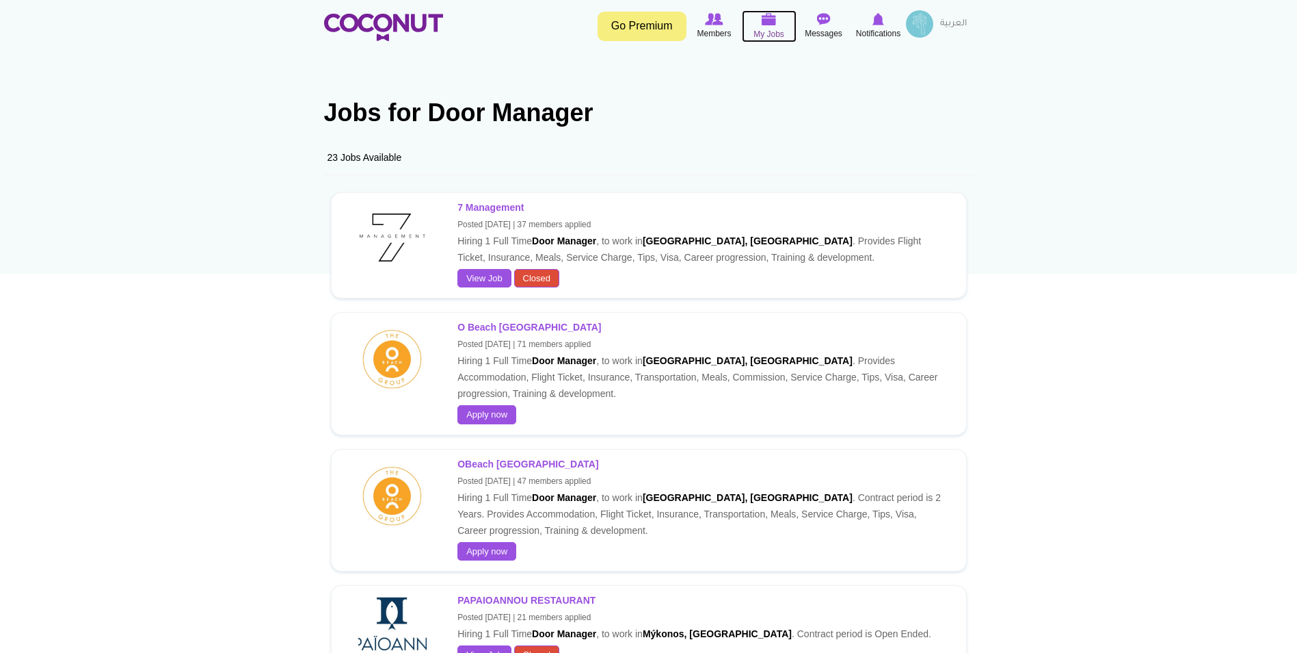
click at [762, 24] on img at bounding box center [769, 19] width 15 height 12
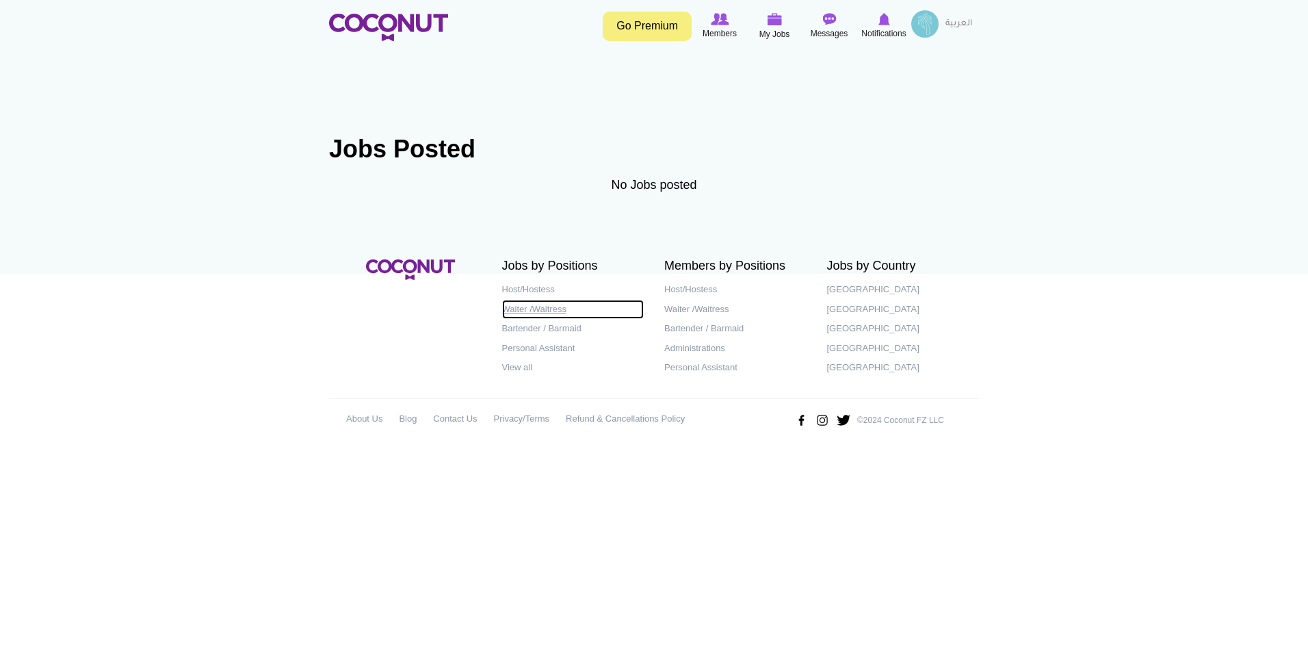
click at [542, 313] on link "Waiter /Waitress" at bounding box center [573, 310] width 142 height 20
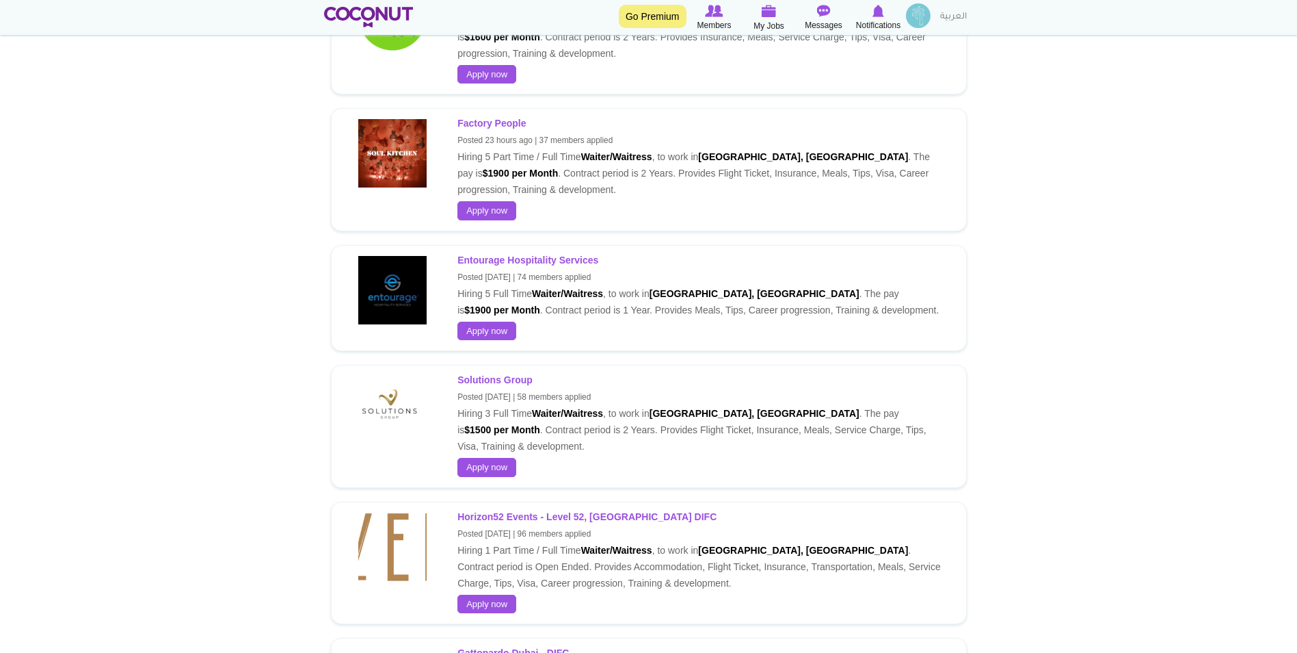
scroll to position [479, 0]
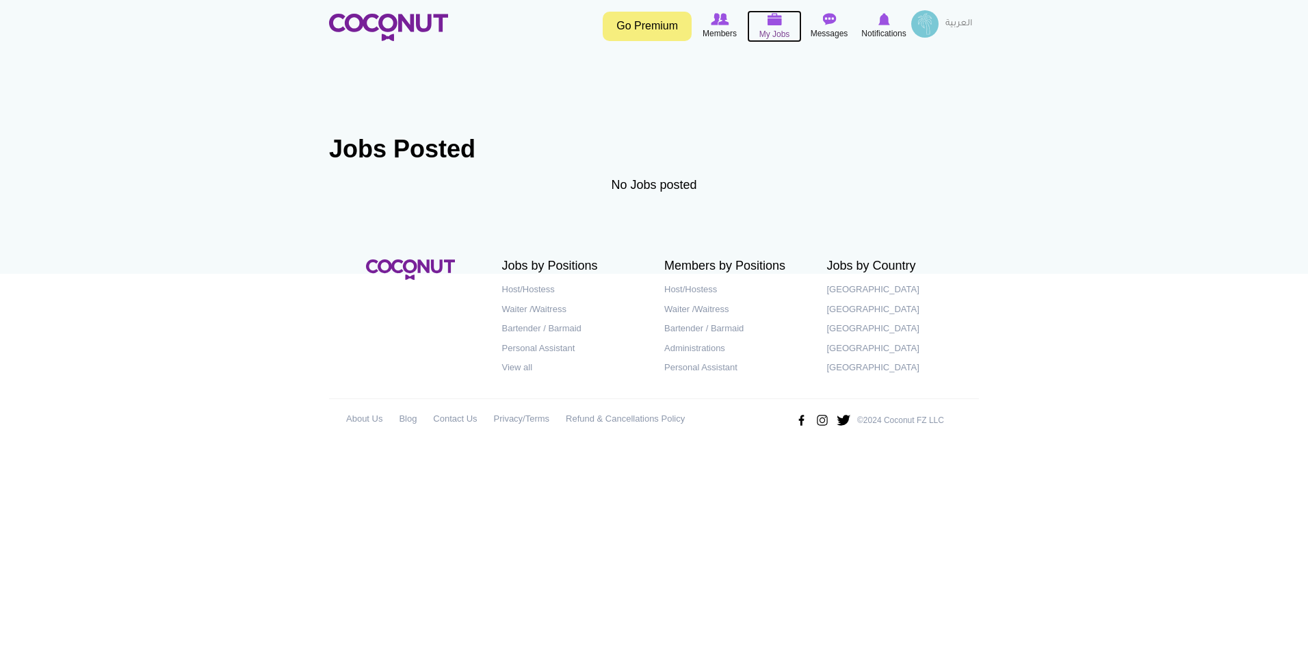
click at [778, 29] on span "My Jobs" at bounding box center [774, 34] width 31 height 14
click at [627, 419] on link "Refund & Cancellations Policy" at bounding box center [625, 419] width 119 height 20
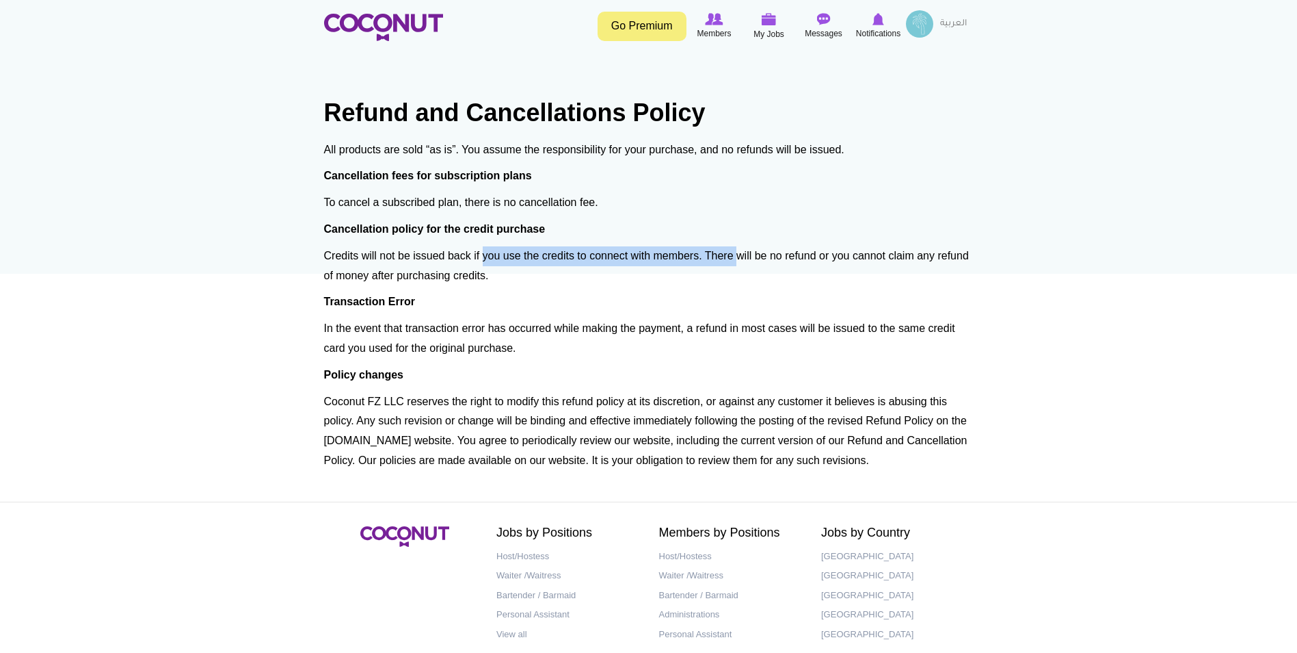
drag, startPoint x: 507, startPoint y: 255, endPoint x: 738, endPoint y: 248, distance: 231.3
click at [738, 248] on p "Credits will not be issued back if you use the credits to connect with members.…" at bounding box center [649, 266] width 650 height 40
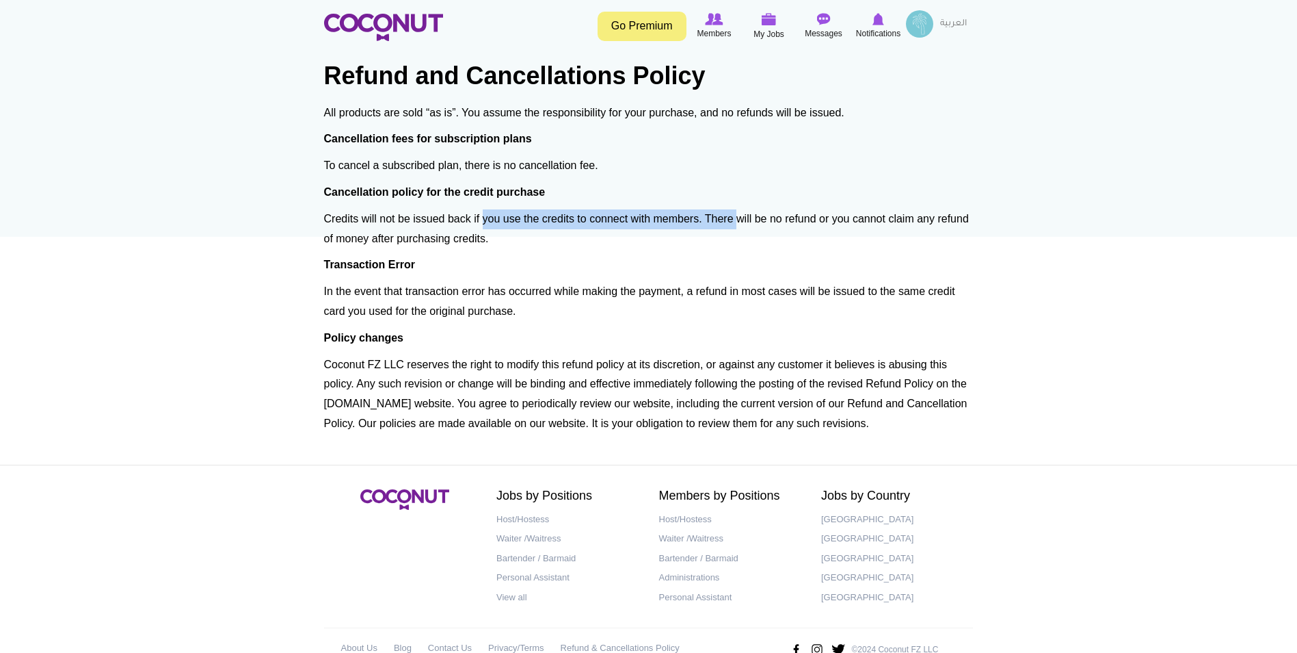
scroll to position [69, 0]
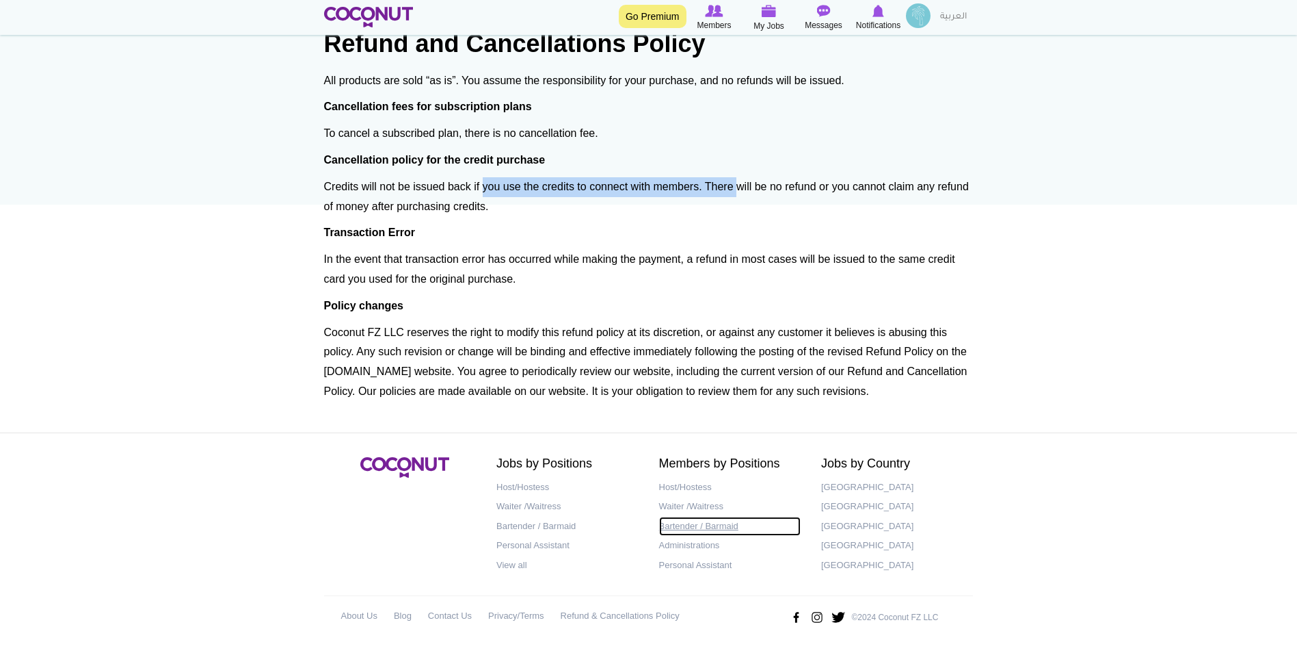
click at [700, 533] on link "Bartender / Barmaid" at bounding box center [730, 526] width 142 height 20
click at [700, 528] on link "Bartender / Barmaid" at bounding box center [730, 526] width 142 height 20
click at [686, 525] on link "Bartender / Barmaid" at bounding box center [730, 526] width 142 height 20
